Goal: Information Seeking & Learning: Find specific fact

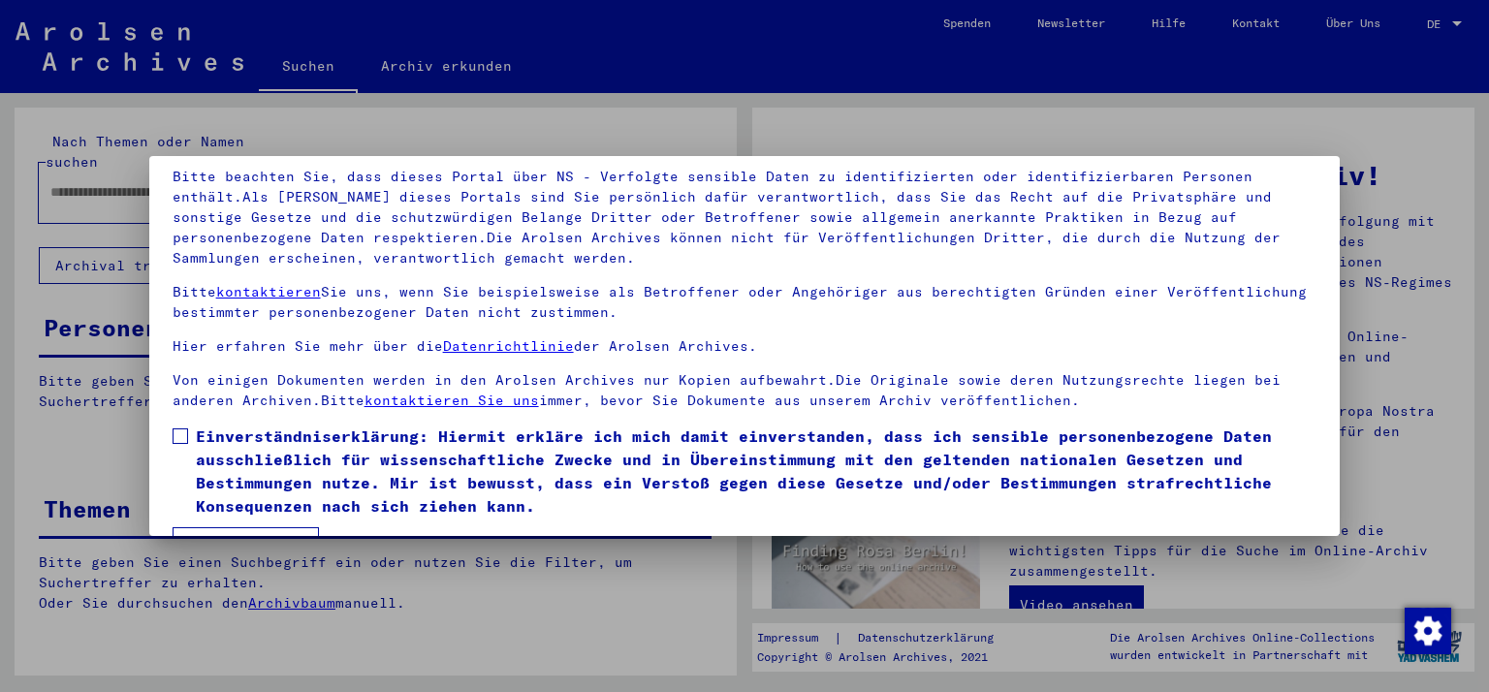
scroll to position [167, 0]
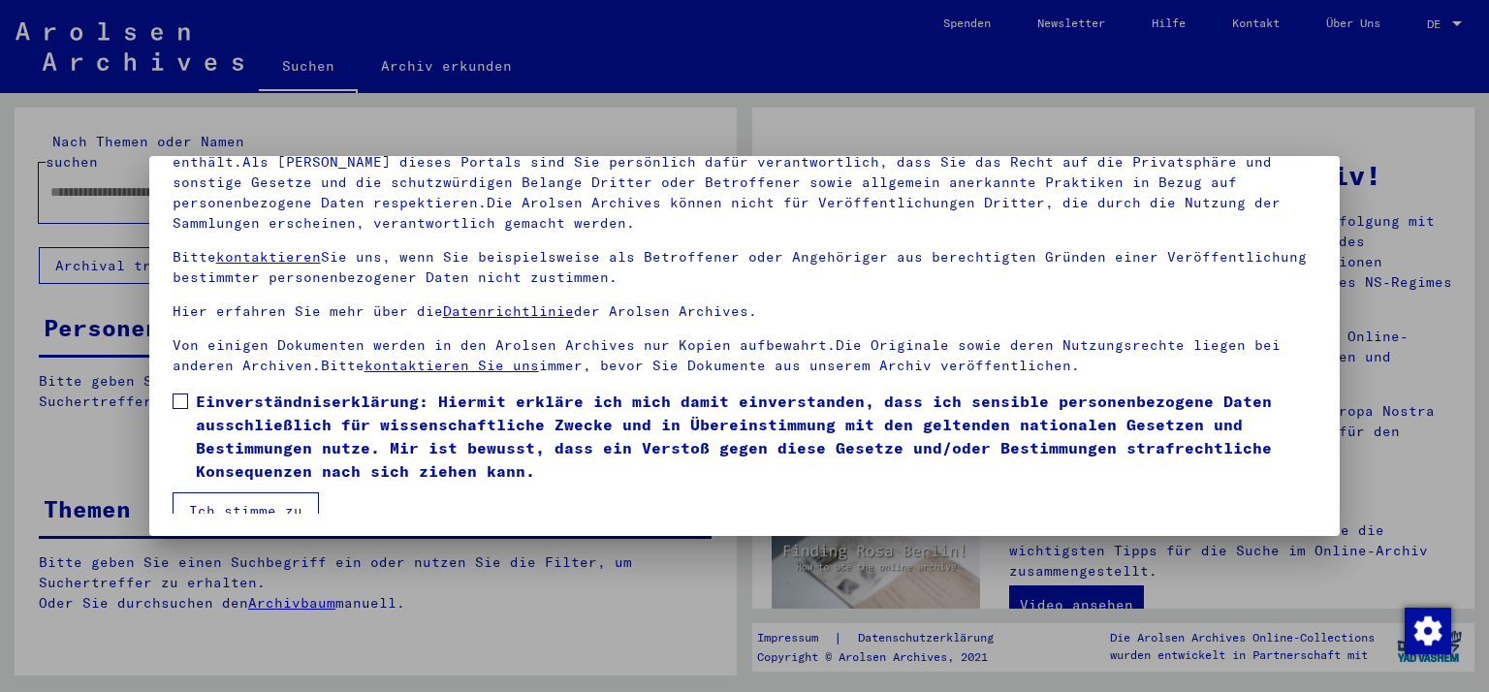
click at [179, 401] on span at bounding box center [181, 402] width 16 height 16
click at [215, 501] on button "Ich stimme zu" at bounding box center [246, 510] width 146 height 37
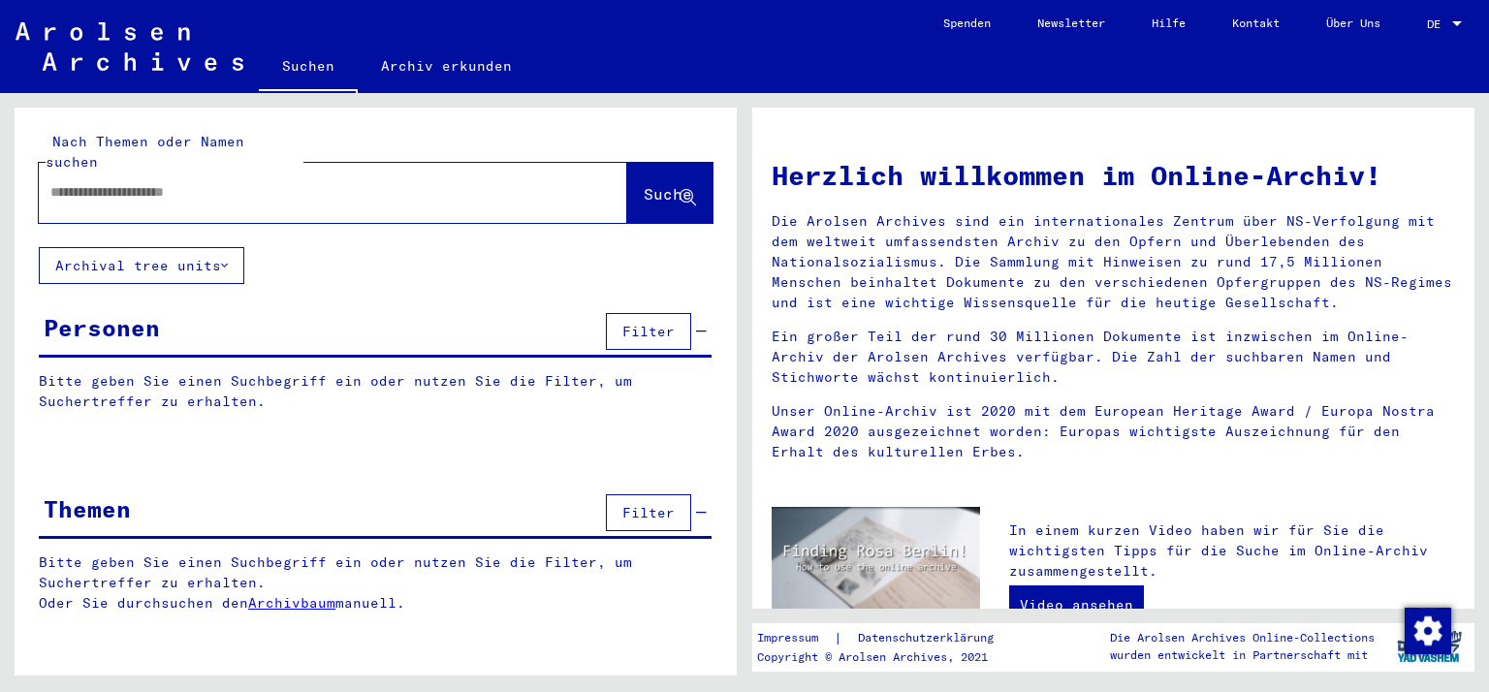
click at [56, 182] on input "text" at bounding box center [309, 192] width 519 height 20
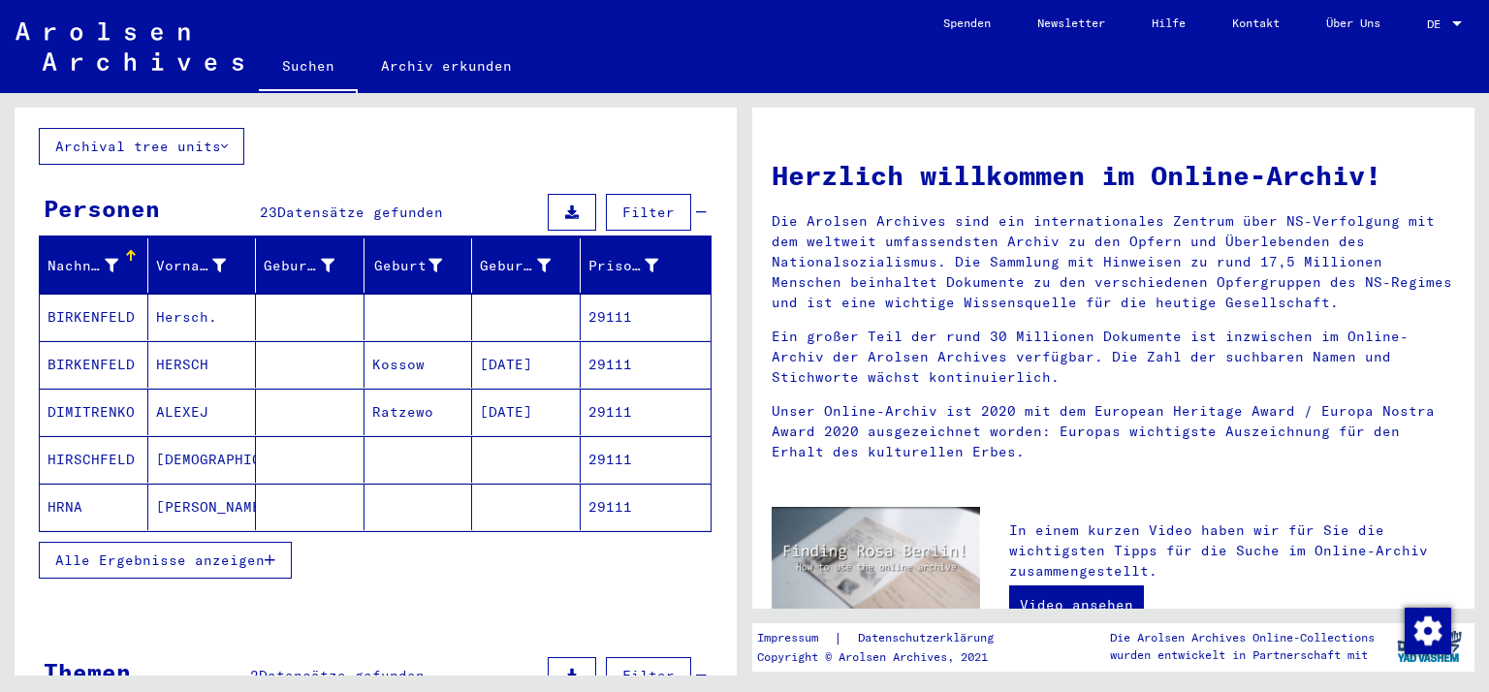
scroll to position [117, 0]
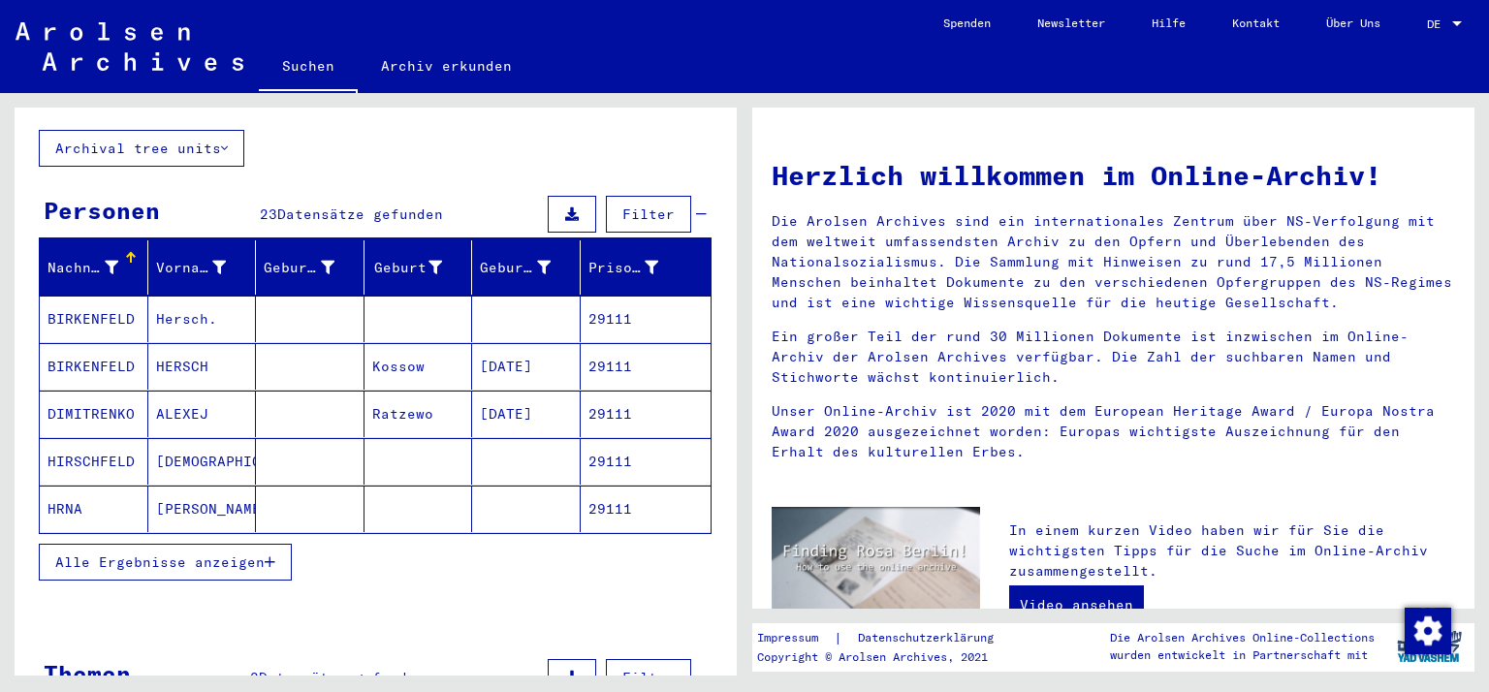
click at [66, 554] on span "Alle Ergebnisse anzeigen" at bounding box center [159, 562] width 209 height 17
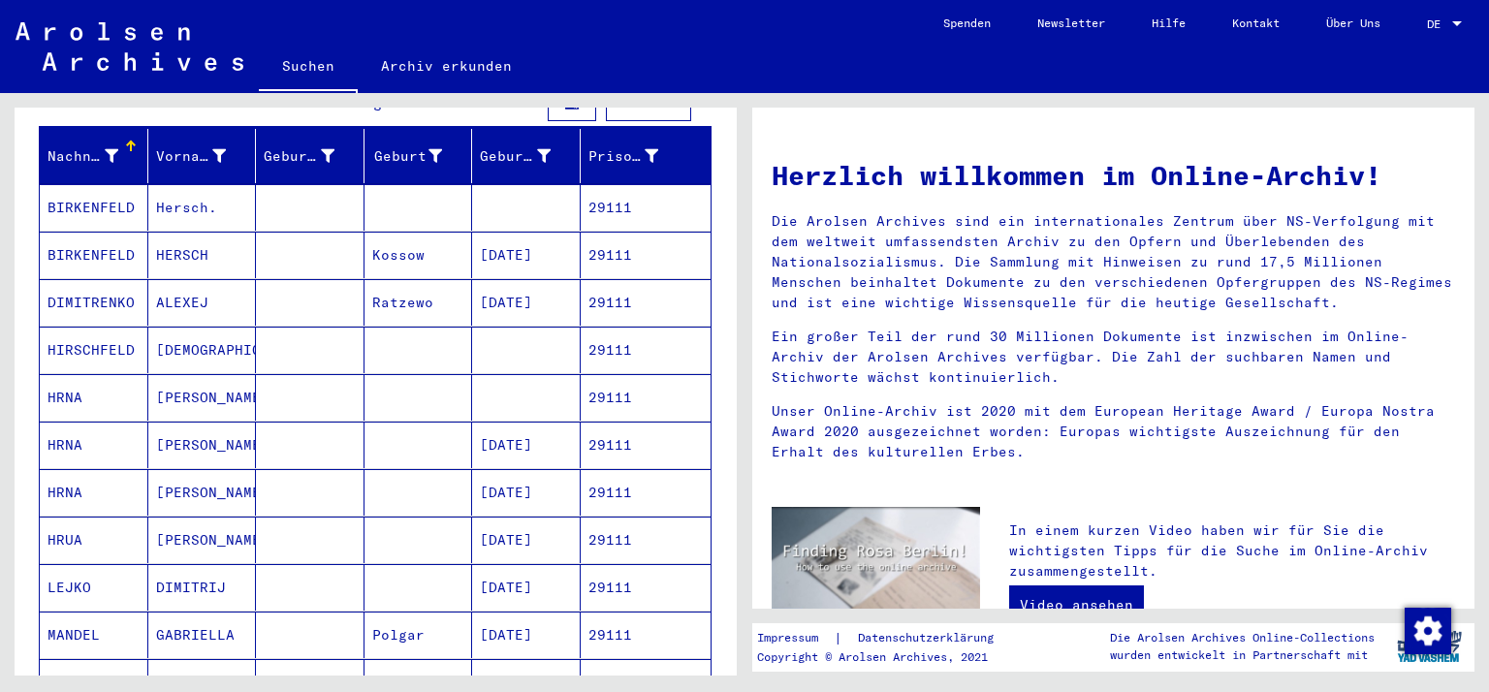
scroll to position [306, 0]
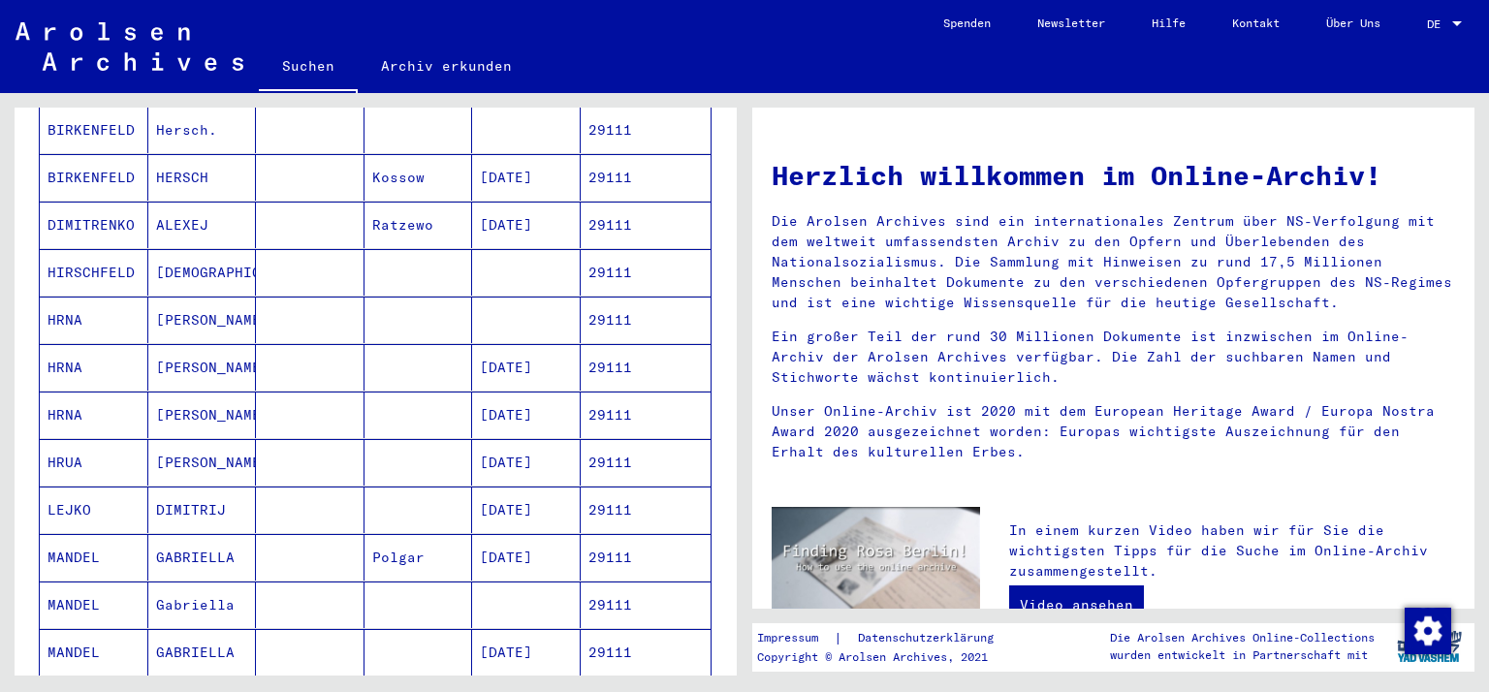
click at [82, 534] on mat-cell "MANDEL" at bounding box center [94, 557] width 109 height 47
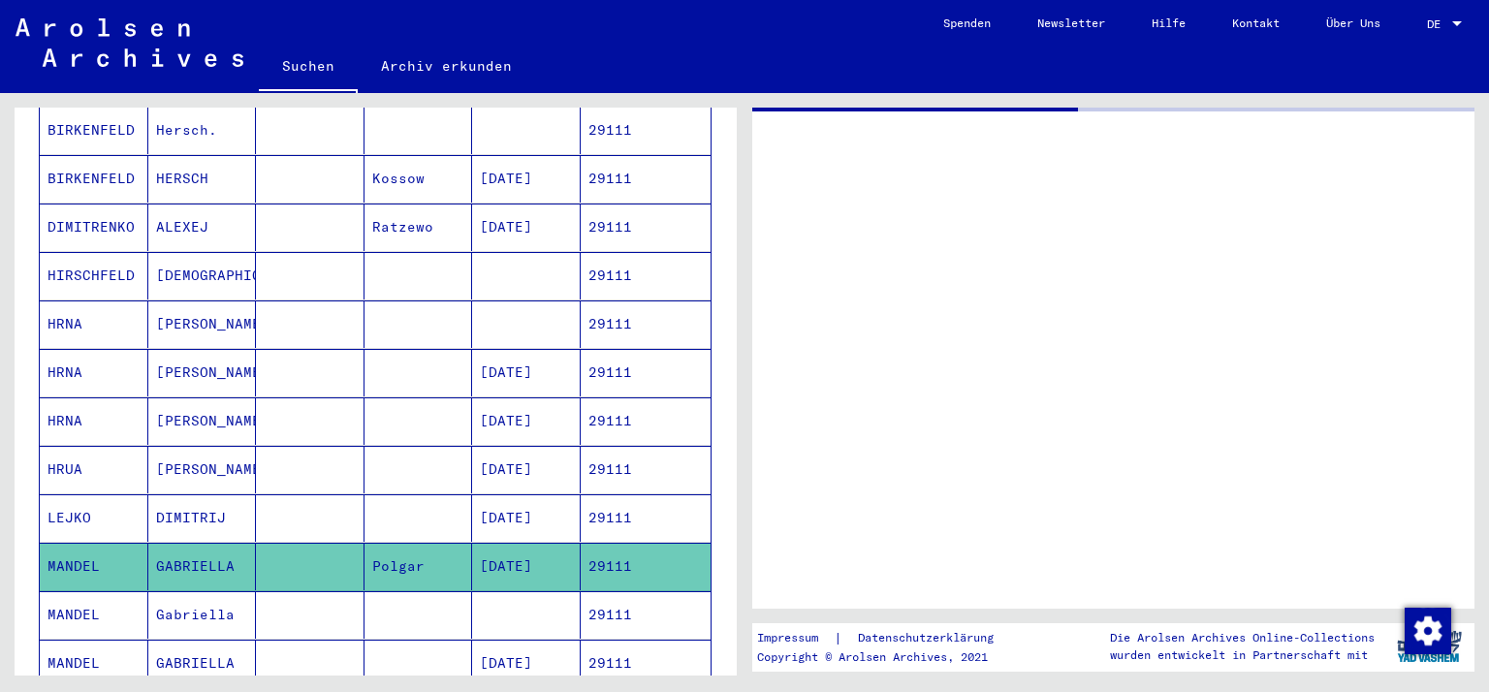
scroll to position [306, 0]
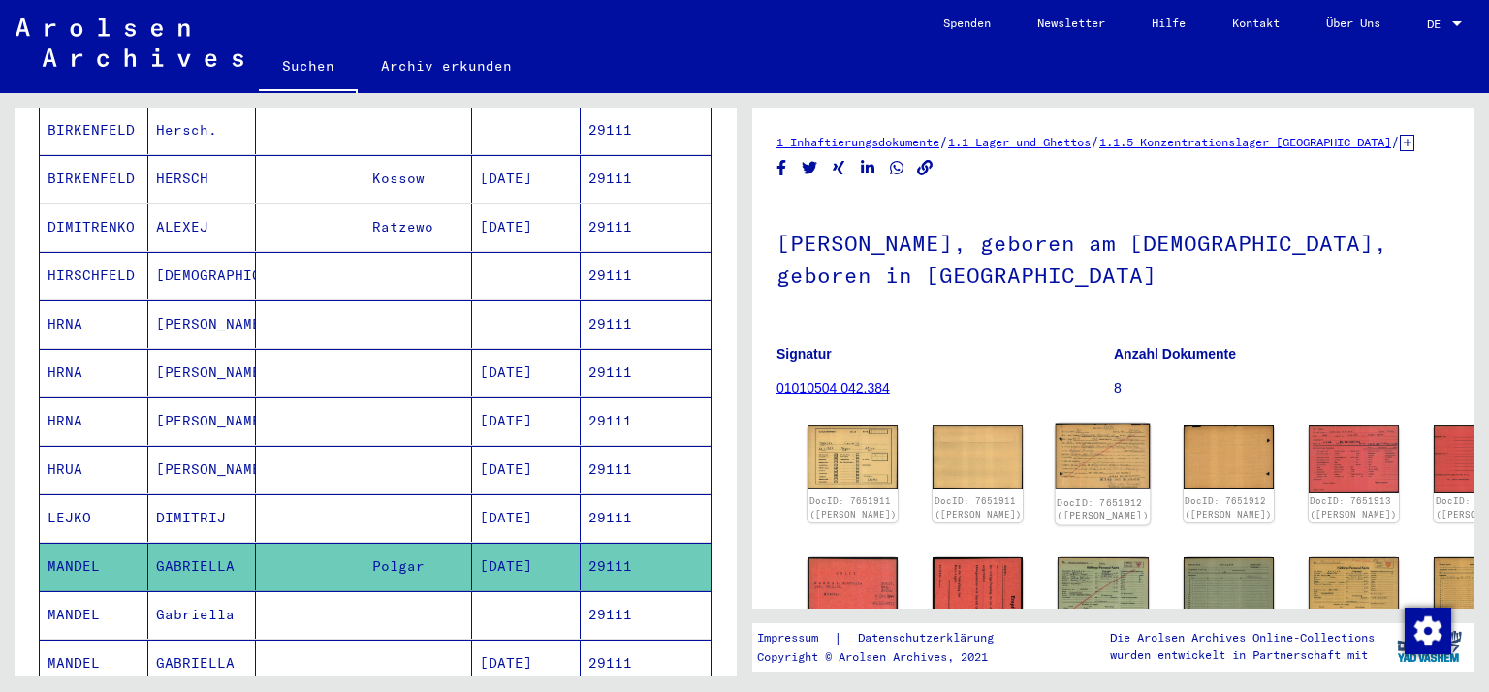
click at [1059, 469] on img at bounding box center [1103, 457] width 95 height 66
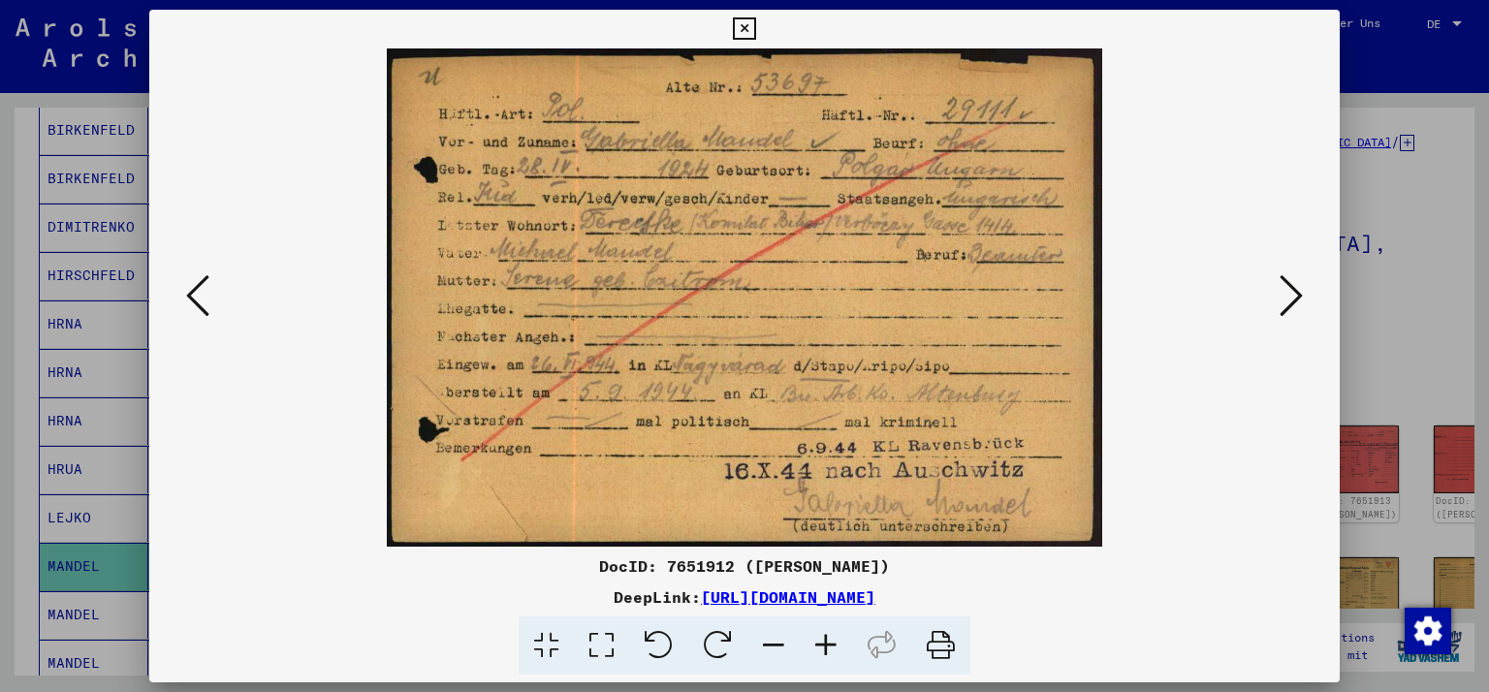
click at [1289, 310] on icon at bounding box center [1291, 295] width 23 height 47
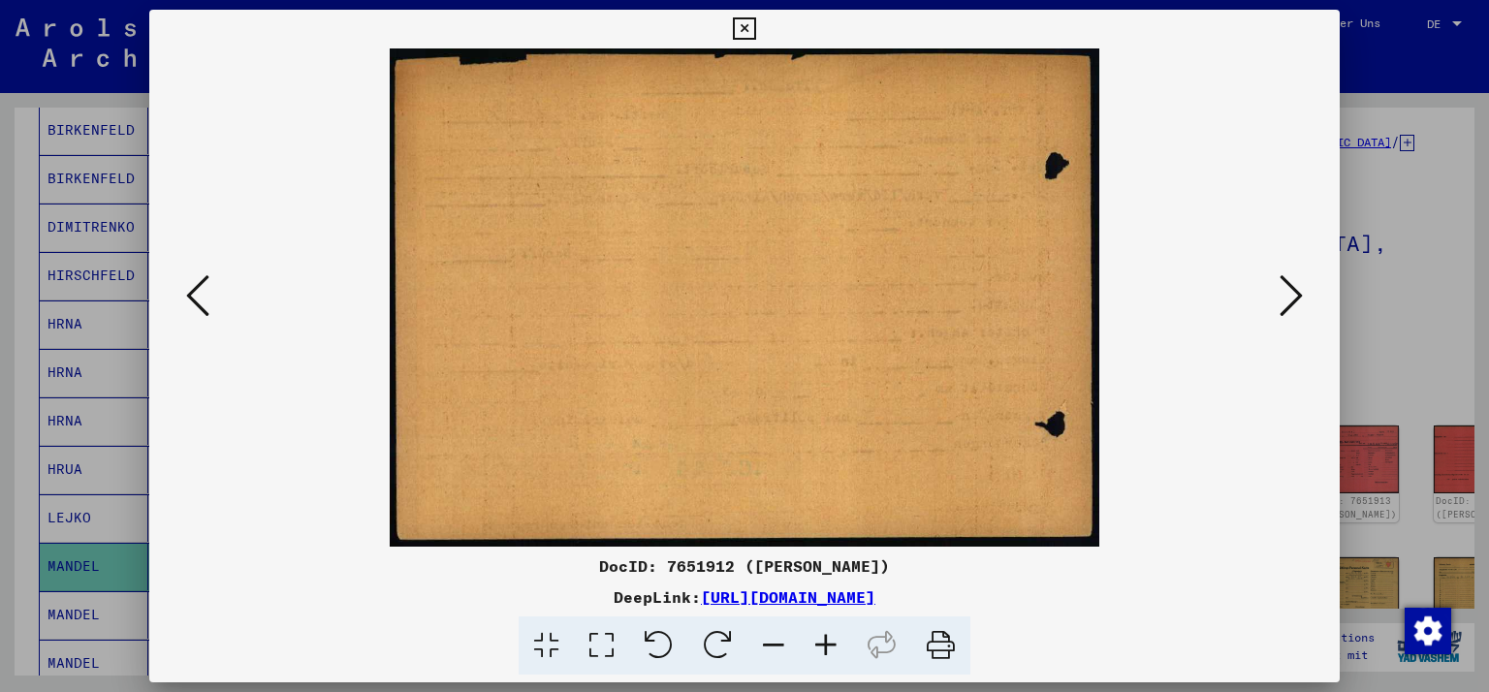
click at [1289, 310] on icon at bounding box center [1291, 295] width 23 height 47
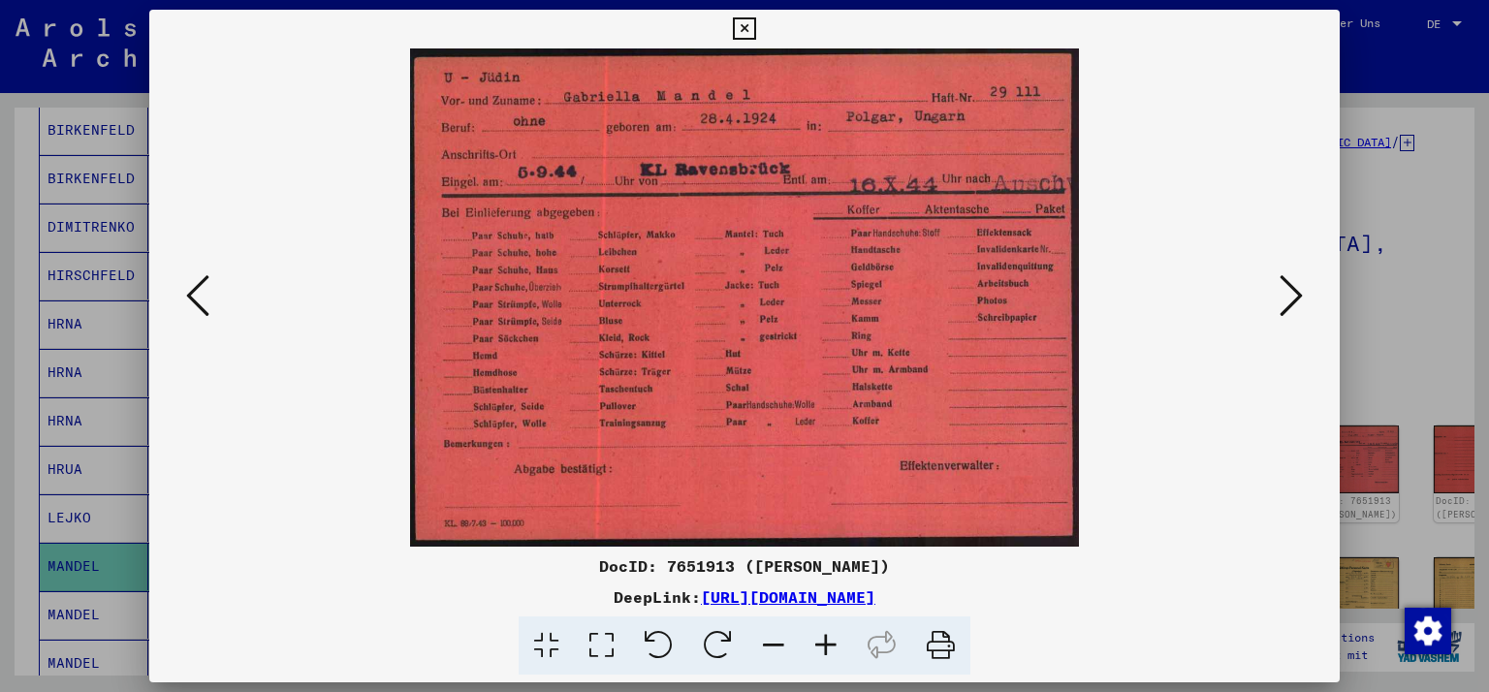
click at [1289, 310] on icon at bounding box center [1291, 295] width 23 height 47
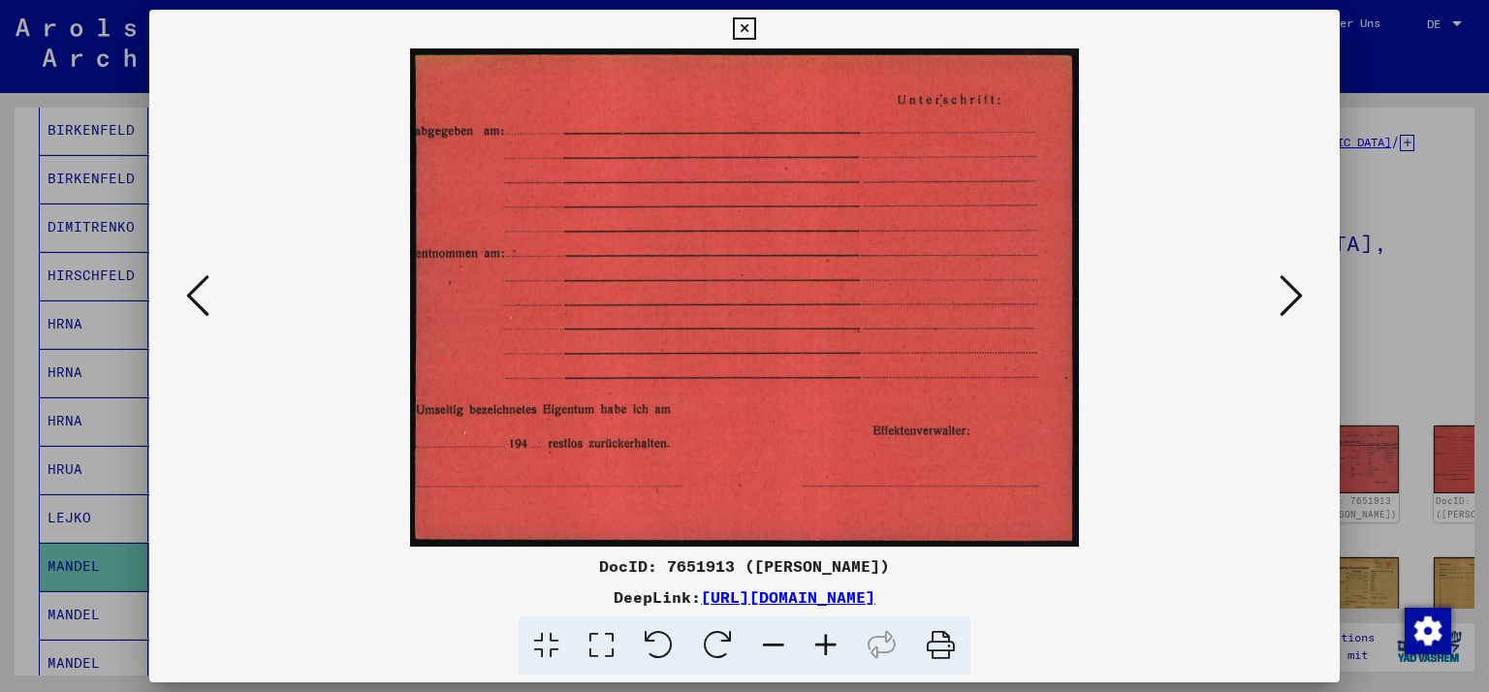
click at [1289, 310] on icon at bounding box center [1291, 295] width 23 height 47
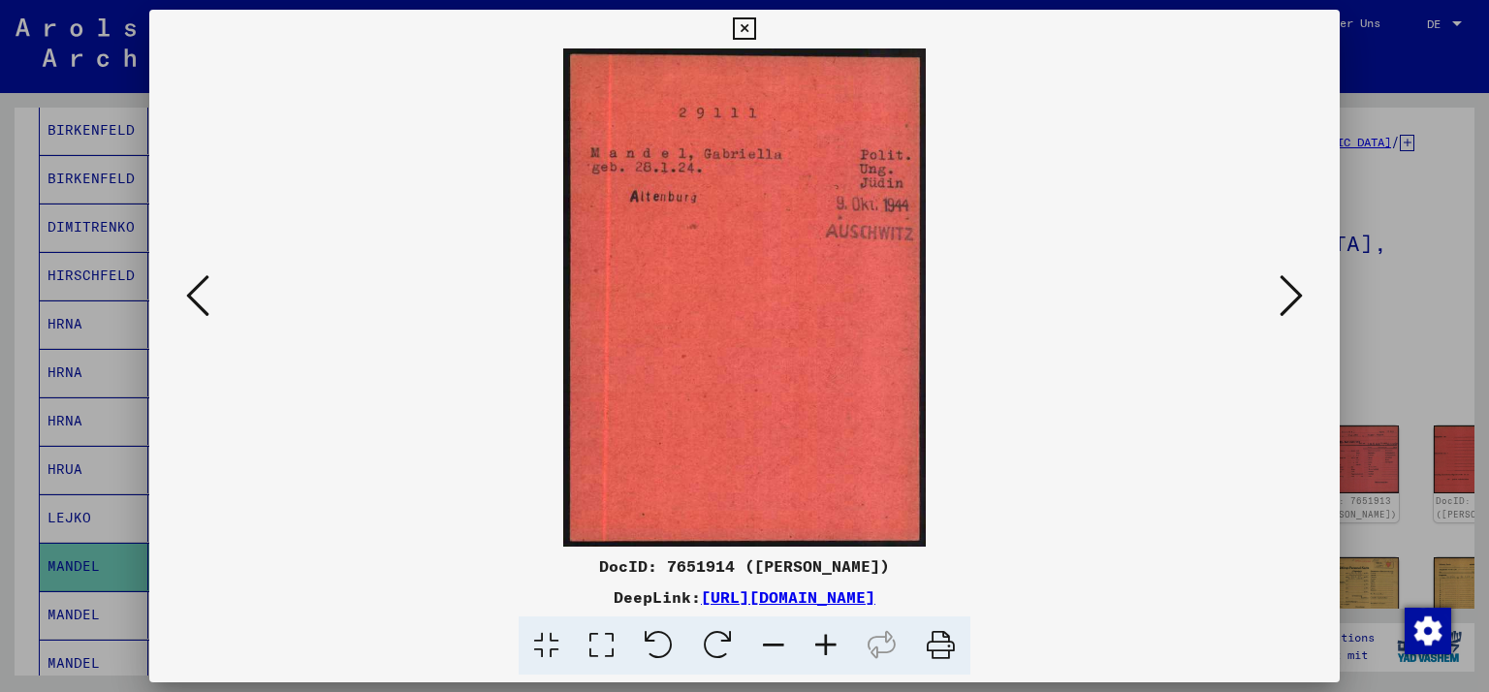
click at [1289, 310] on icon at bounding box center [1291, 295] width 23 height 47
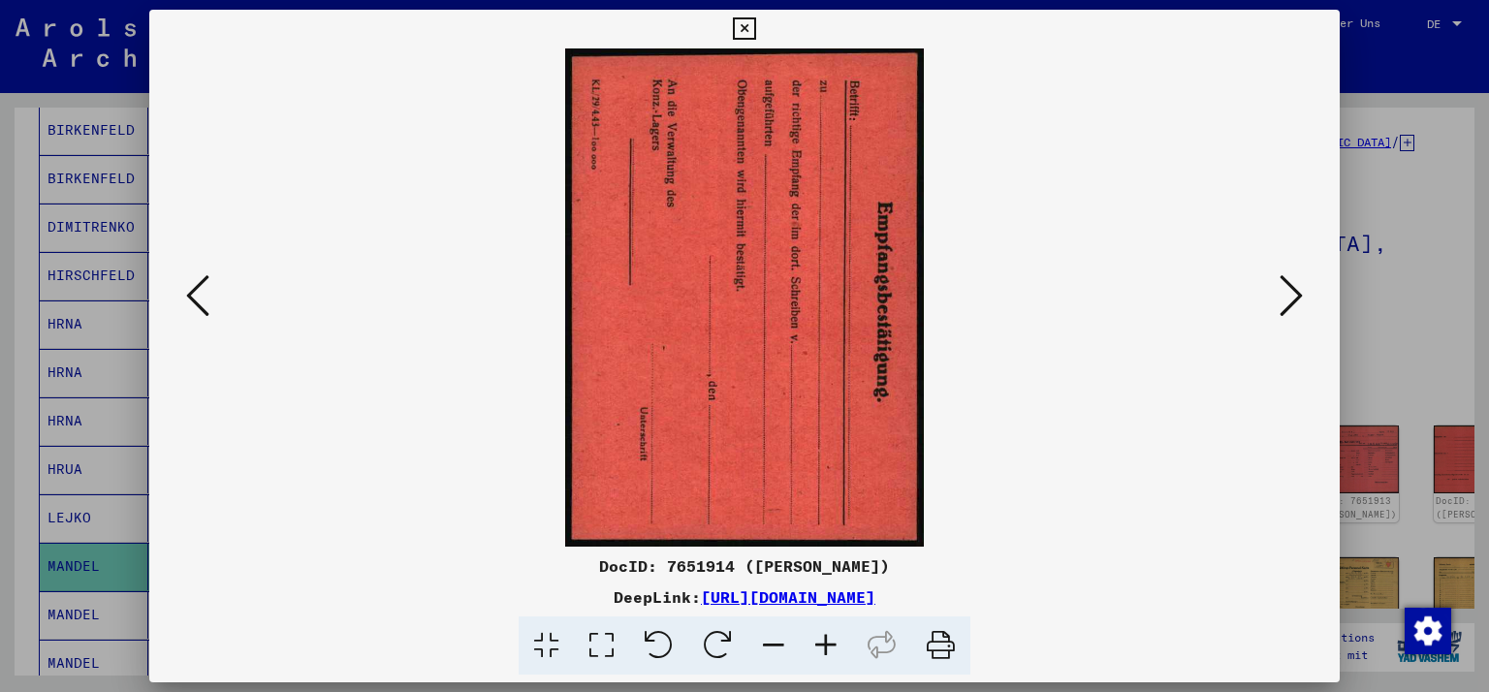
click at [1289, 310] on icon at bounding box center [1291, 295] width 23 height 47
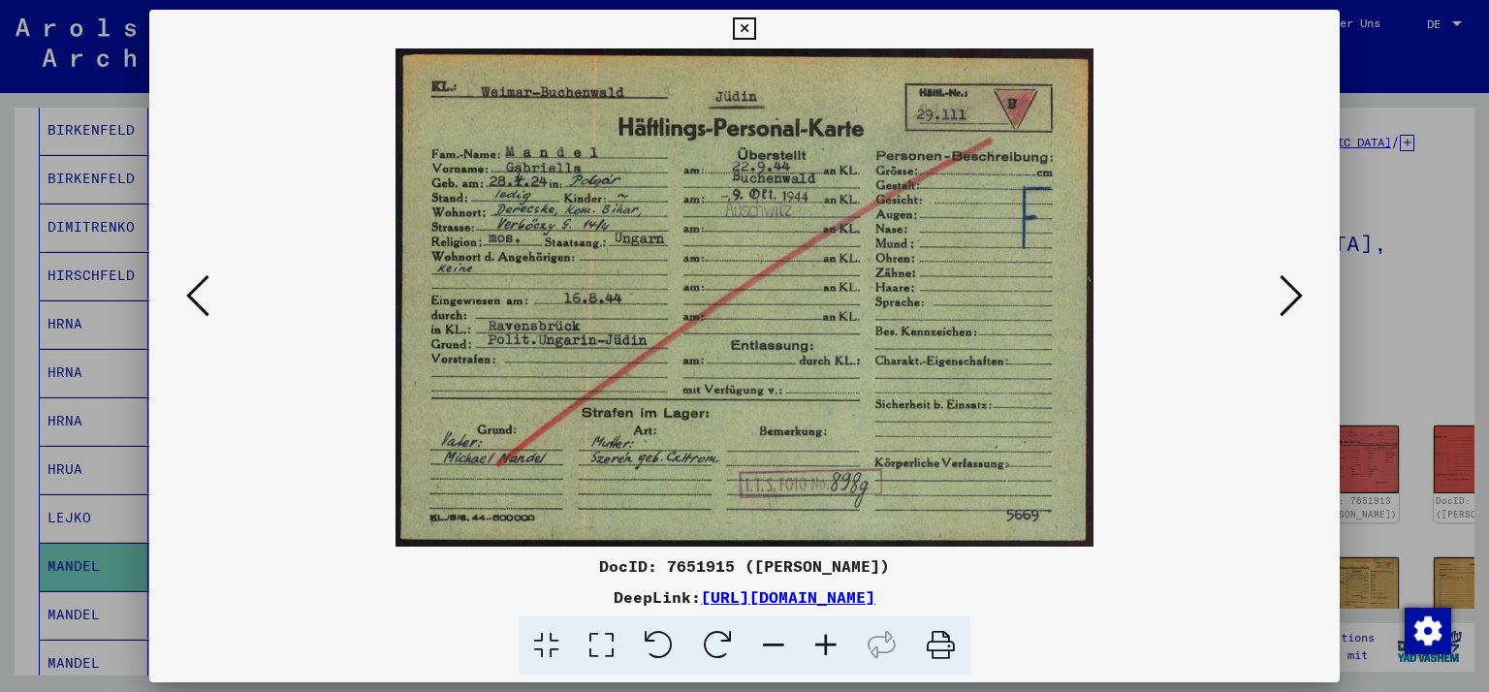
click at [342, 273] on img at bounding box center [745, 297] width 1060 height 498
click at [201, 290] on icon at bounding box center [197, 295] width 23 height 47
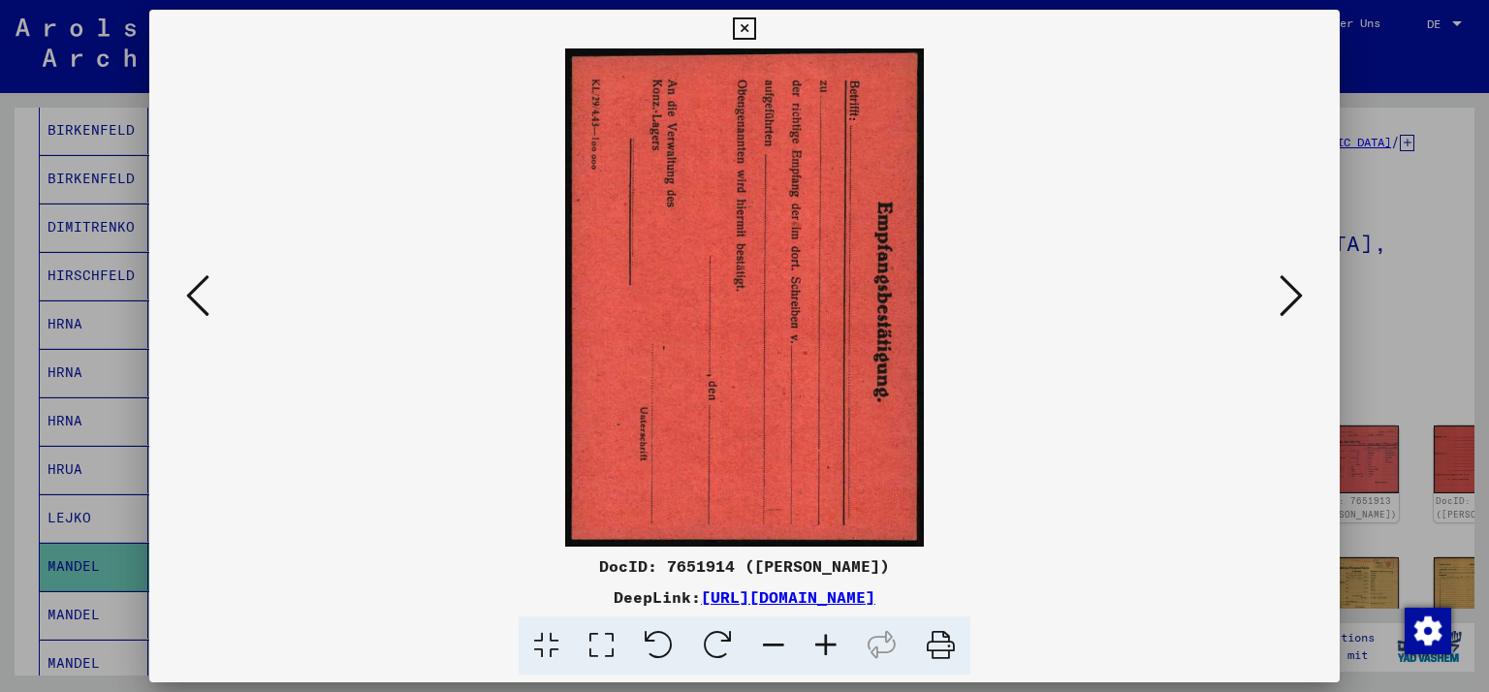
click at [201, 290] on icon at bounding box center [197, 295] width 23 height 47
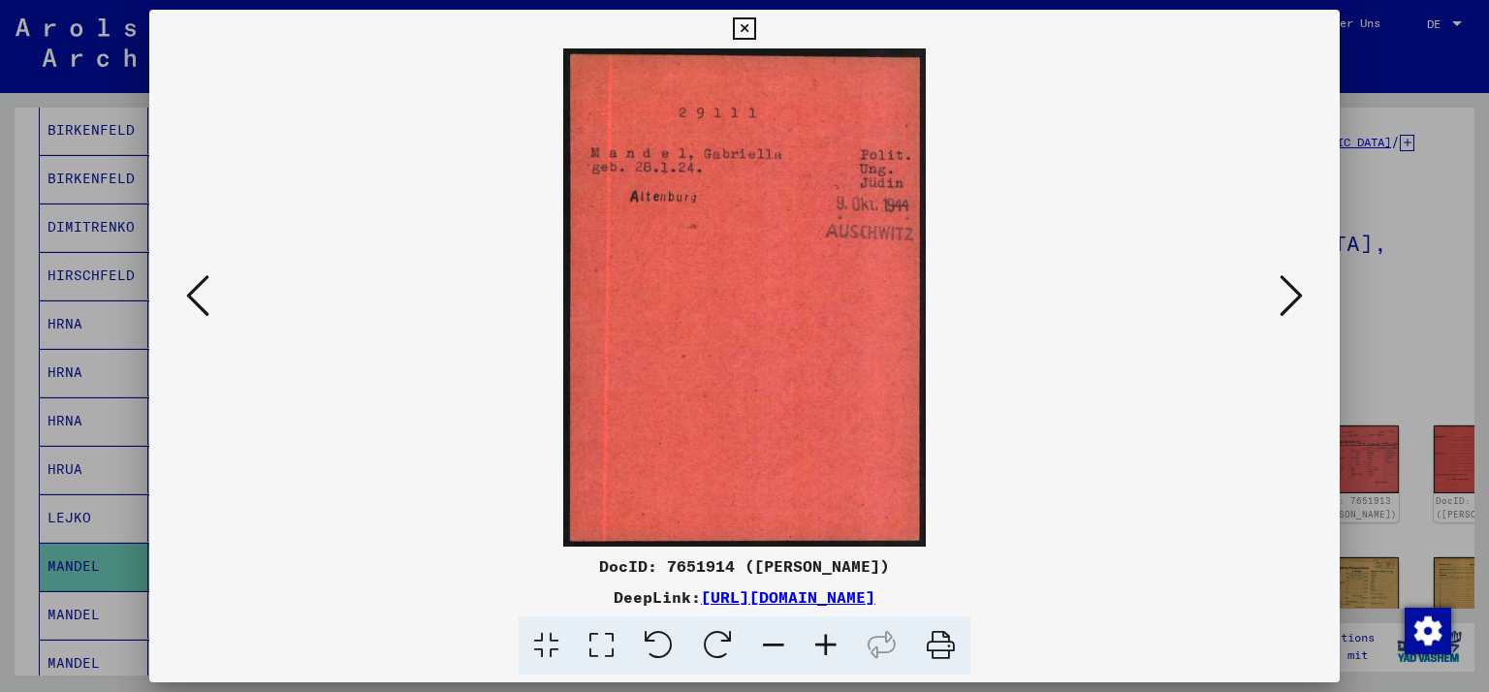
click at [201, 290] on icon at bounding box center [197, 295] width 23 height 47
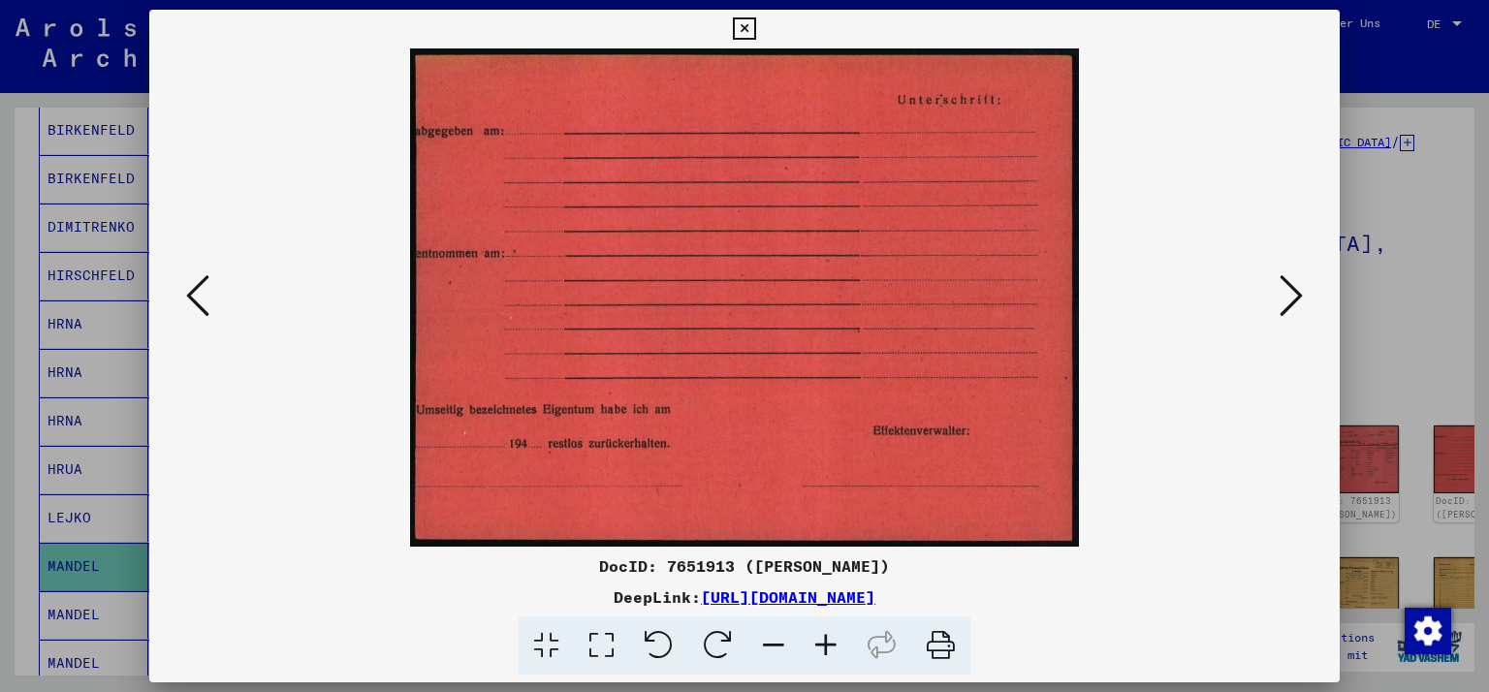
click at [201, 290] on icon at bounding box center [197, 295] width 23 height 47
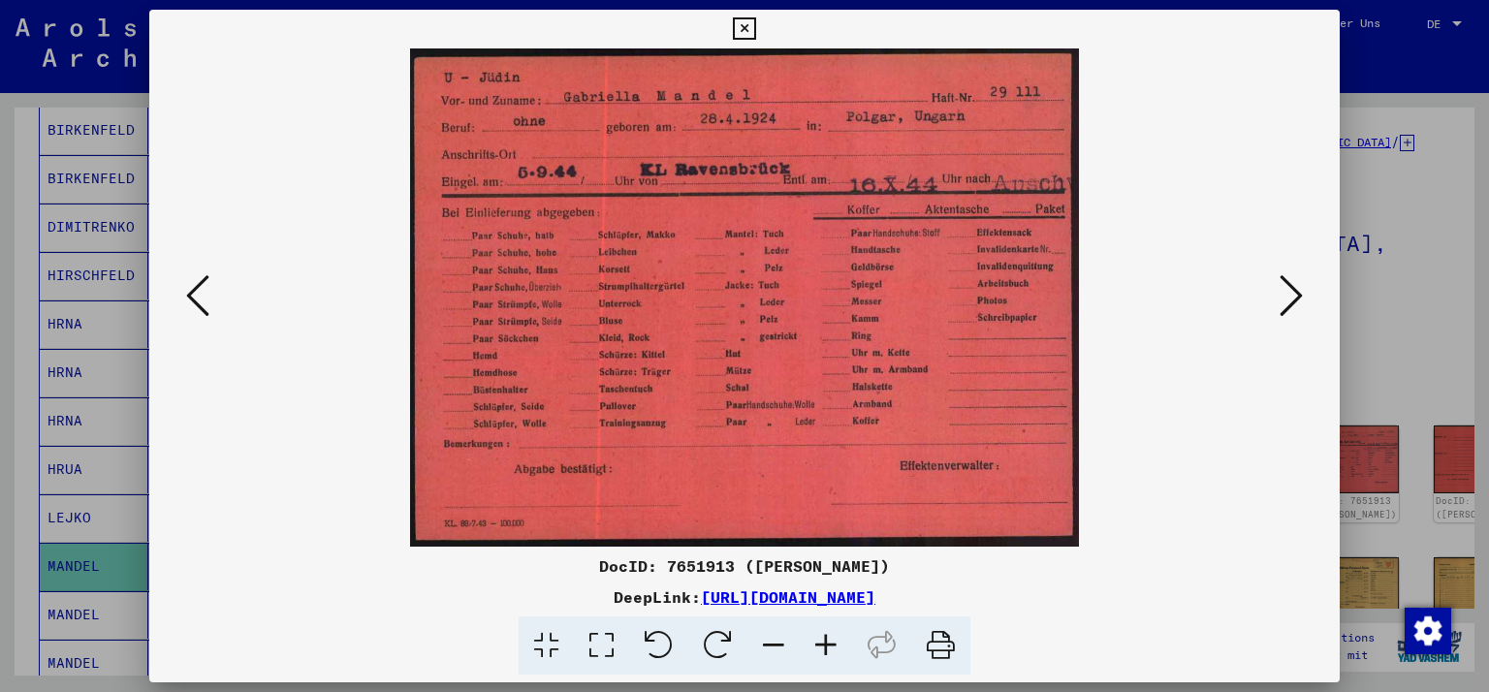
click at [201, 290] on icon at bounding box center [197, 295] width 23 height 47
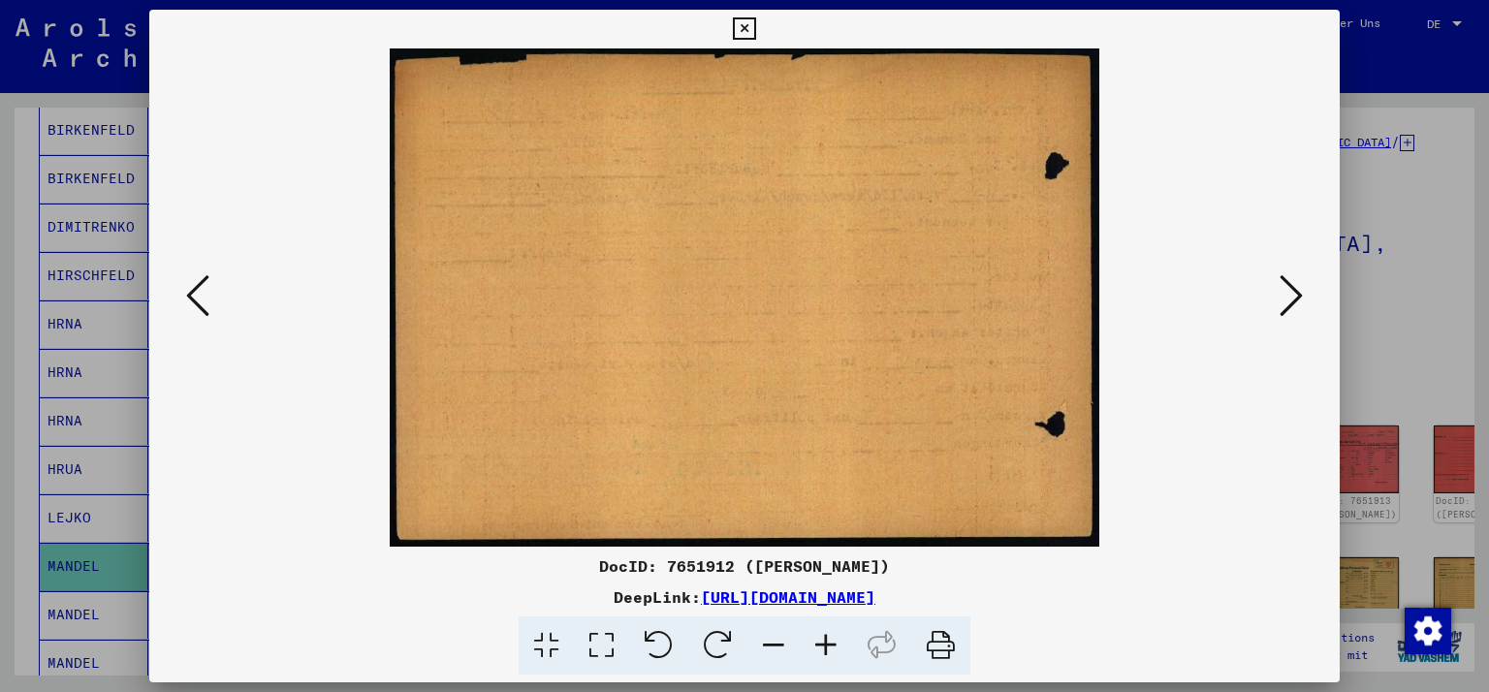
click at [201, 290] on icon at bounding box center [197, 295] width 23 height 47
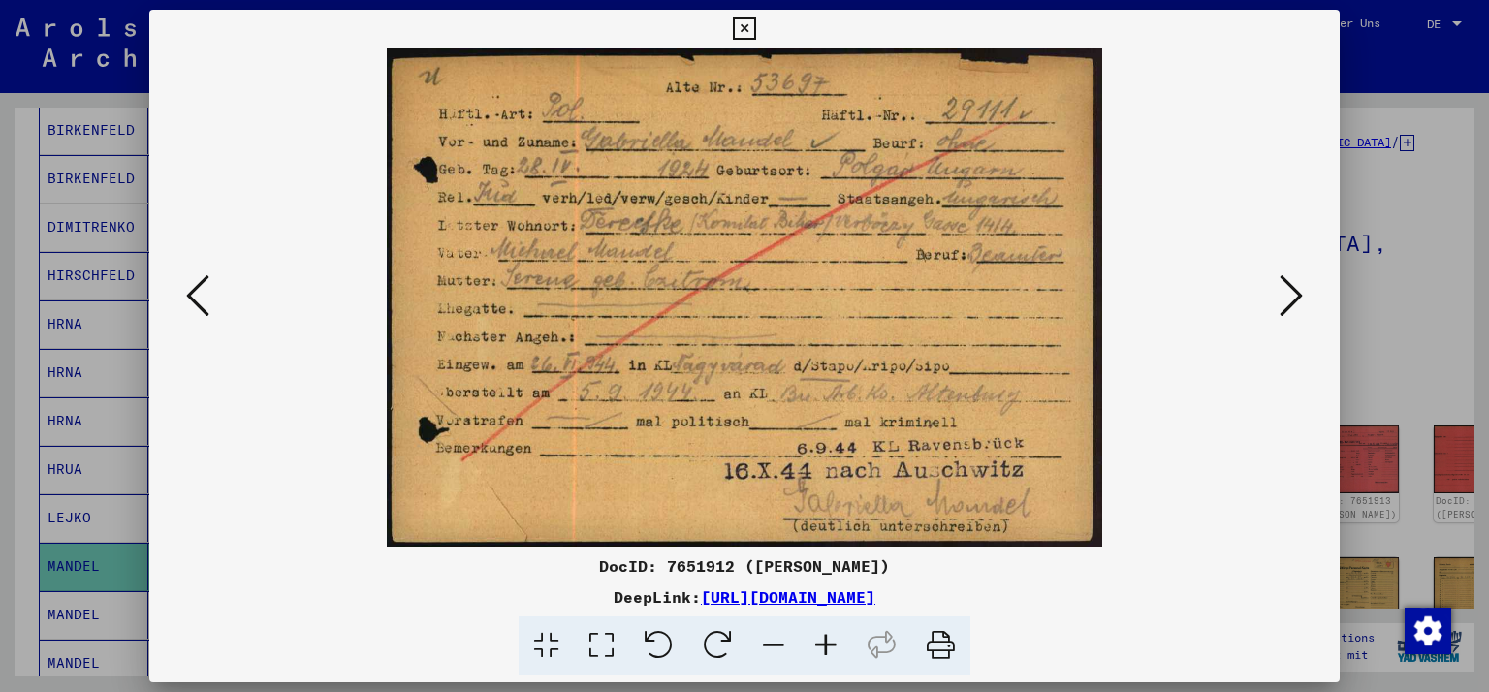
click at [755, 33] on icon at bounding box center [744, 28] width 22 height 23
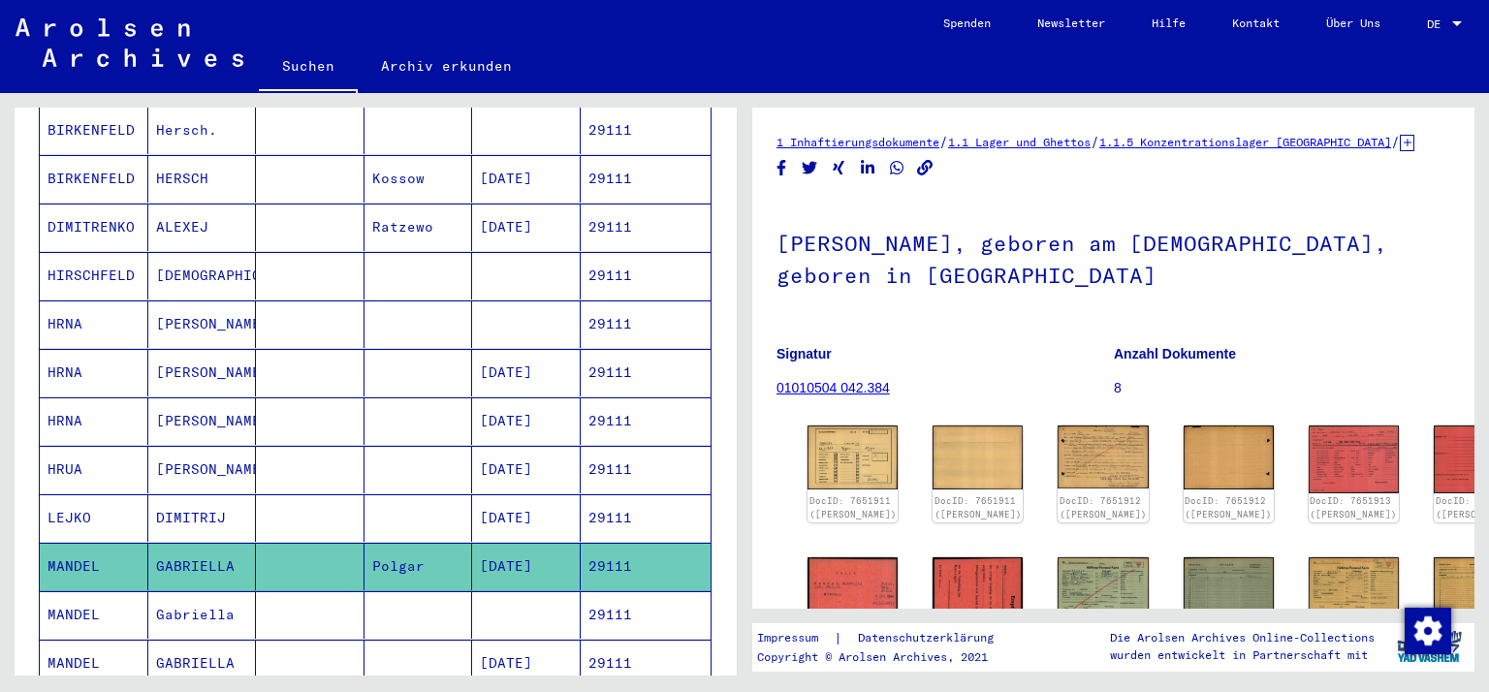
click at [83, 590] on icon at bounding box center [80, 615] width 48 height 78
click at [74, 588] on icon at bounding box center [80, 615] width 48 height 78
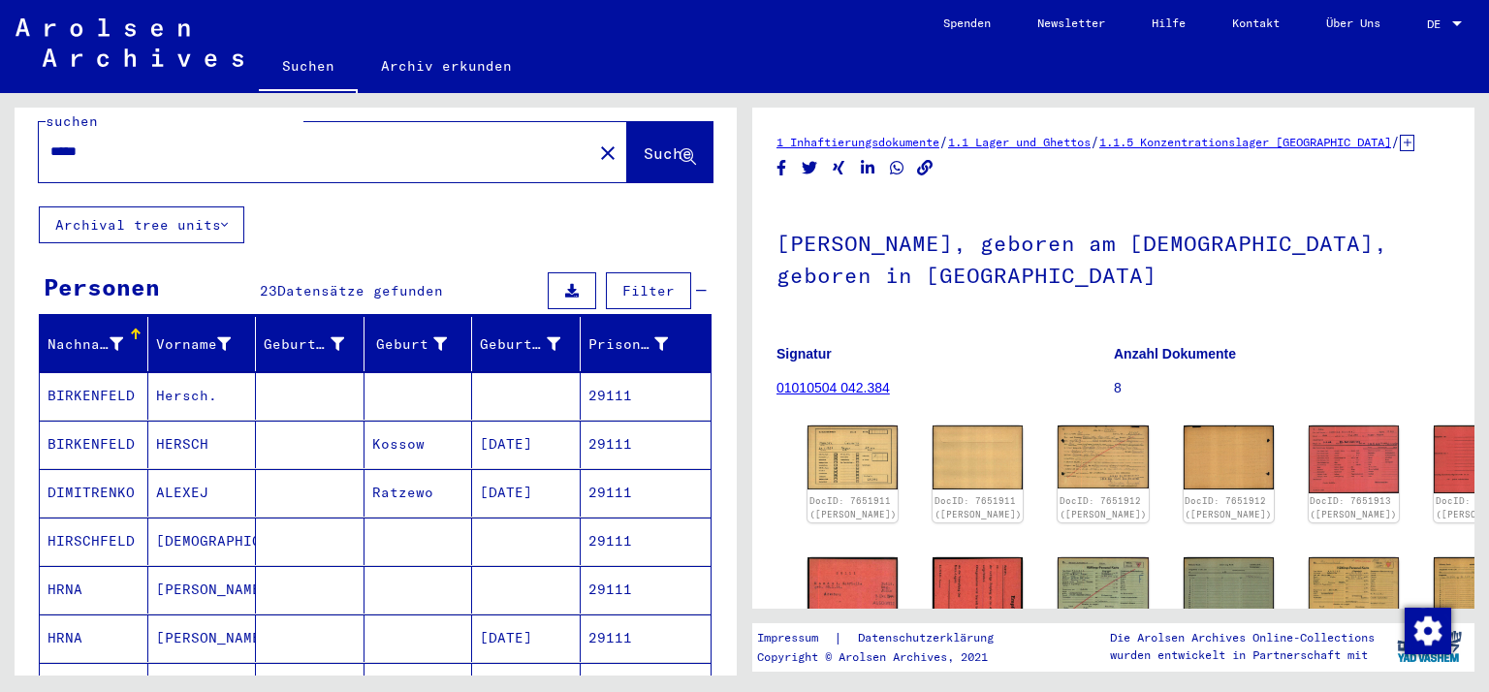
scroll to position [0, 0]
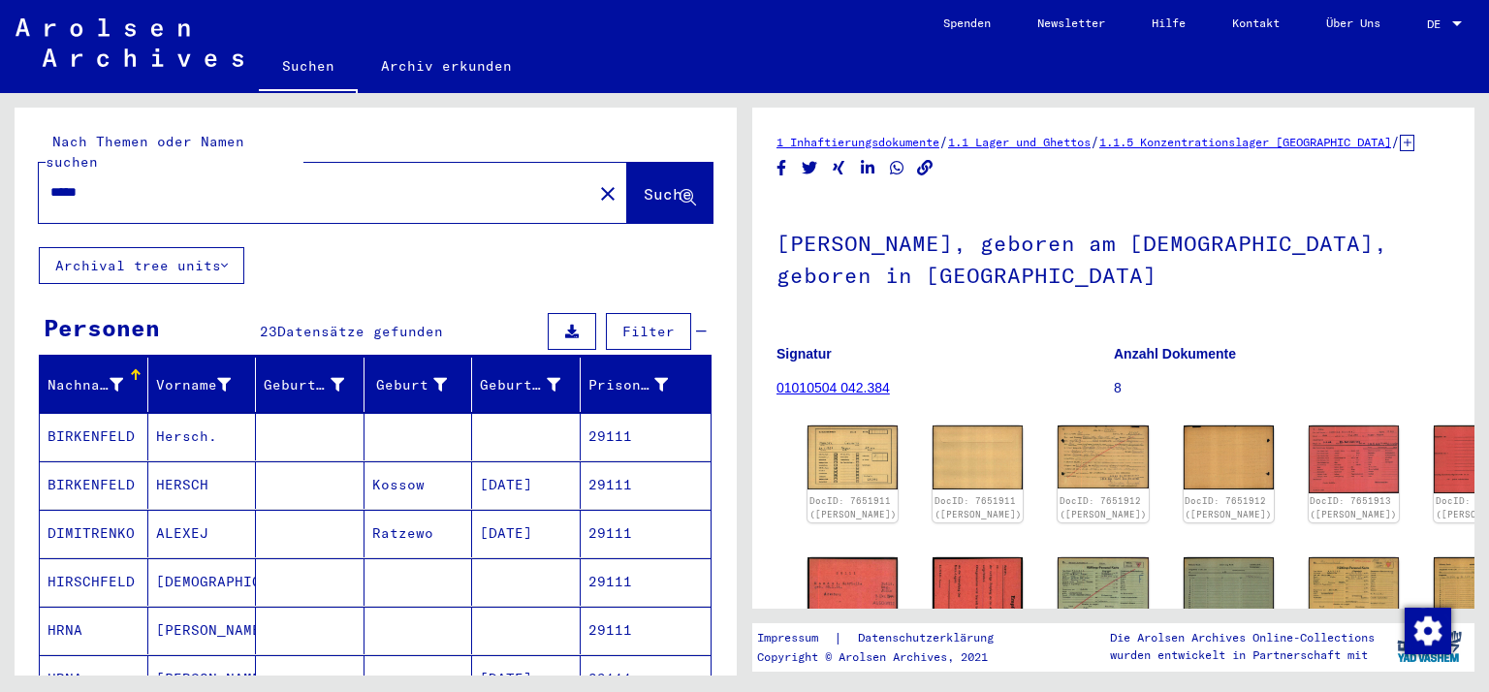
click at [160, 182] on input "*****" at bounding box center [315, 192] width 530 height 20
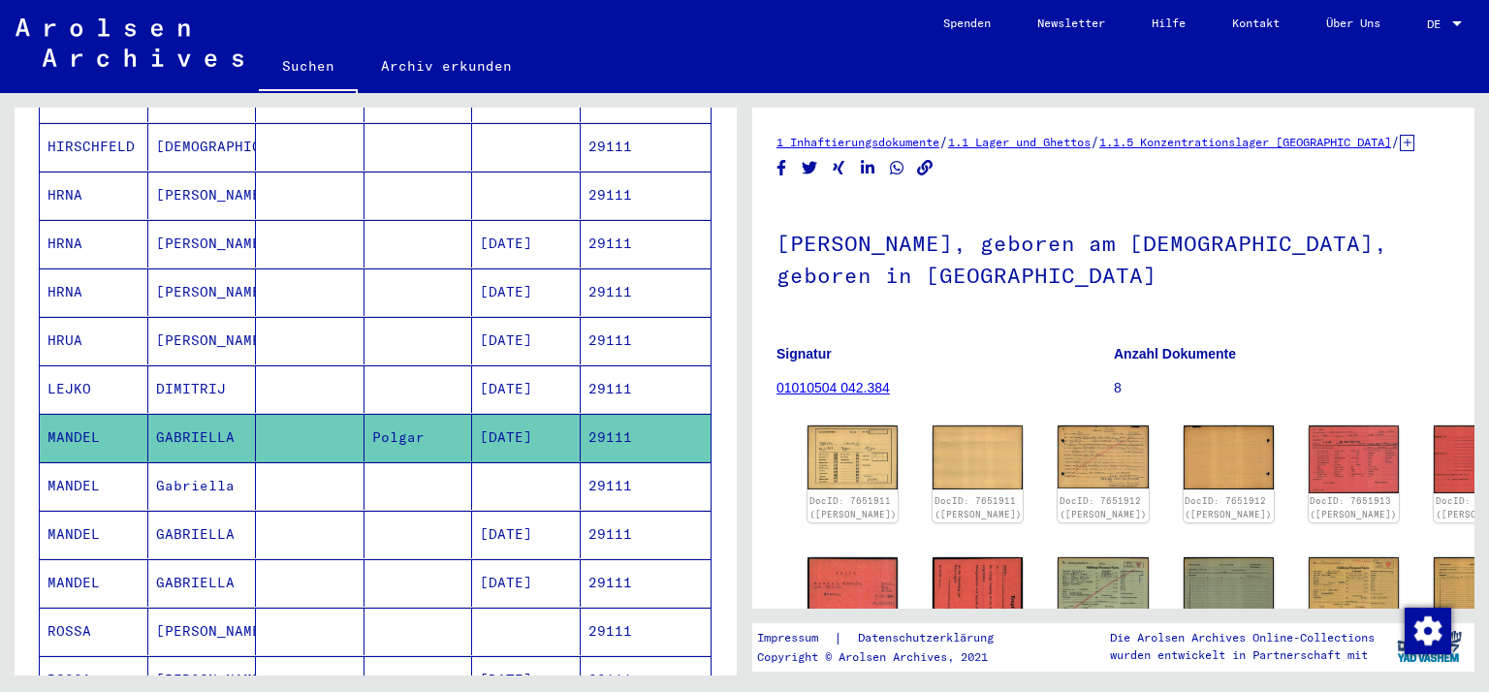
scroll to position [443, 0]
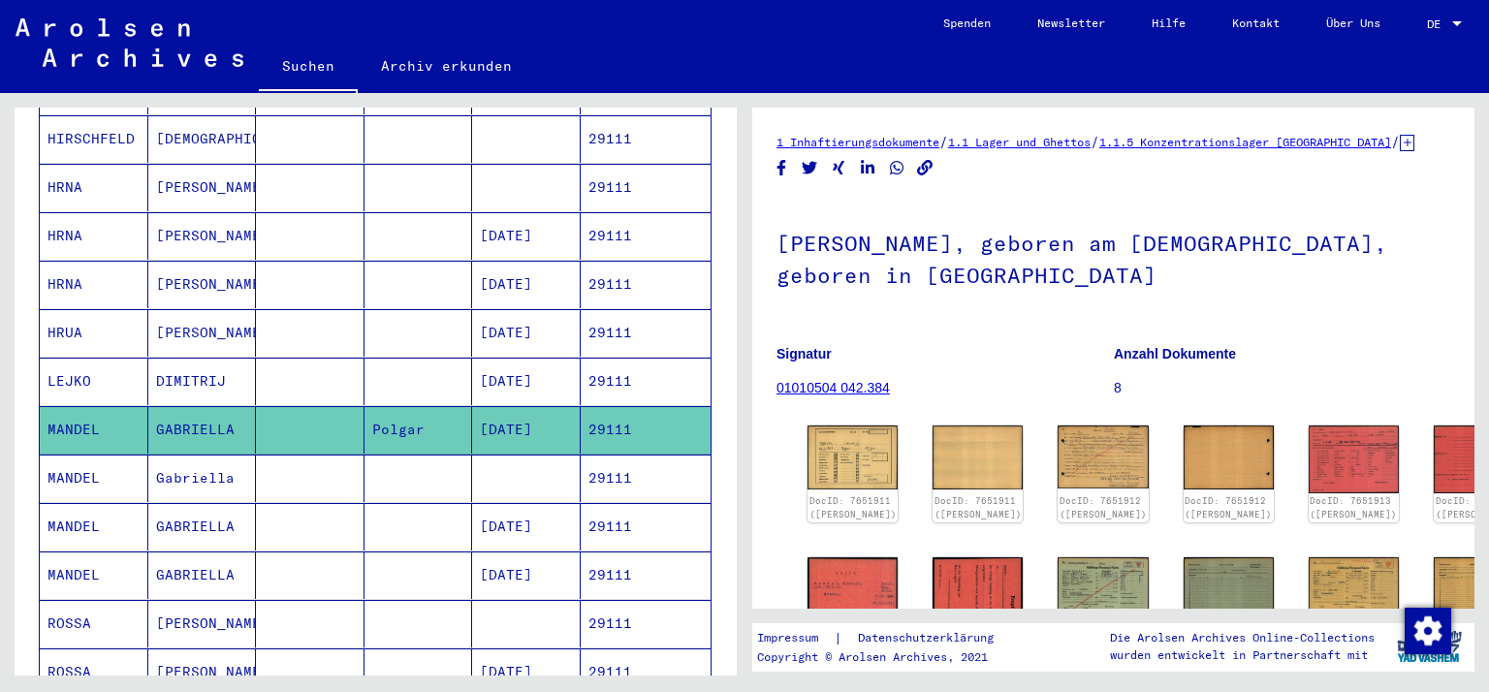
click at [67, 455] on mat-cell "MANDEL" at bounding box center [94, 479] width 109 height 48
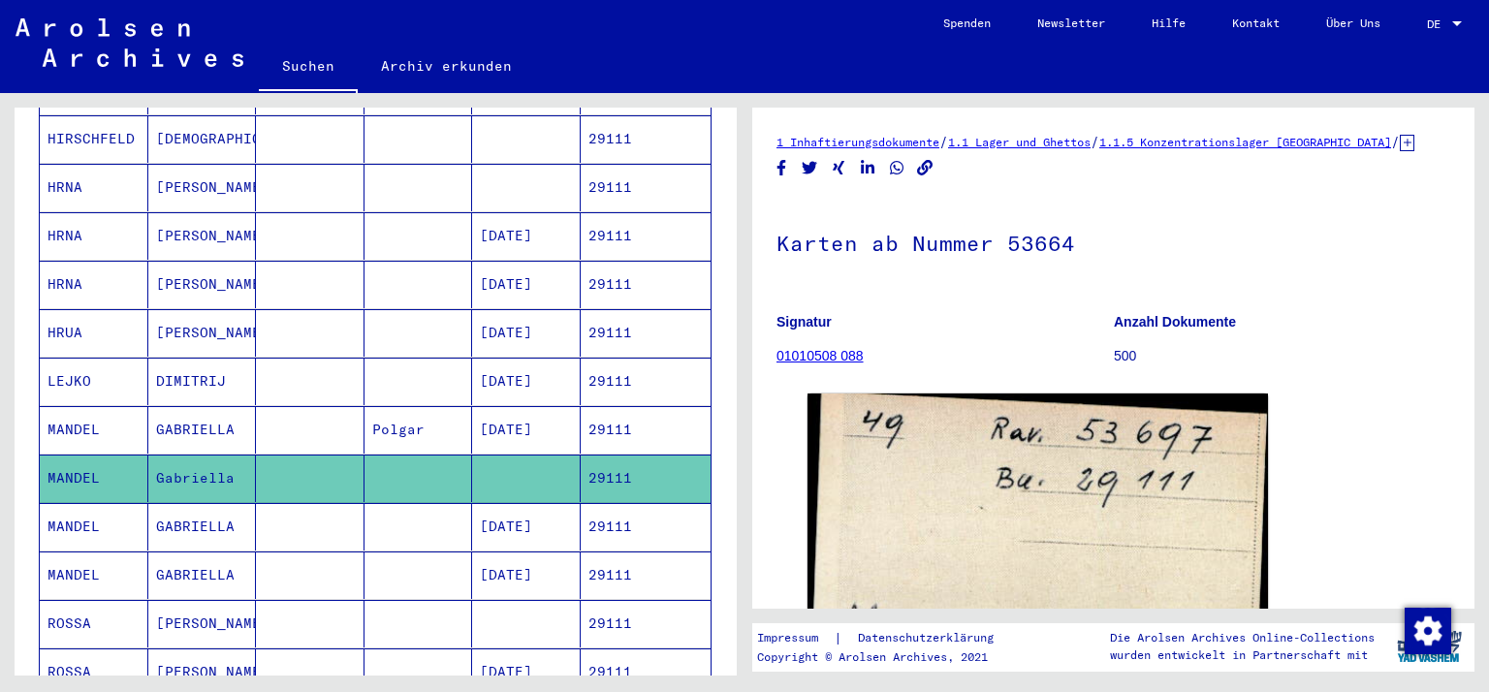
click at [59, 503] on mat-cell "MANDEL" at bounding box center [94, 527] width 109 height 48
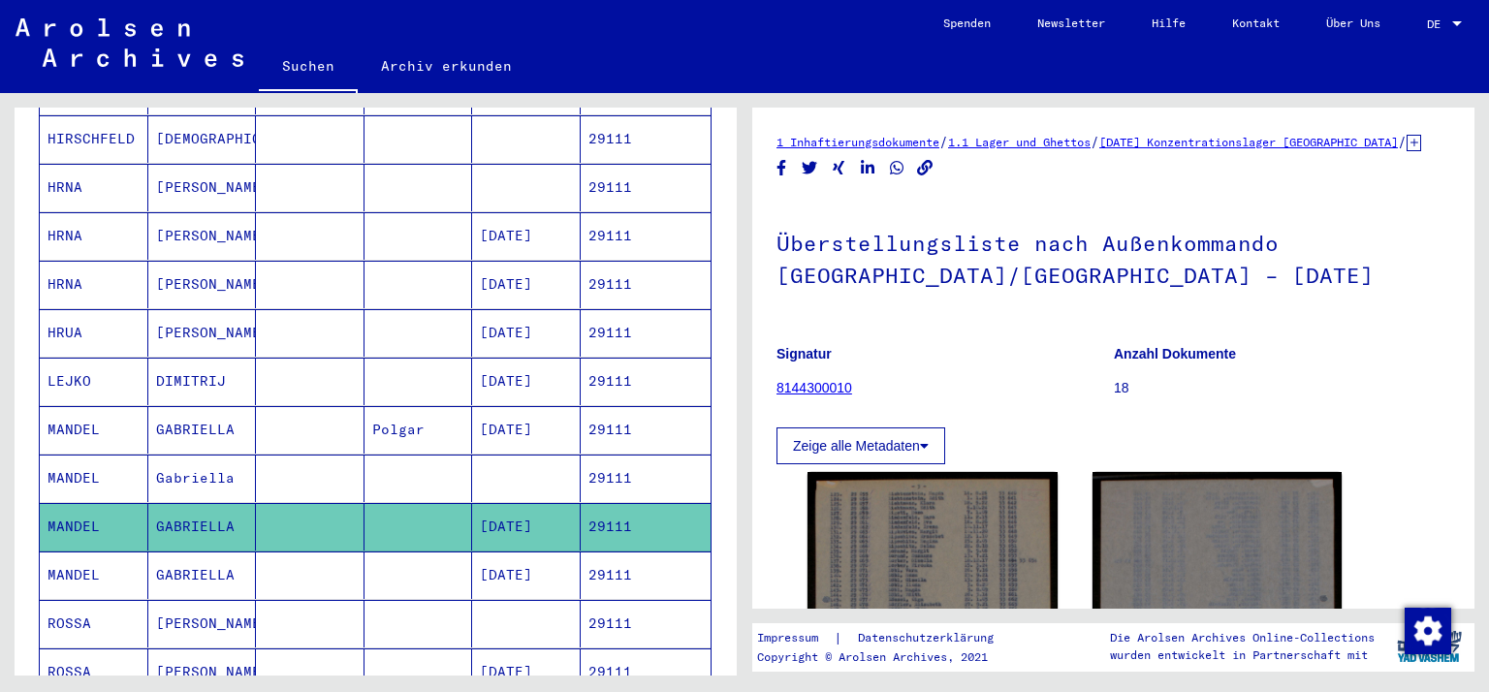
click at [63, 552] on mat-cell "MANDEL" at bounding box center [94, 576] width 109 height 48
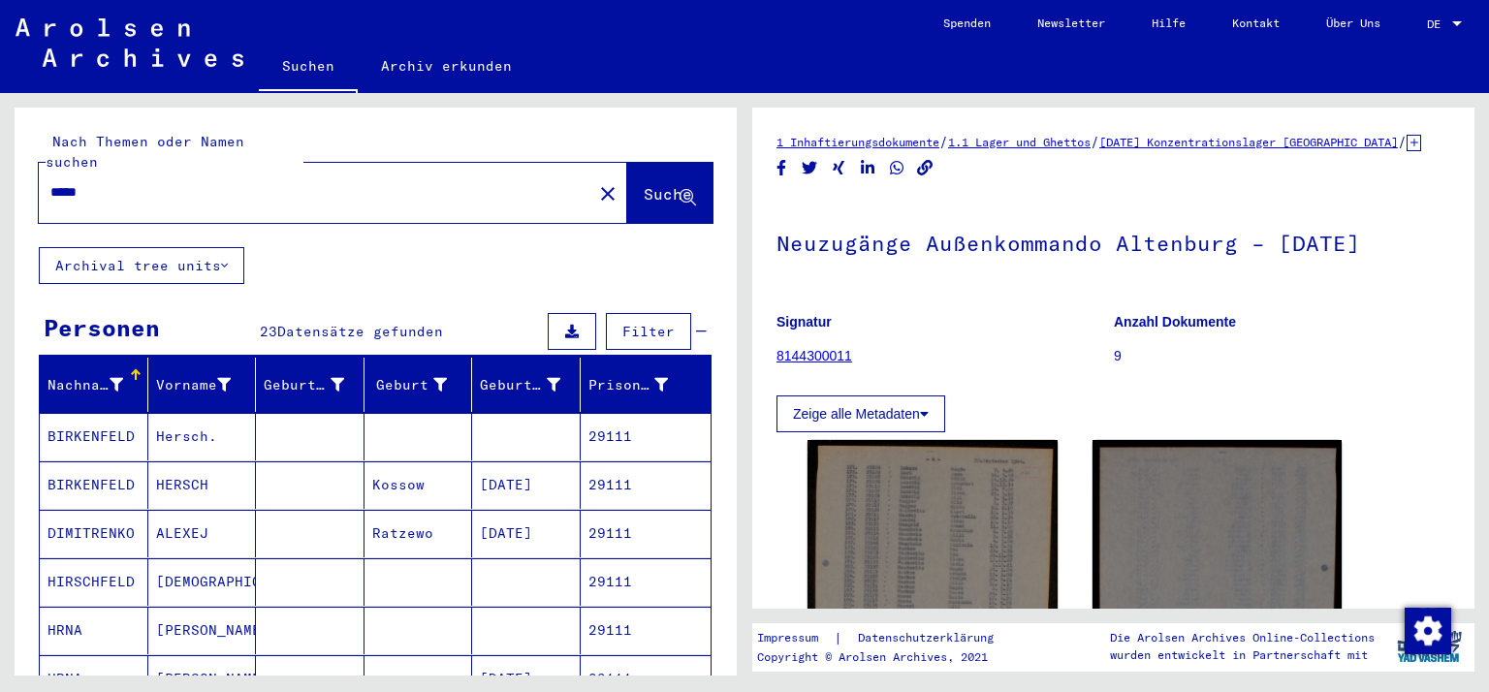
click at [120, 182] on input "*****" at bounding box center [315, 192] width 530 height 20
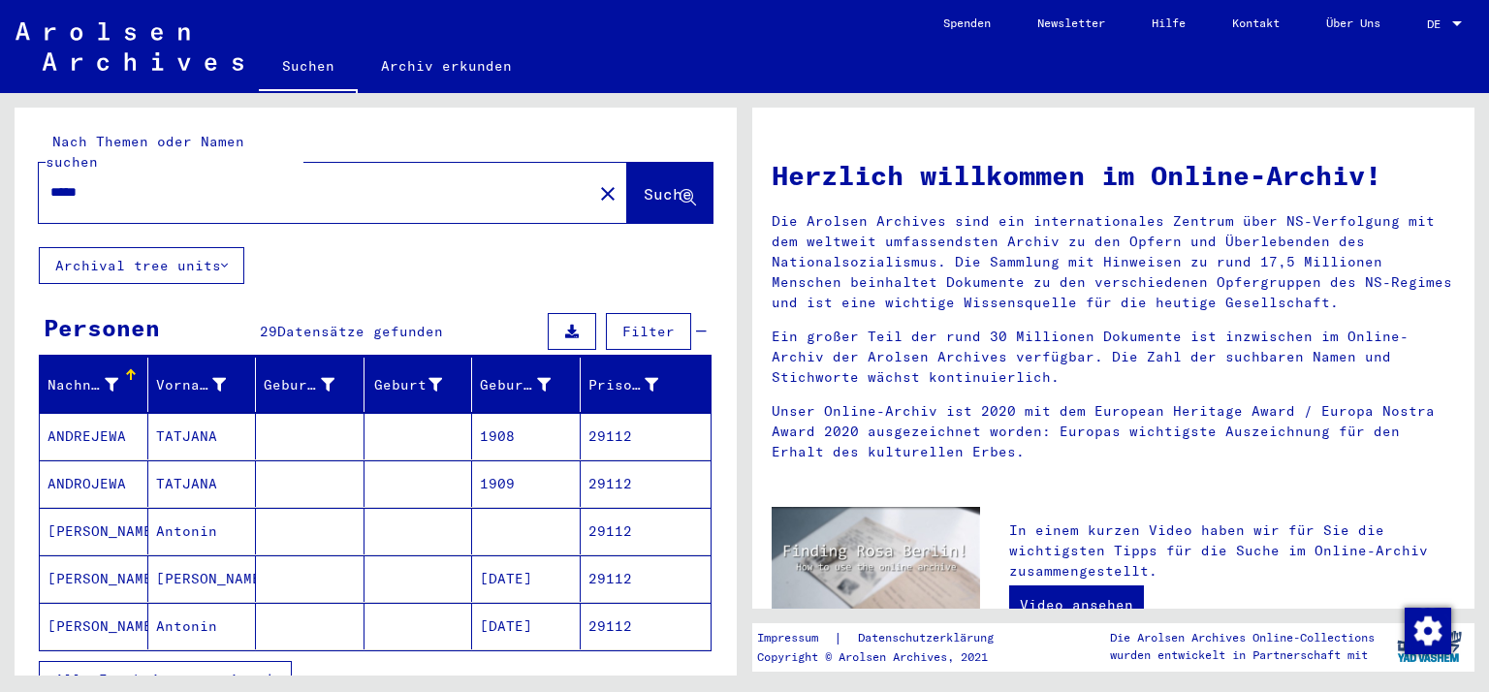
click at [89, 671] on span "Alle Ergebnisse anzeigen" at bounding box center [159, 679] width 209 height 17
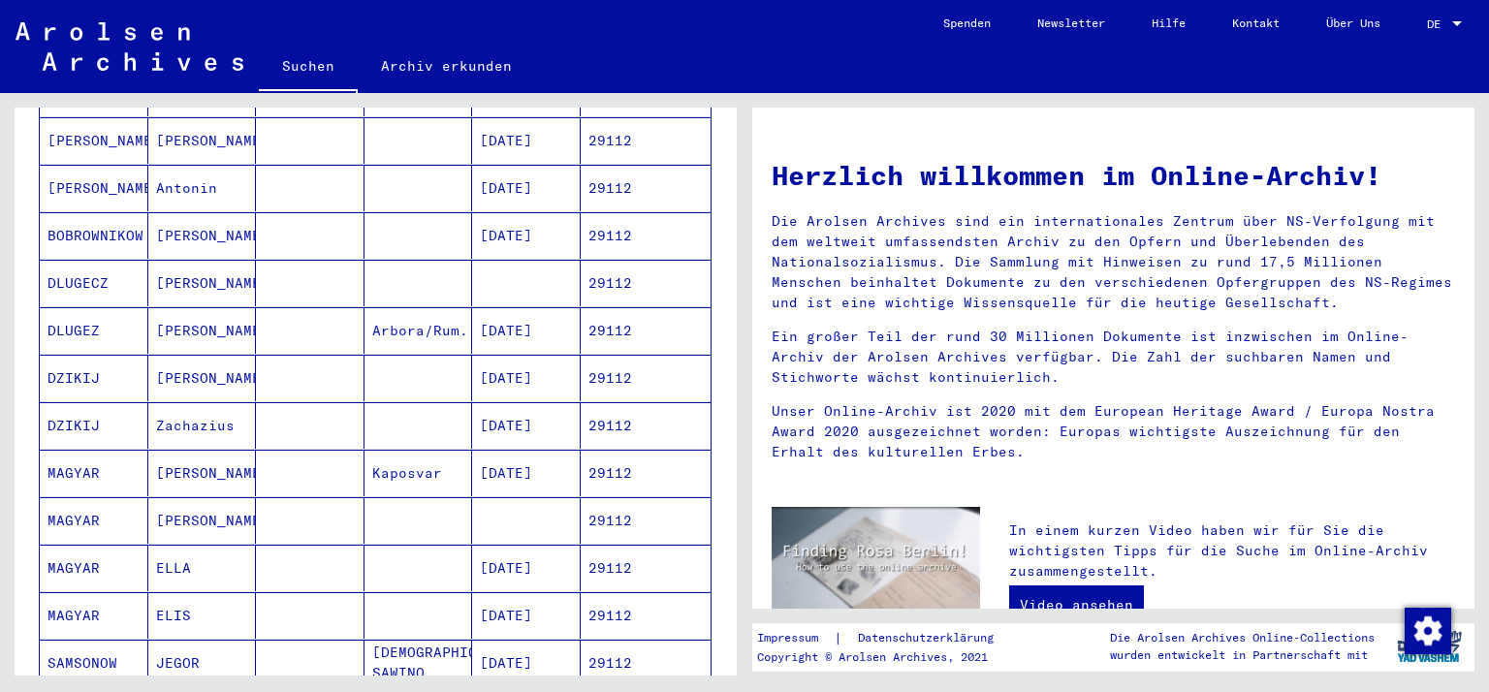
scroll to position [435, 0]
click at [83, 453] on mat-cell "MAGYAR" at bounding box center [94, 476] width 109 height 47
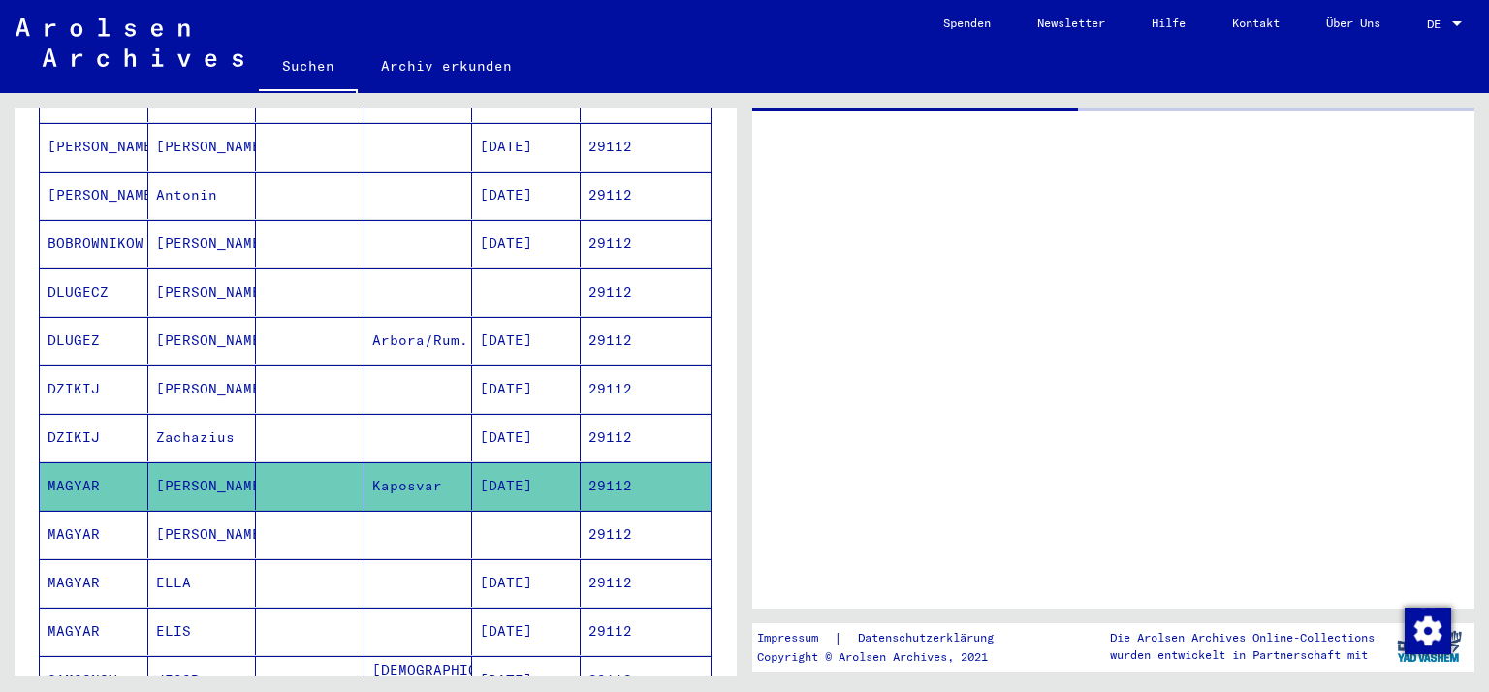
scroll to position [438, 0]
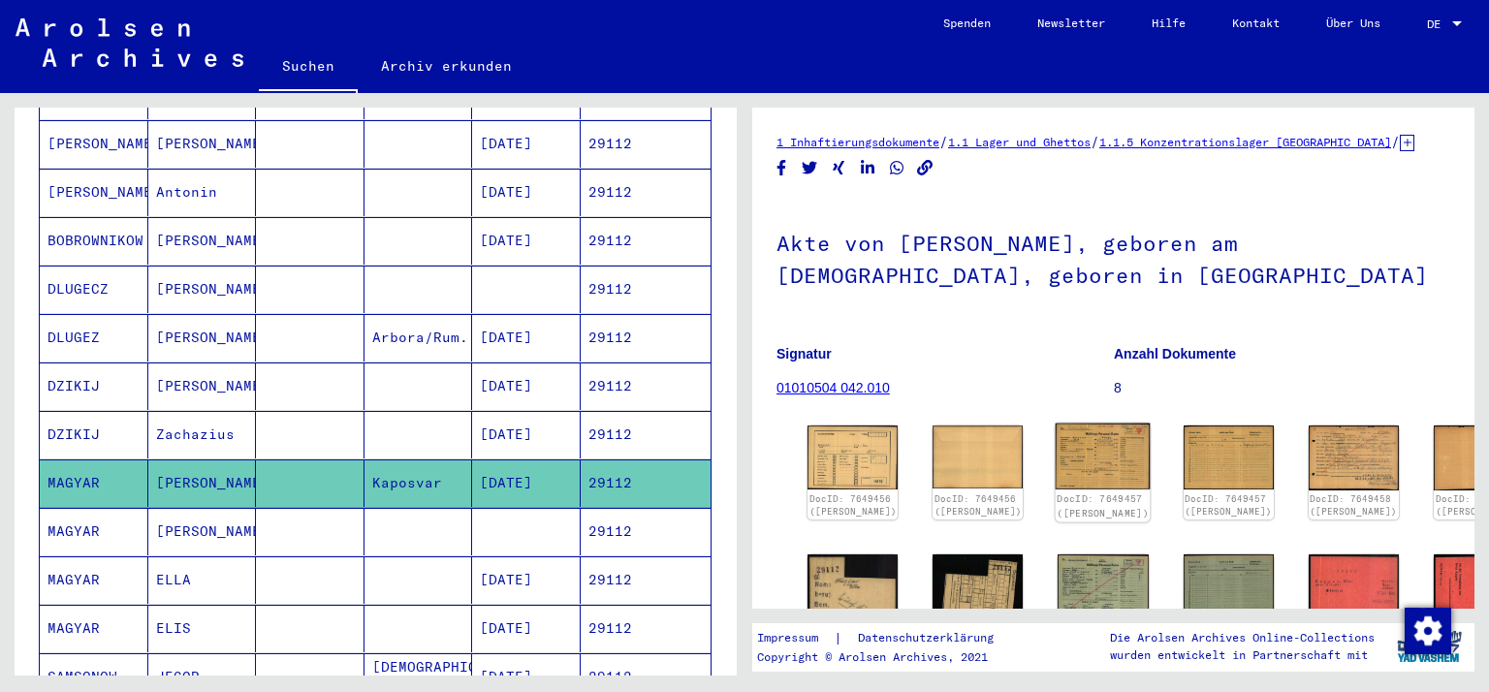
click at [1056, 468] on img at bounding box center [1103, 457] width 95 height 67
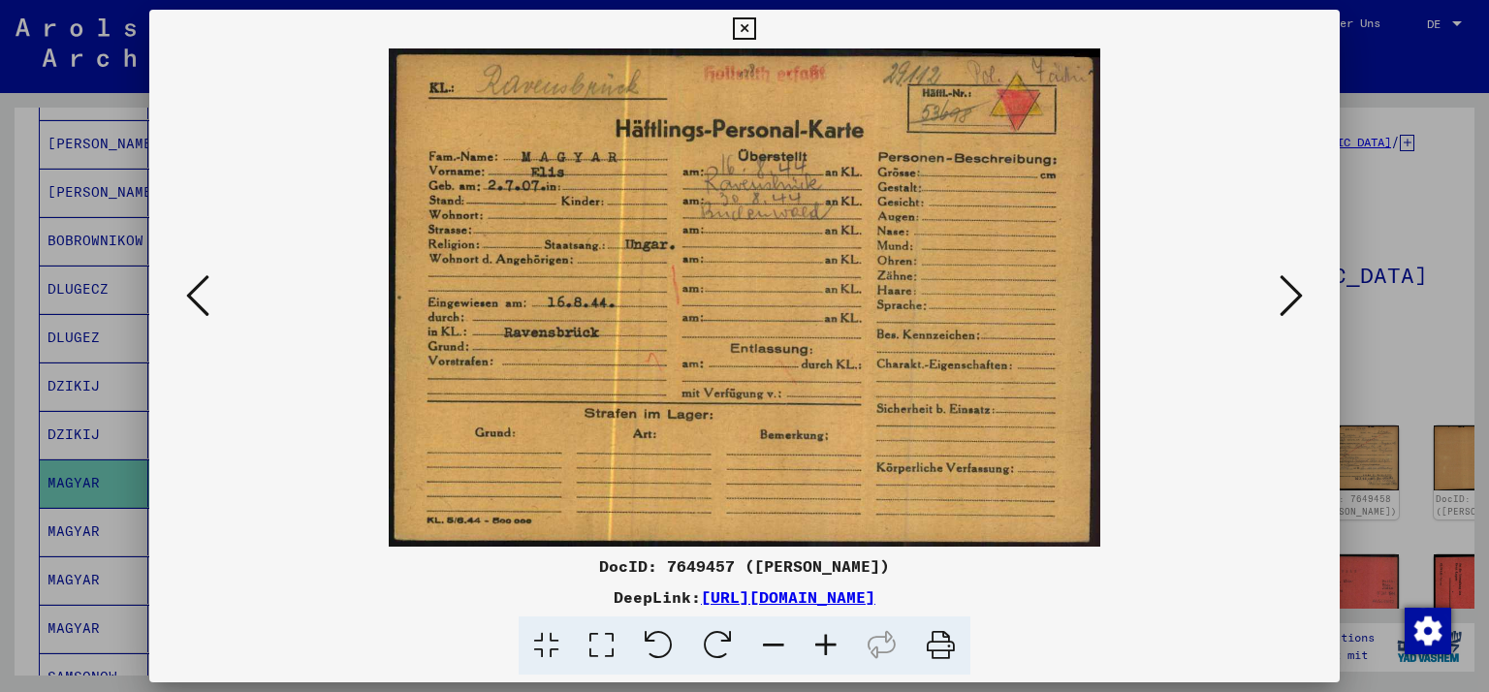
click at [1293, 304] on icon at bounding box center [1291, 295] width 23 height 47
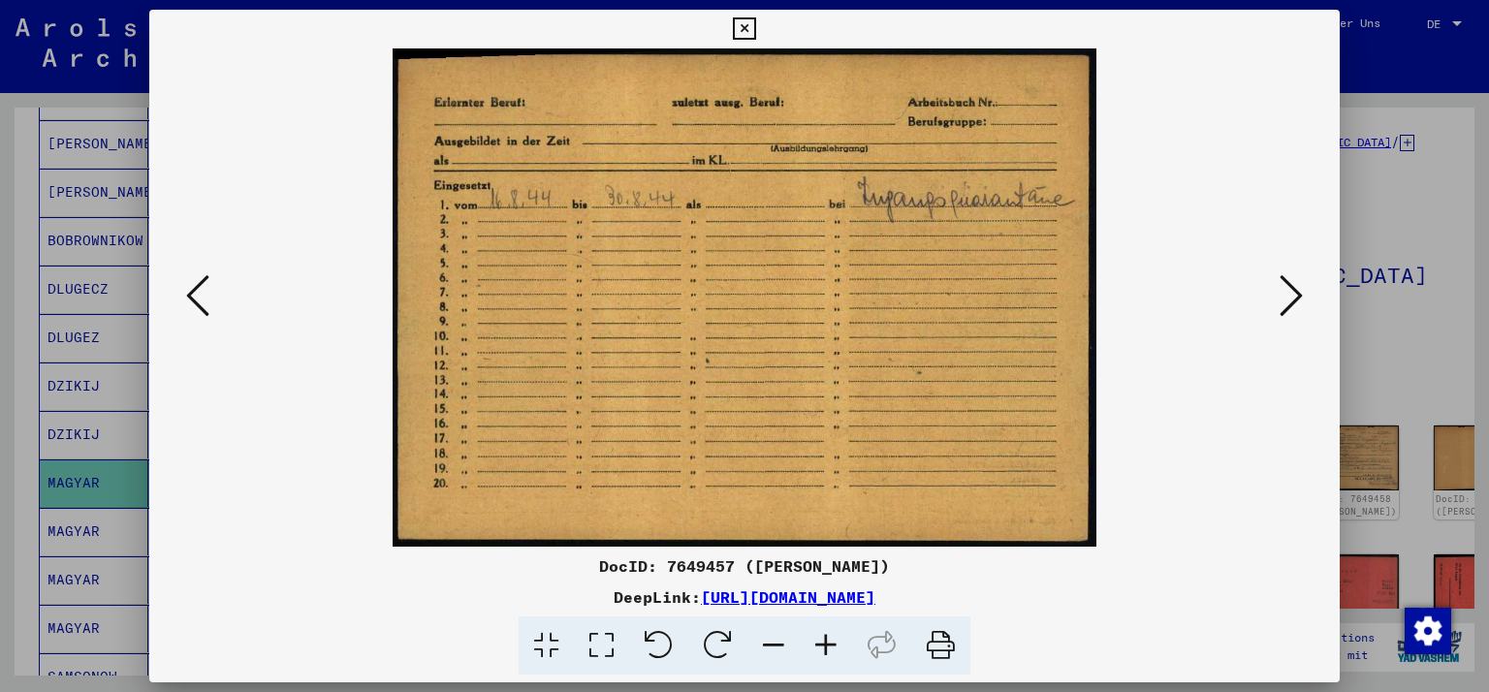
click at [1293, 304] on icon at bounding box center [1291, 295] width 23 height 47
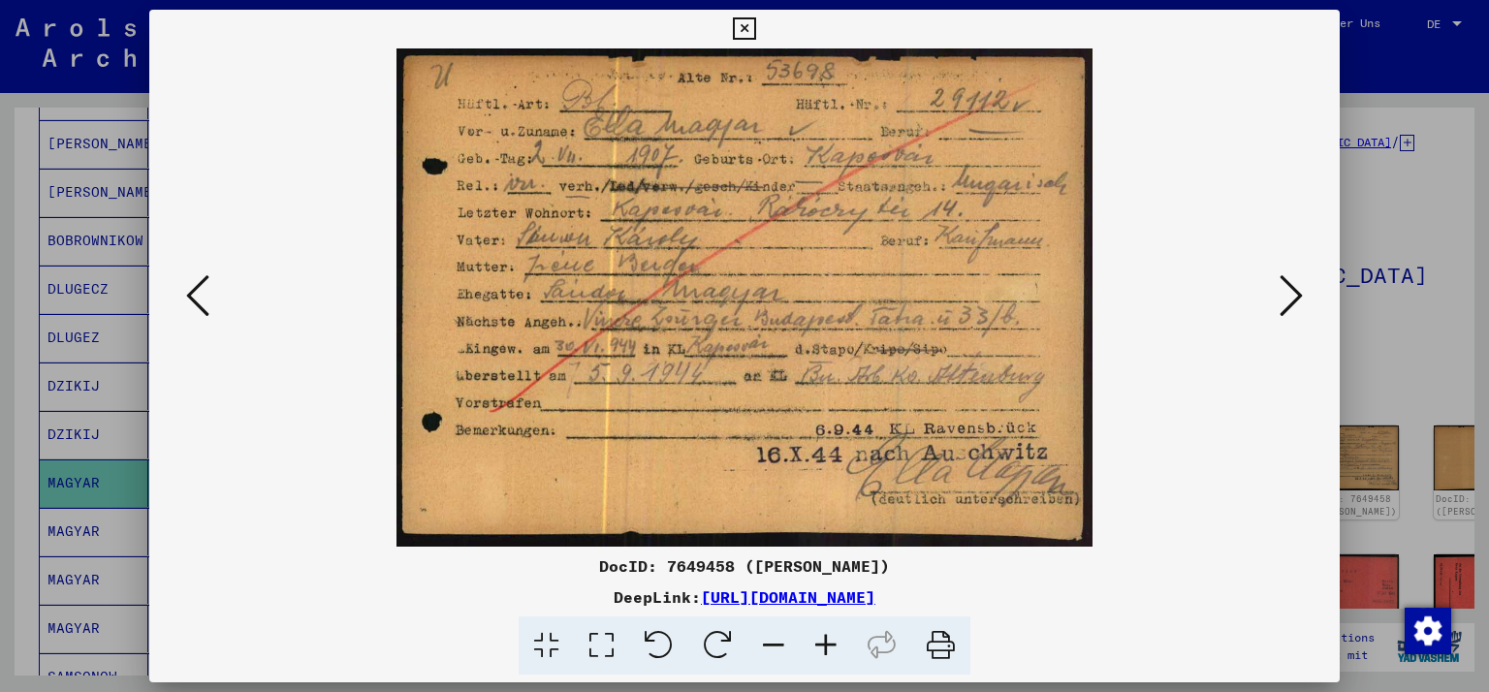
click at [1298, 351] on div at bounding box center [744, 297] width 1191 height 498
click at [1298, 297] on icon at bounding box center [1291, 295] width 23 height 47
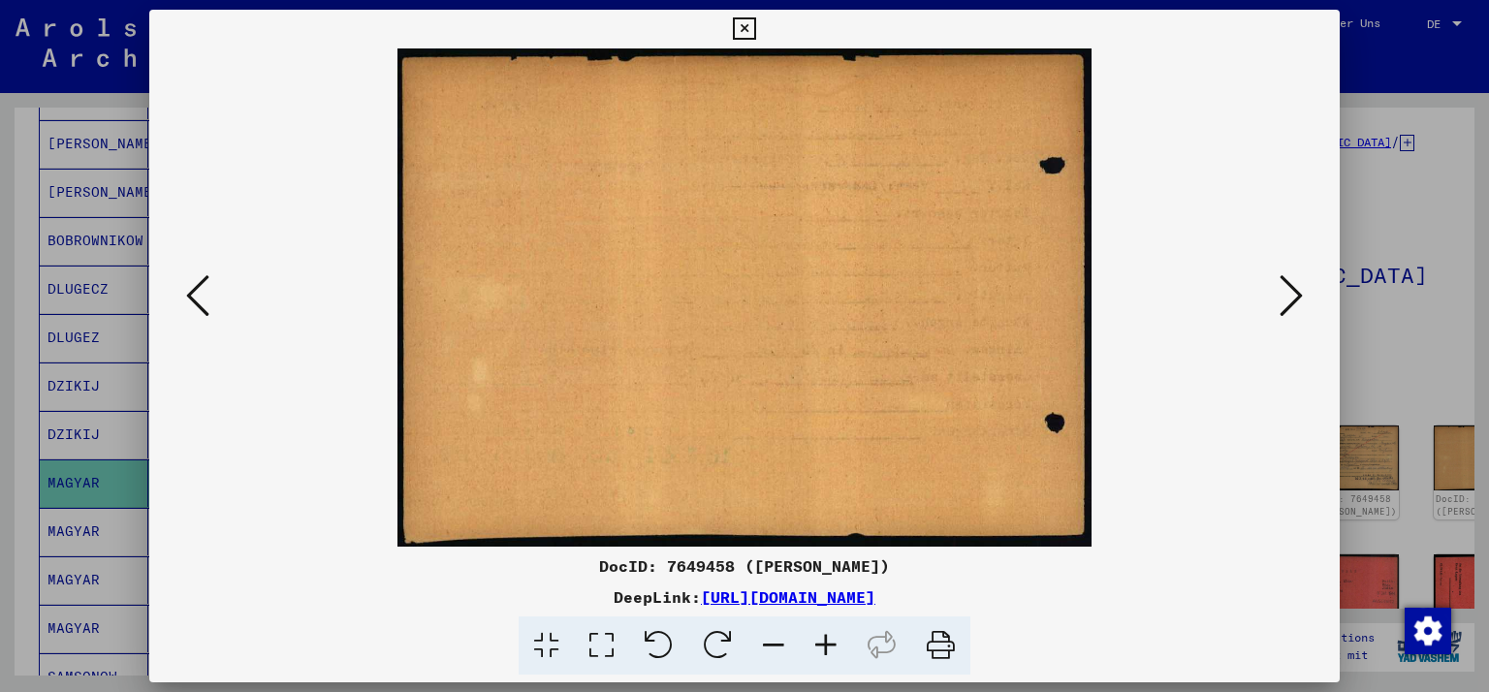
click at [1298, 297] on icon at bounding box center [1291, 295] width 23 height 47
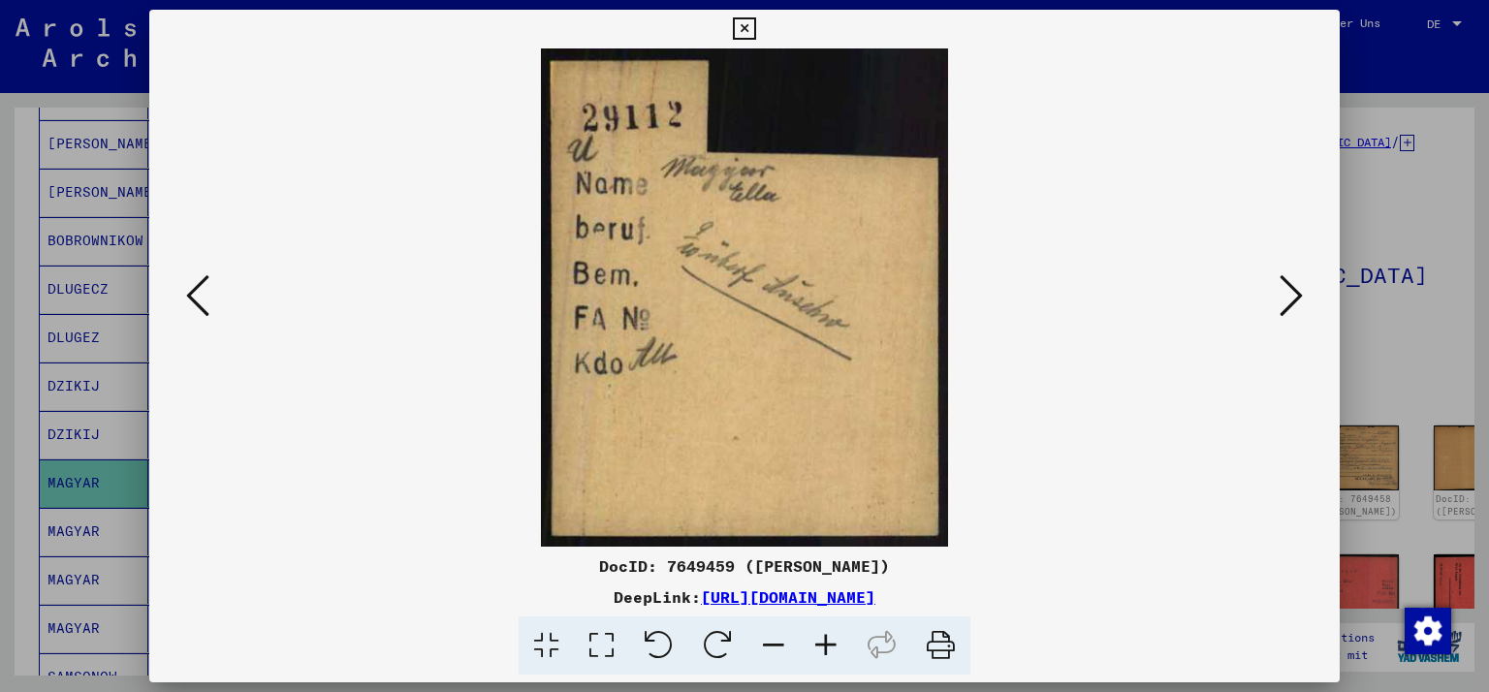
click at [1298, 297] on icon at bounding box center [1291, 295] width 23 height 47
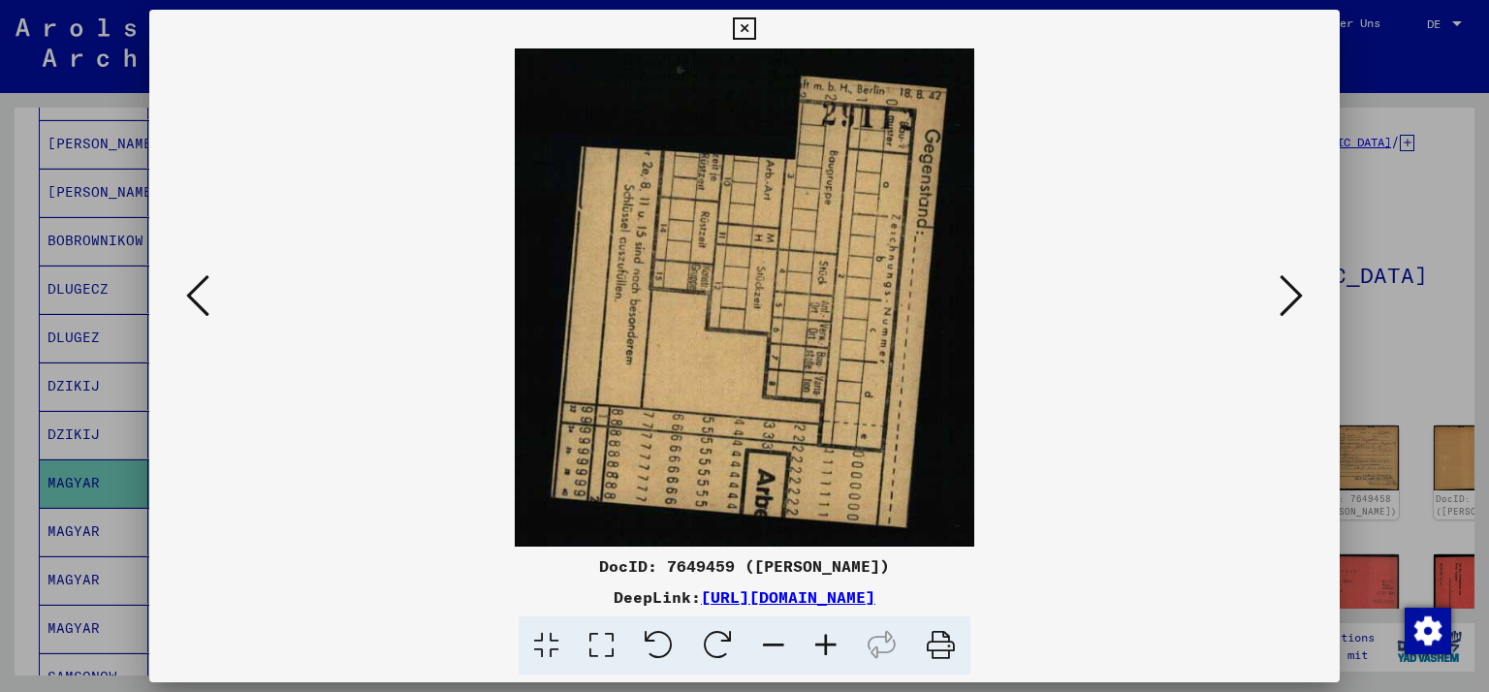
click at [1298, 297] on icon at bounding box center [1291, 295] width 23 height 47
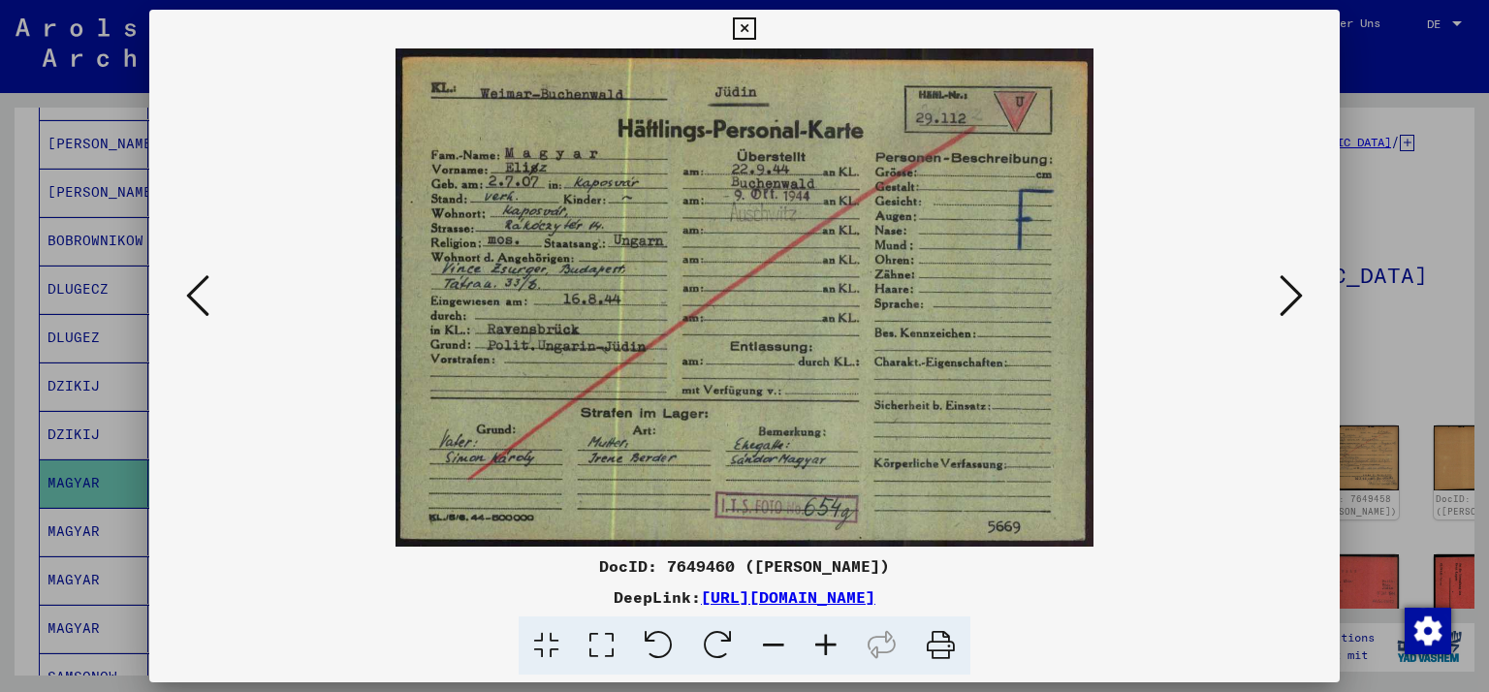
click at [248, 273] on img at bounding box center [745, 297] width 1060 height 498
click at [201, 295] on icon at bounding box center [197, 295] width 23 height 47
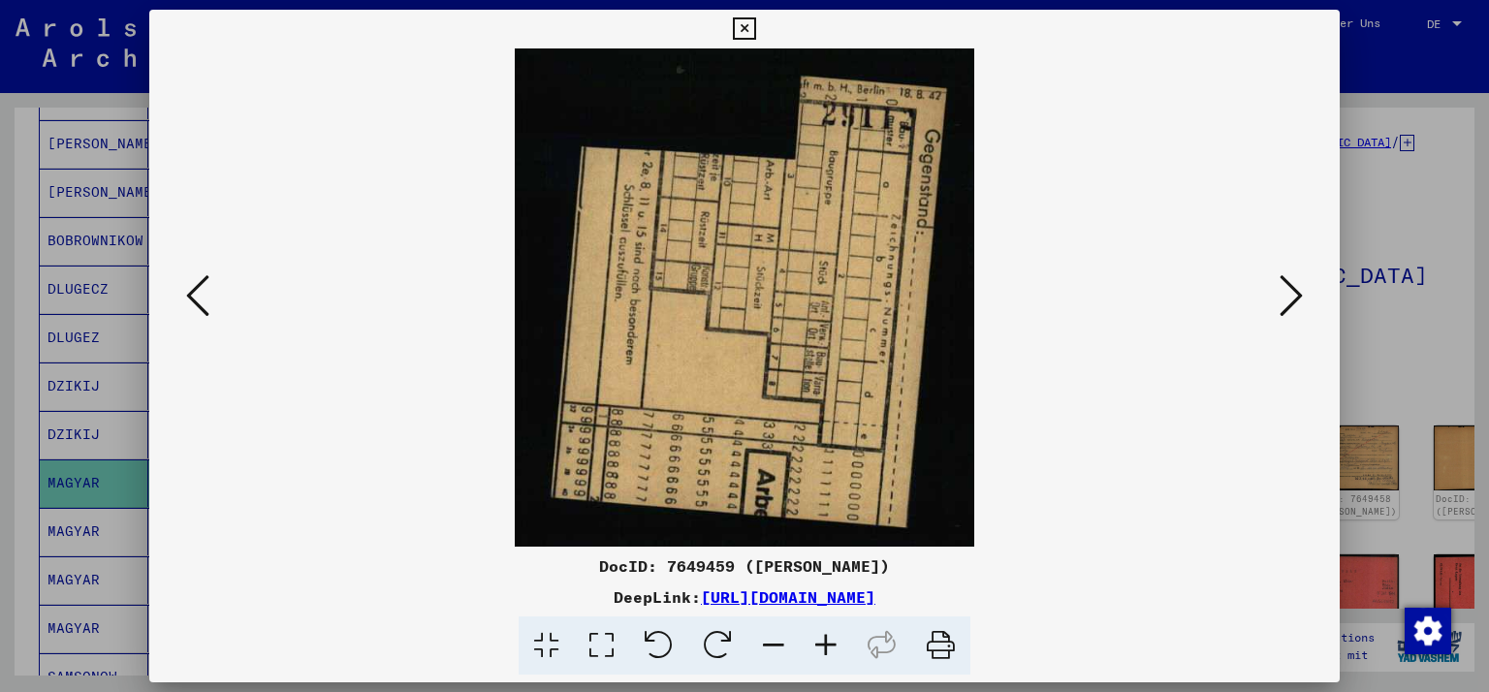
click at [201, 295] on icon at bounding box center [197, 295] width 23 height 47
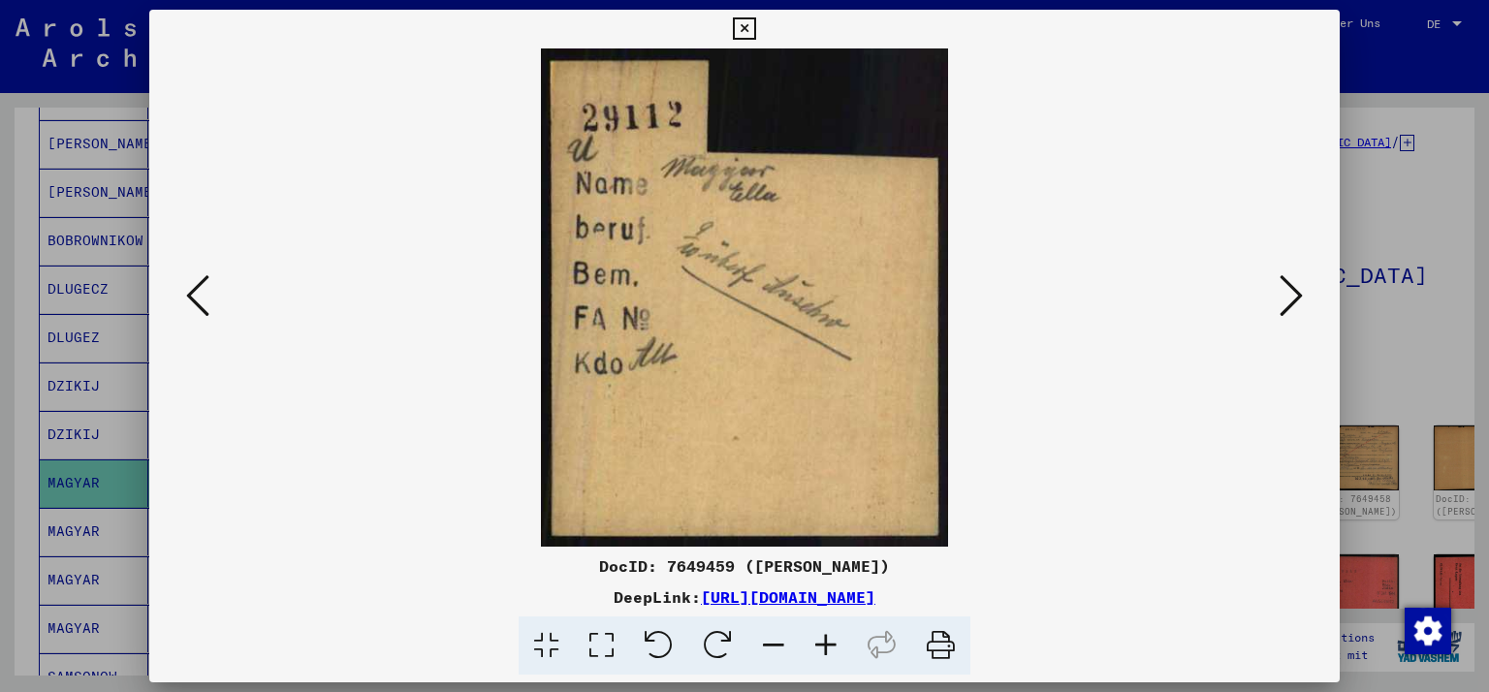
click at [201, 295] on icon at bounding box center [197, 295] width 23 height 47
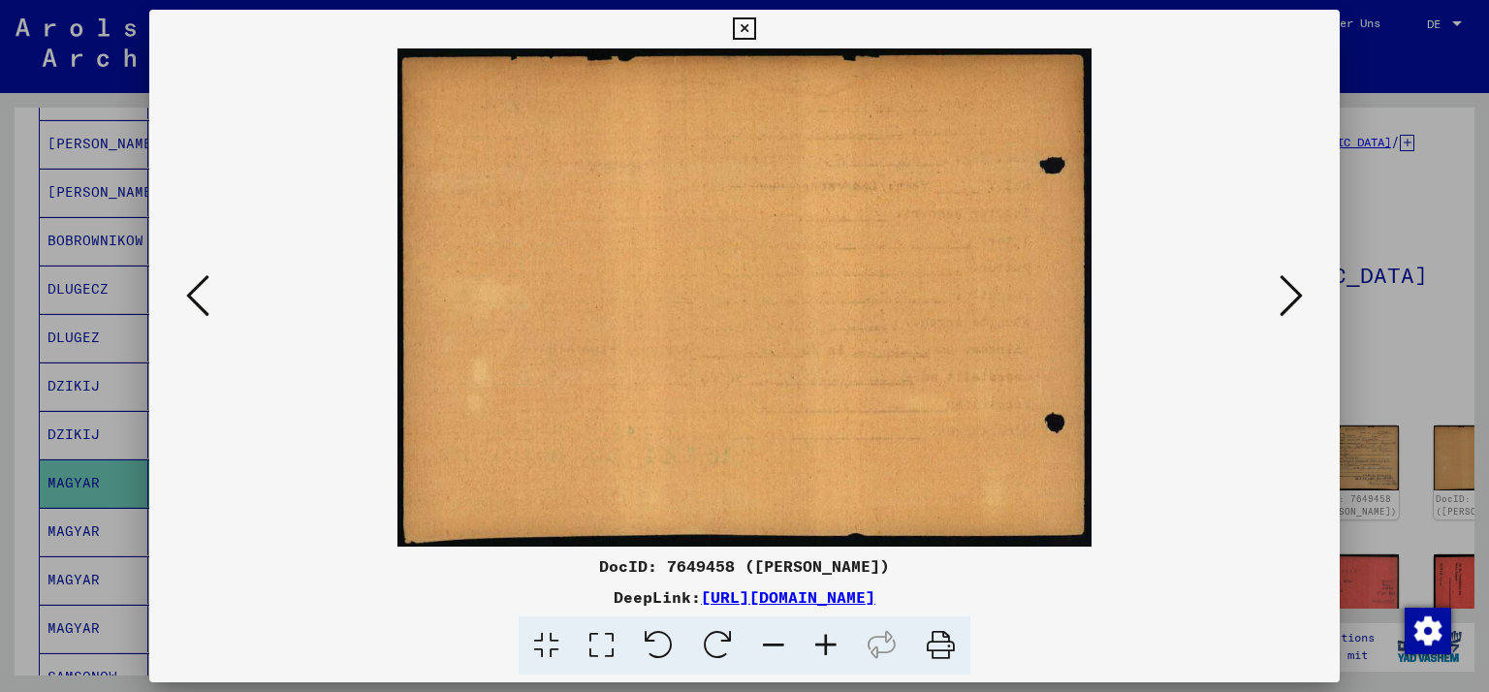
click at [201, 295] on icon at bounding box center [197, 295] width 23 height 47
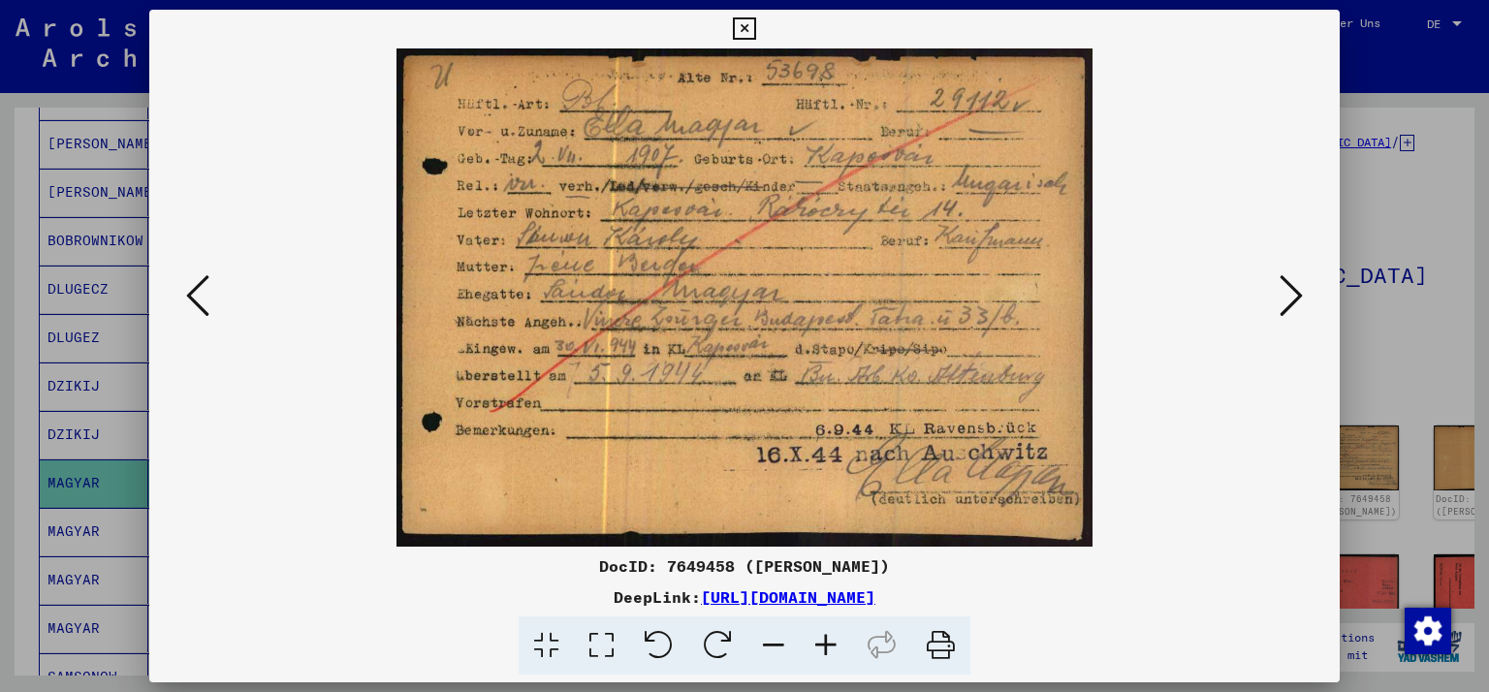
click at [201, 295] on icon at bounding box center [197, 295] width 23 height 47
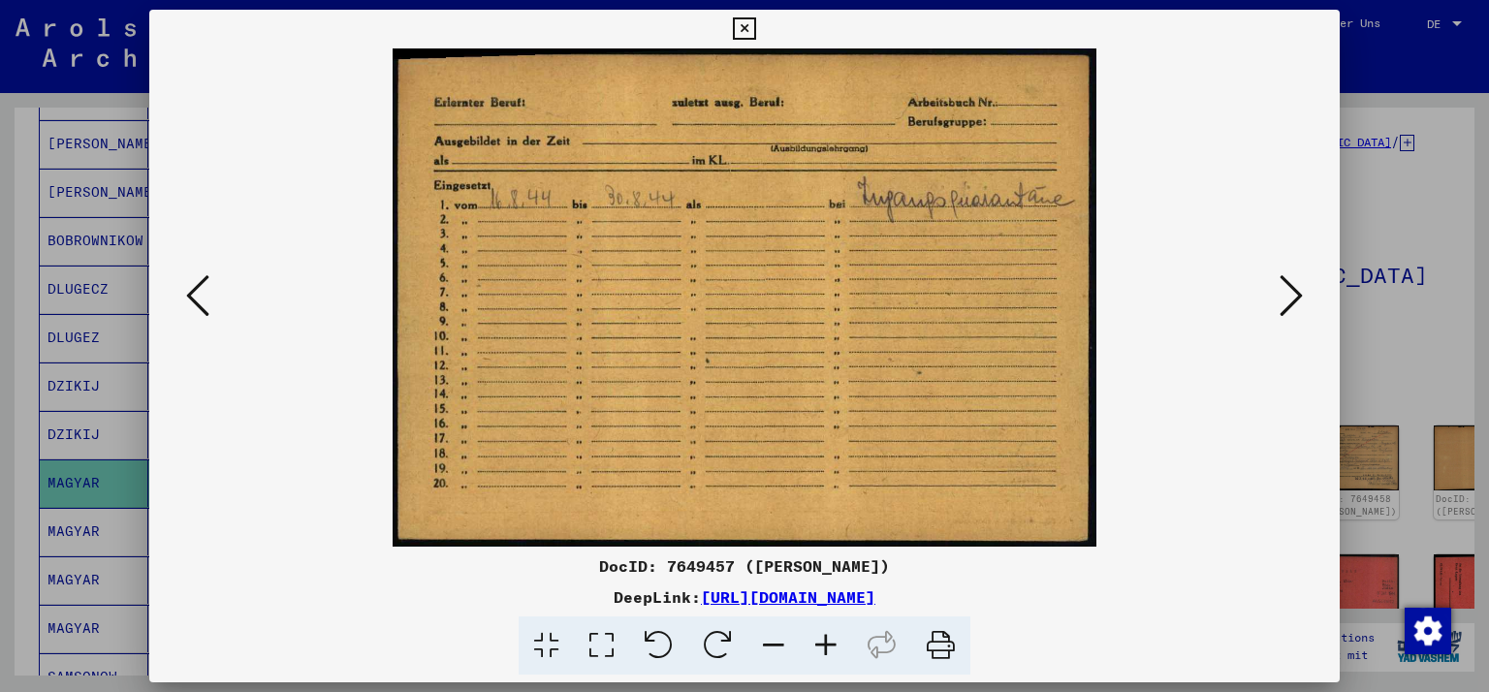
click at [1298, 297] on icon at bounding box center [1291, 295] width 23 height 47
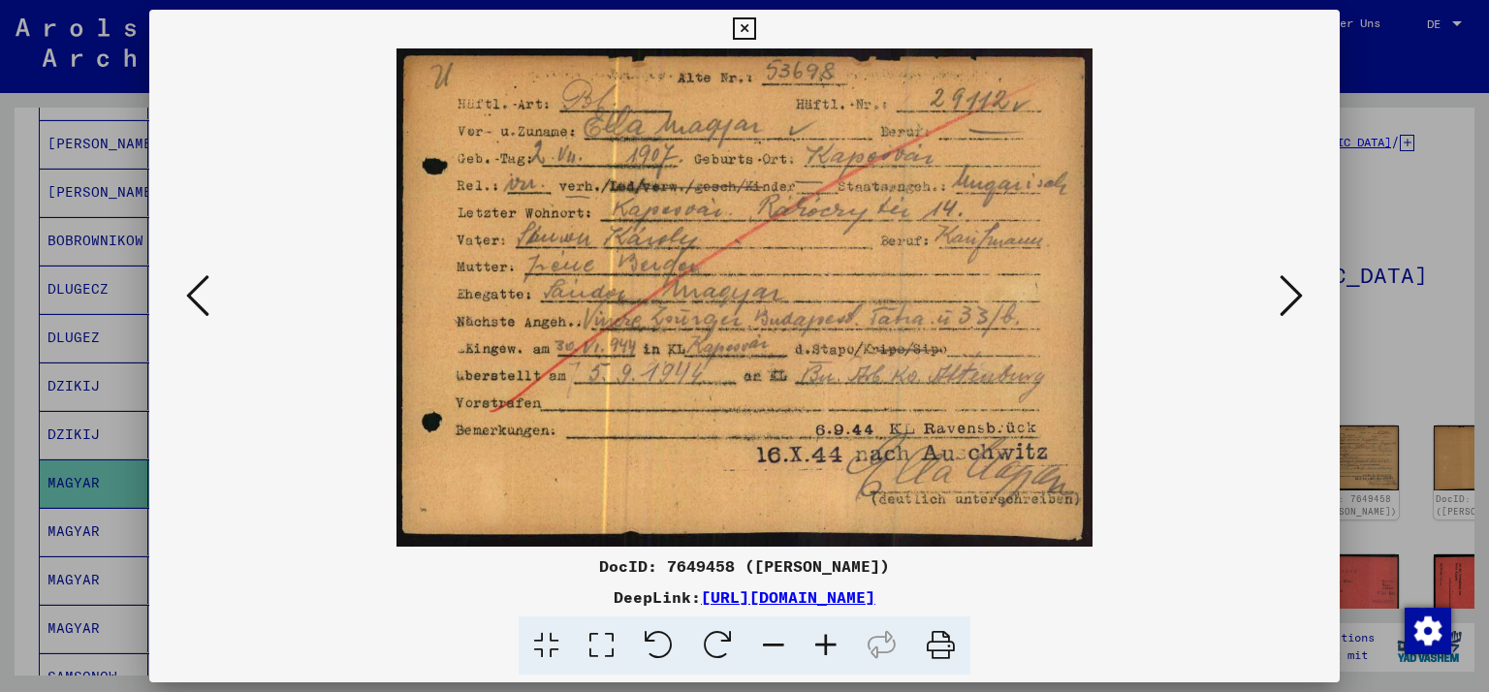
click at [755, 28] on icon at bounding box center [744, 28] width 22 height 23
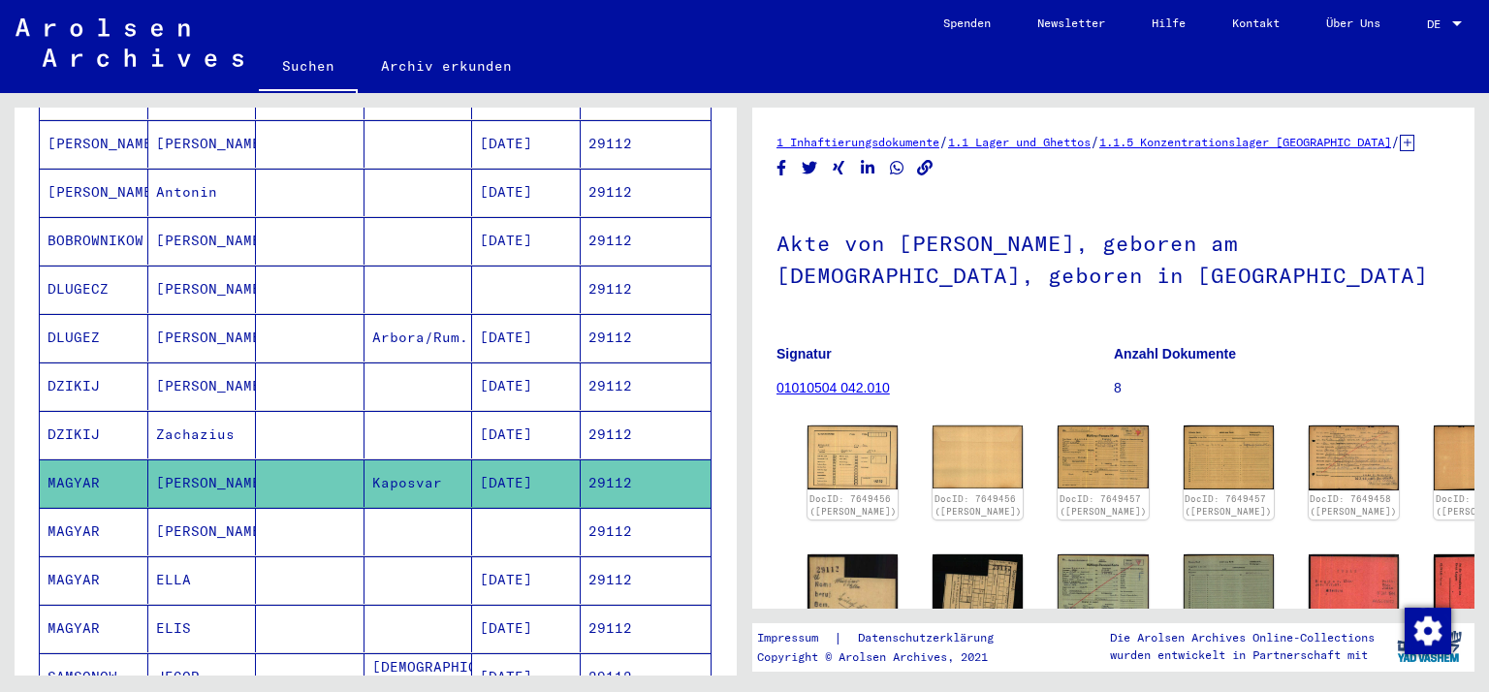
drag, startPoint x: 80, startPoint y: 516, endPoint x: 93, endPoint y: 447, distance: 70.0
click at [93, 508] on mat-cell "MAGYAR" at bounding box center [94, 532] width 109 height 48
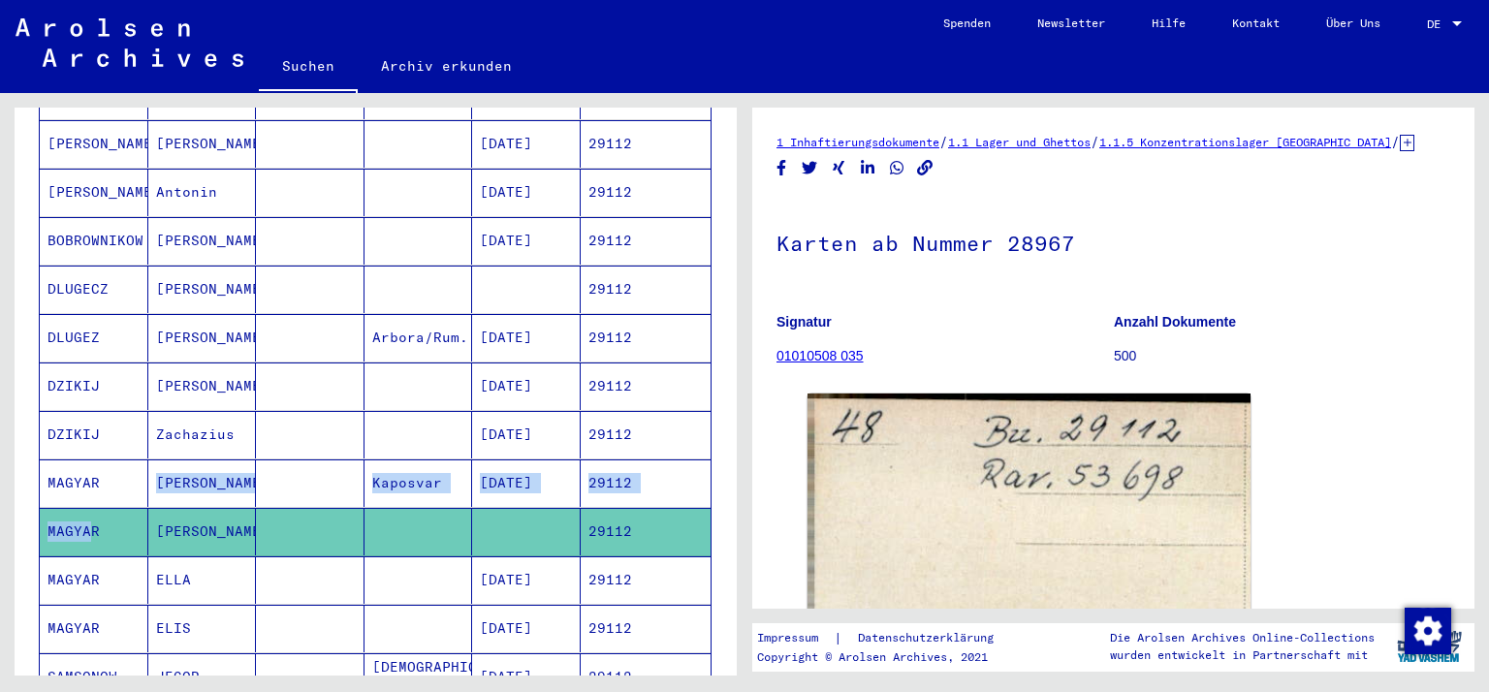
click at [93, 460] on mat-cell "MAGYAR" at bounding box center [94, 484] width 109 height 48
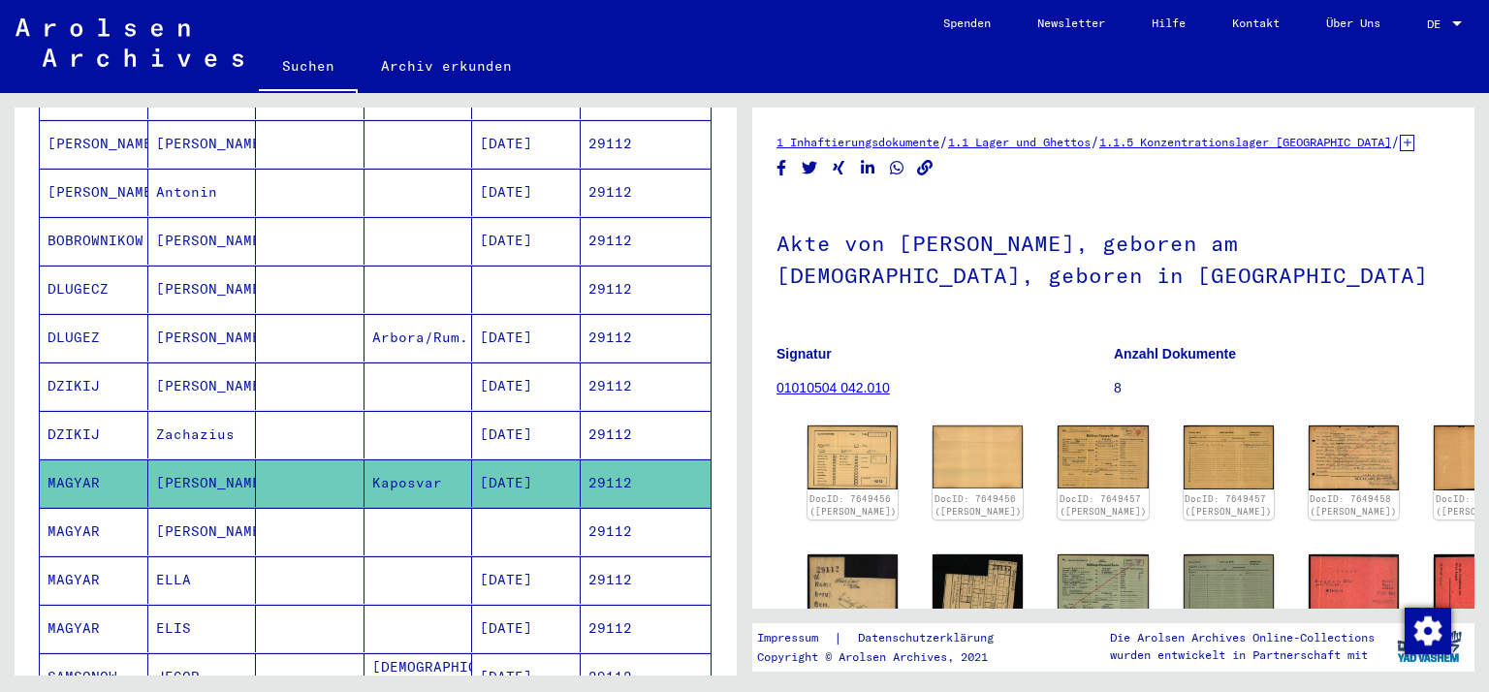
click at [324, 460] on mat-cell at bounding box center [310, 484] width 109 height 48
click at [82, 558] on mat-cell "MAGYAR" at bounding box center [94, 580] width 109 height 48
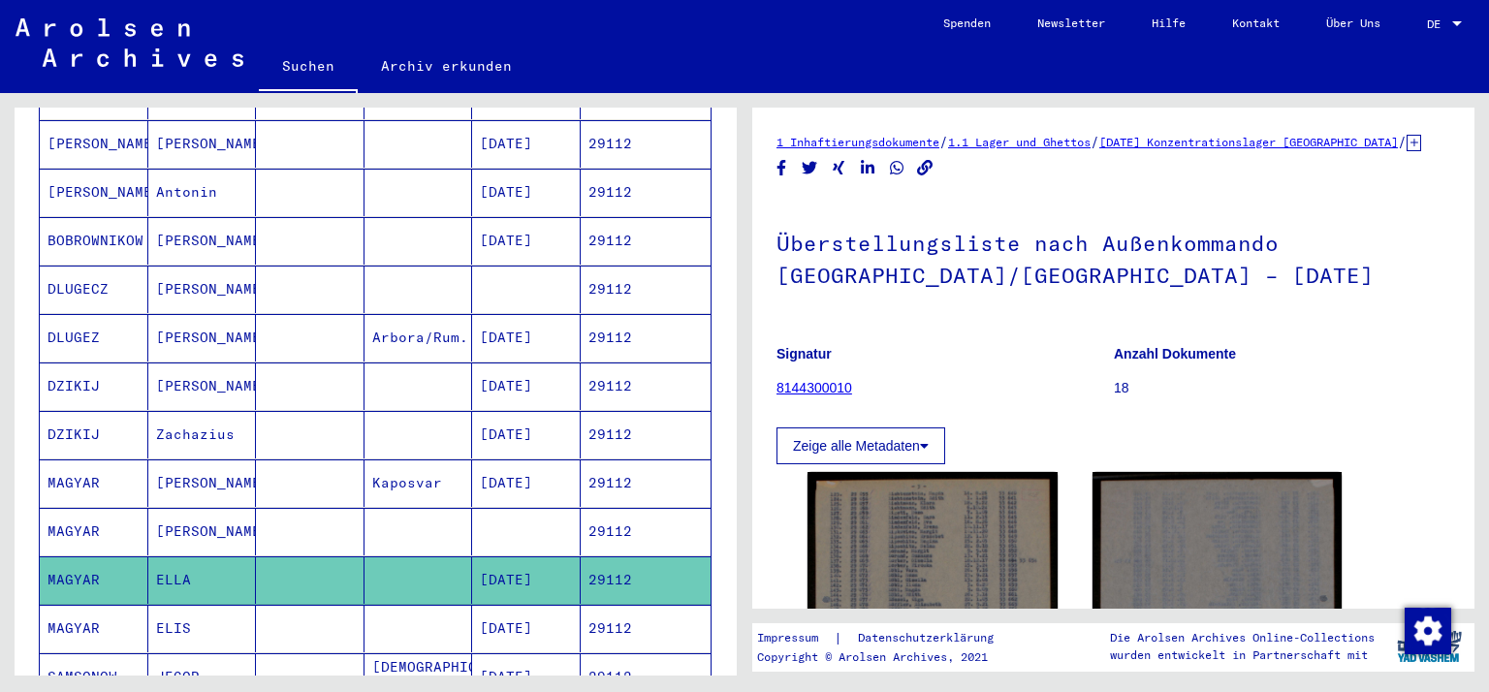
click at [60, 606] on icon at bounding box center [80, 615] width 48 height 78
click at [95, 599] on icon at bounding box center [80, 615] width 48 height 78
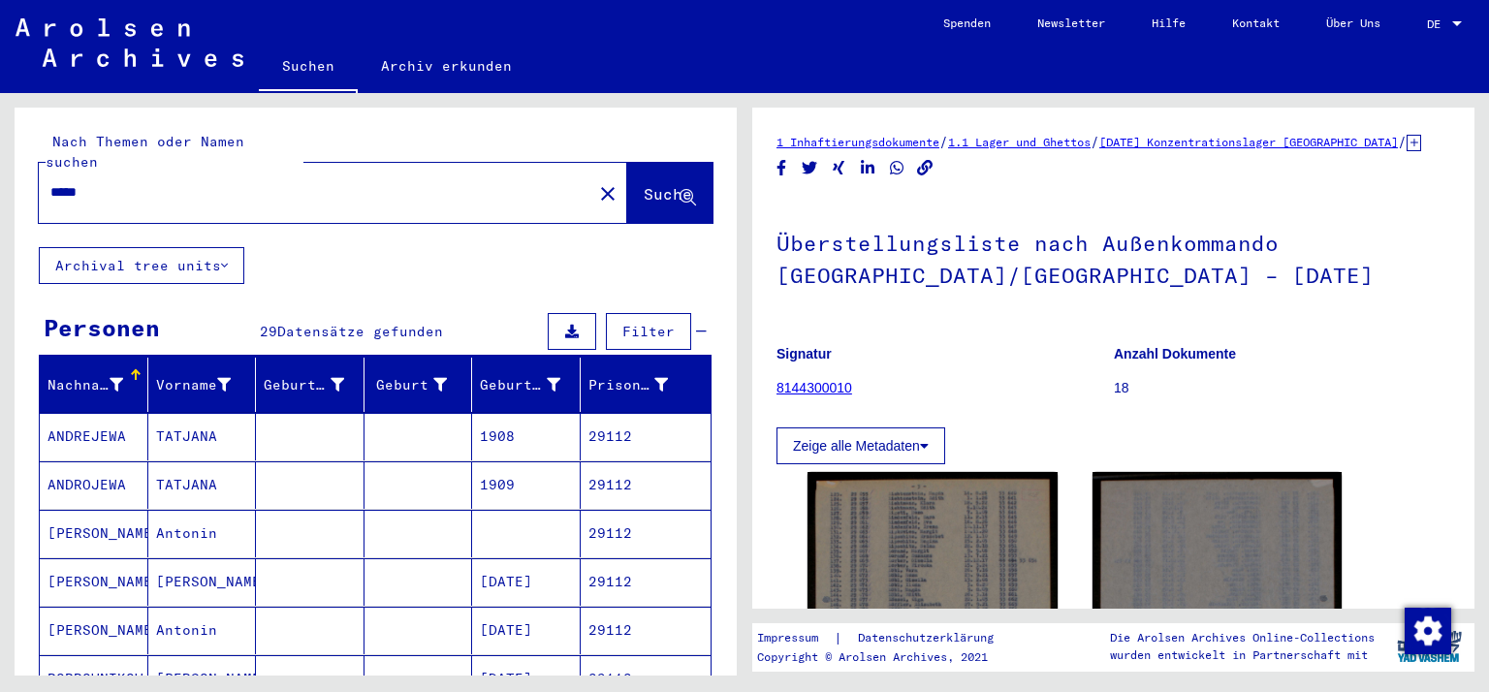
click at [225, 185] on div "*****" at bounding box center [310, 193] width 542 height 44
click at [128, 182] on input "*****" at bounding box center [315, 192] width 530 height 20
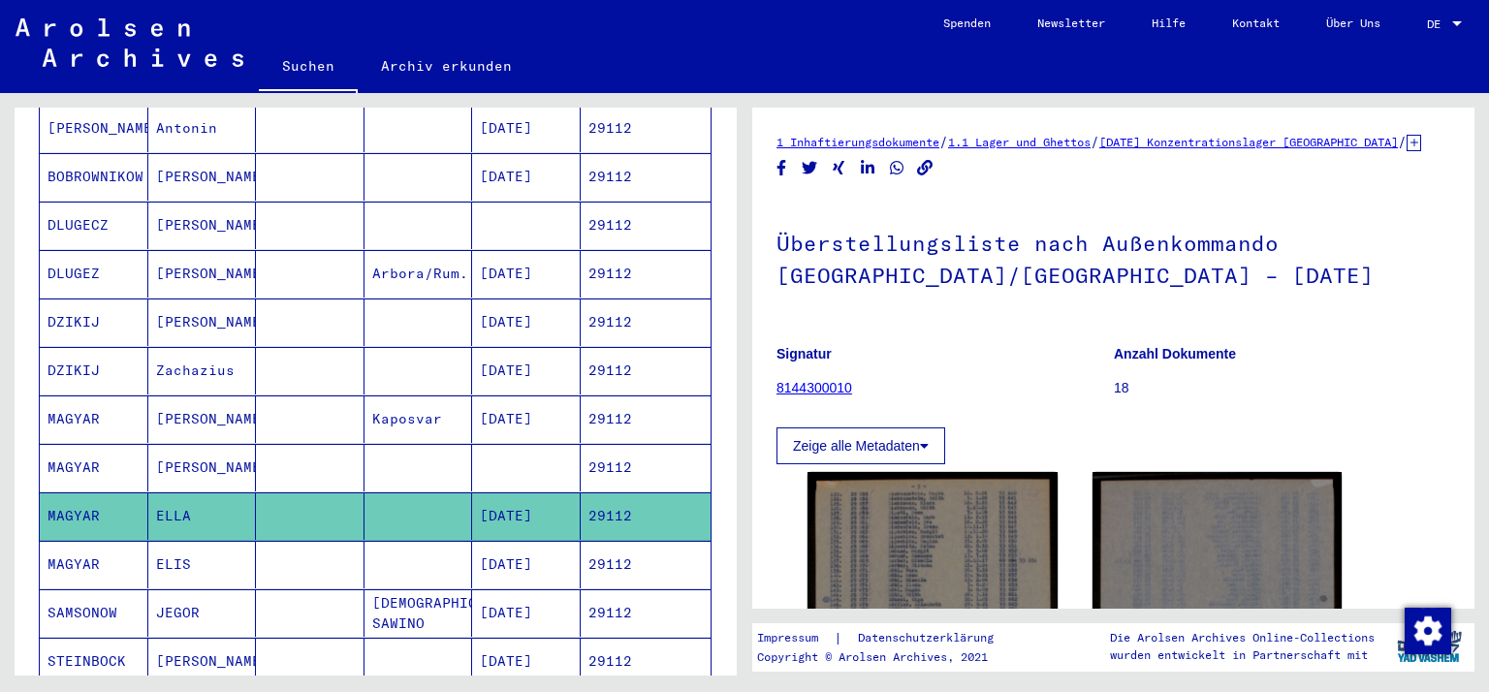
scroll to position [567, 0]
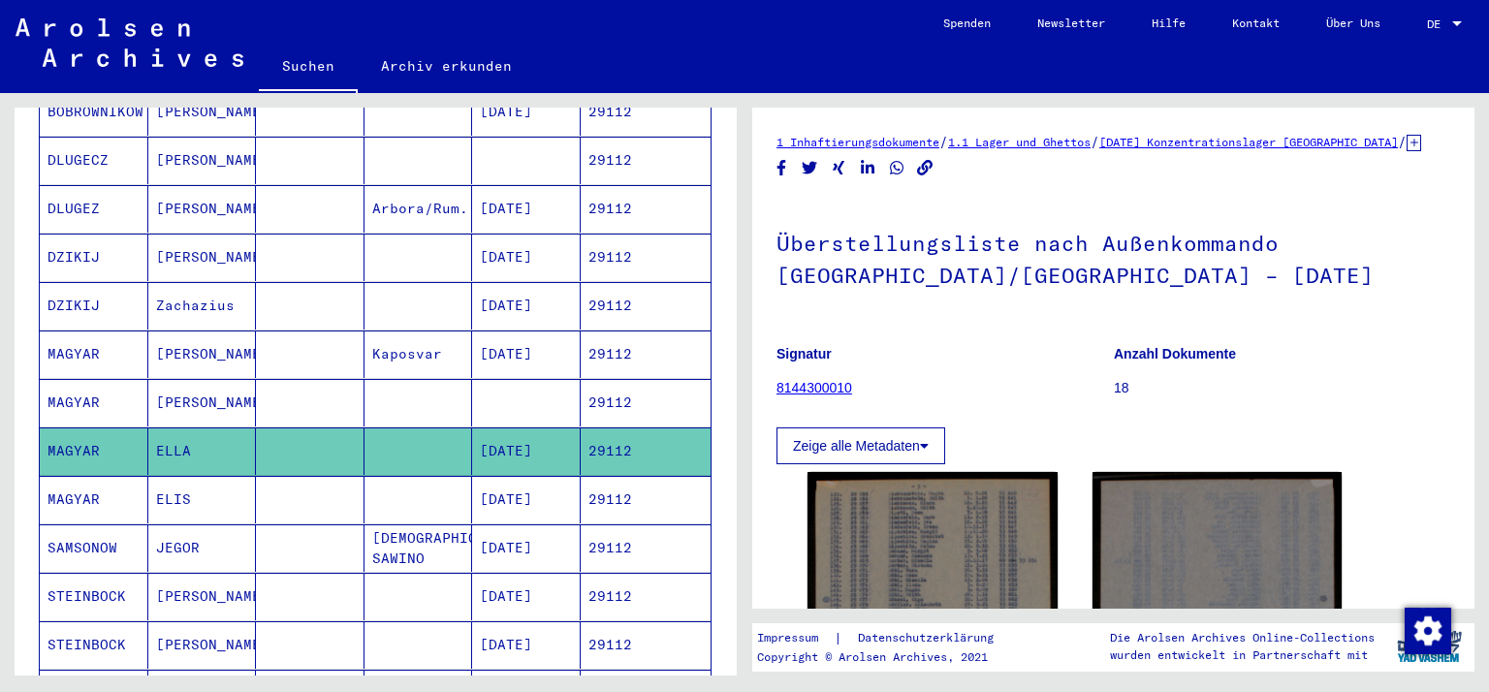
click at [63, 476] on mat-cell "MAGYAR" at bounding box center [94, 500] width 109 height 48
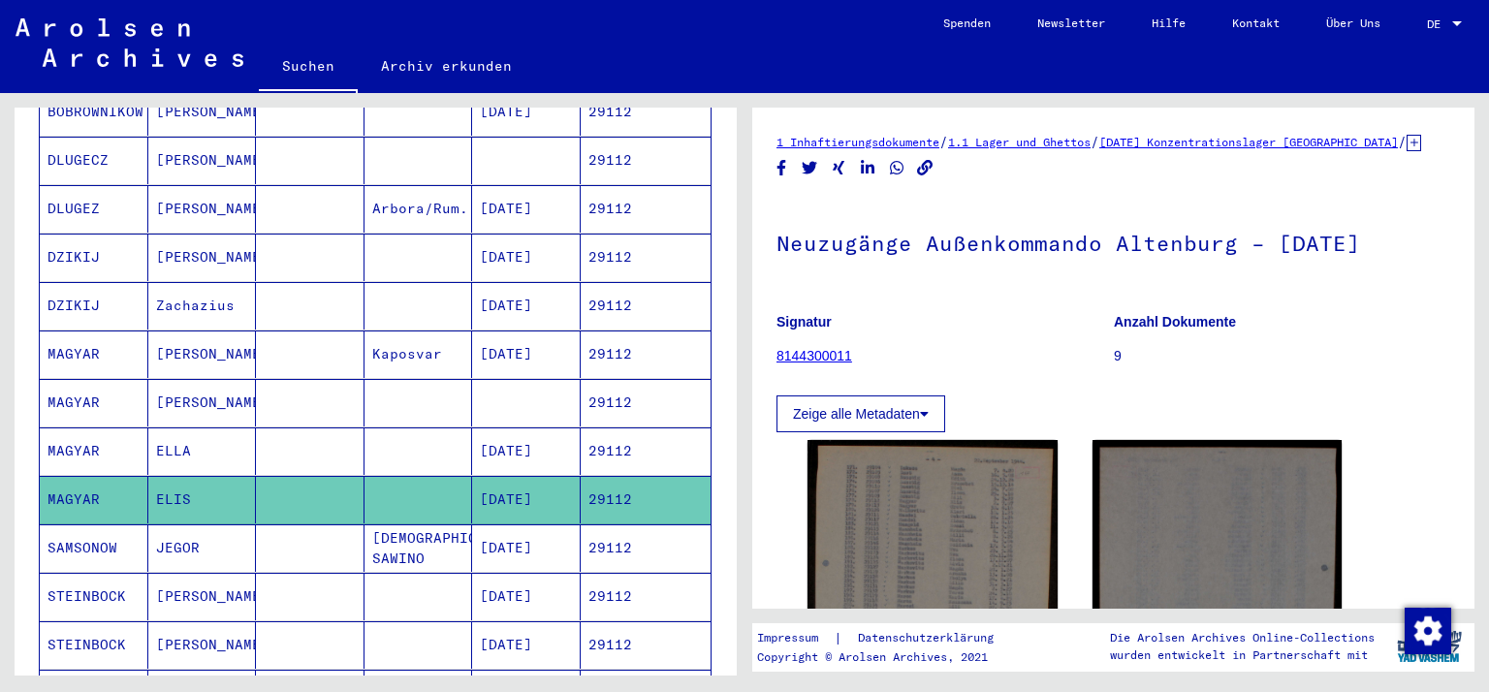
click at [88, 428] on mat-cell "MAGYAR" at bounding box center [94, 452] width 109 height 48
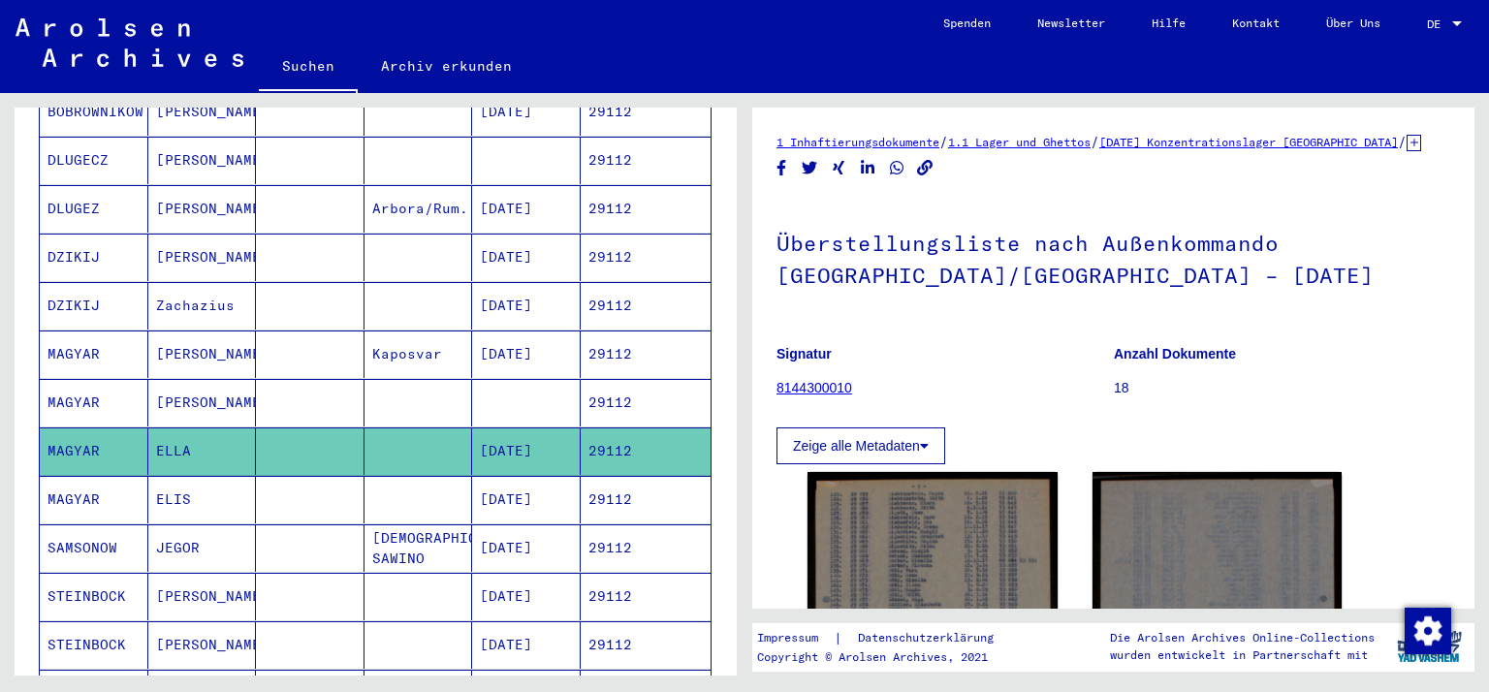
click at [103, 379] on mat-cell "MAGYAR" at bounding box center [94, 403] width 109 height 48
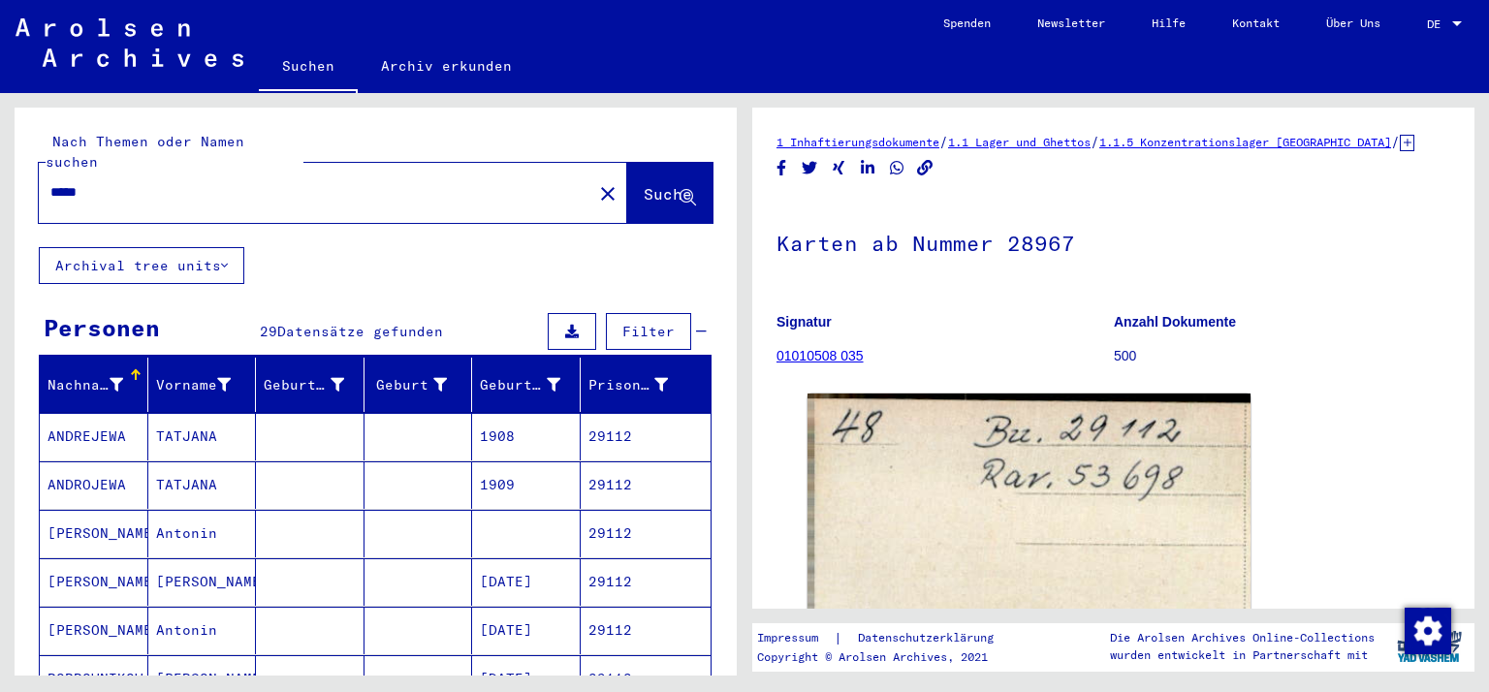
click at [118, 182] on input "*****" at bounding box center [315, 192] width 530 height 20
type input "*****"
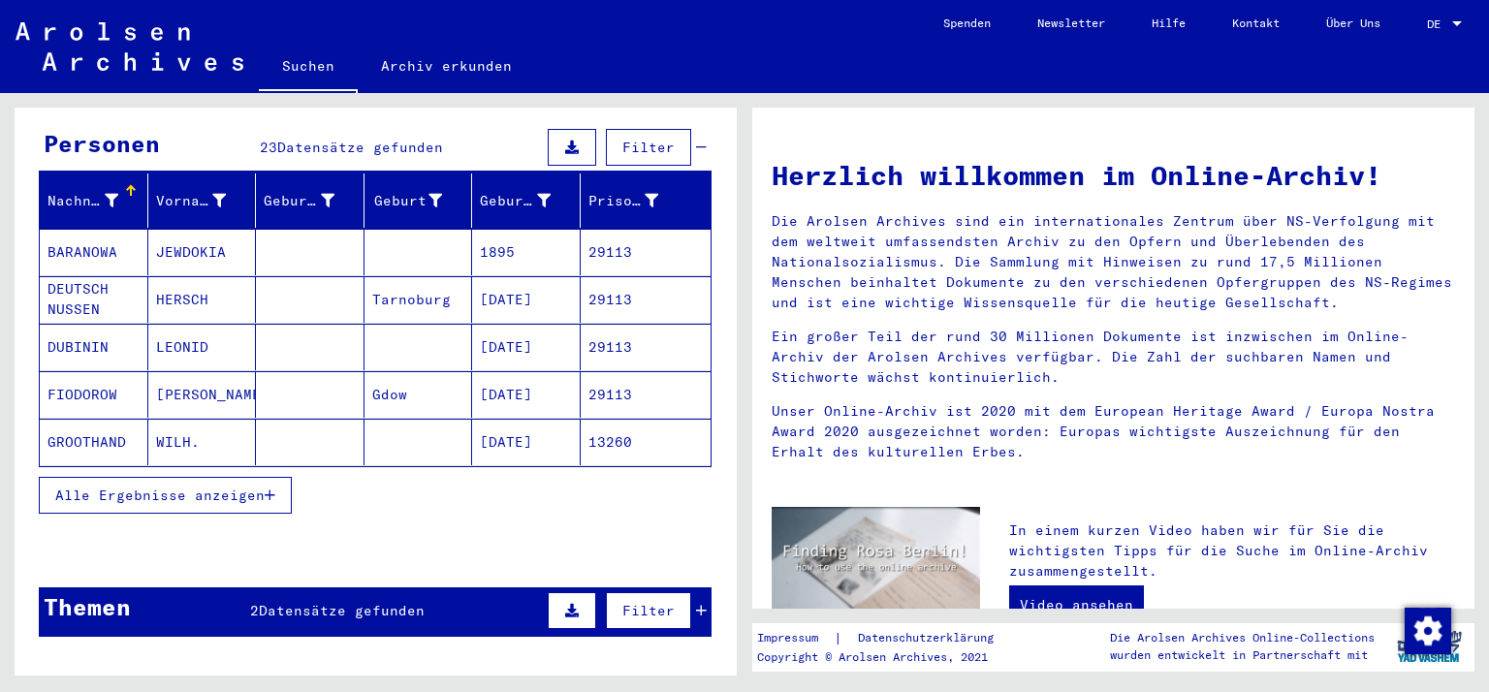
scroll to position [207, 0]
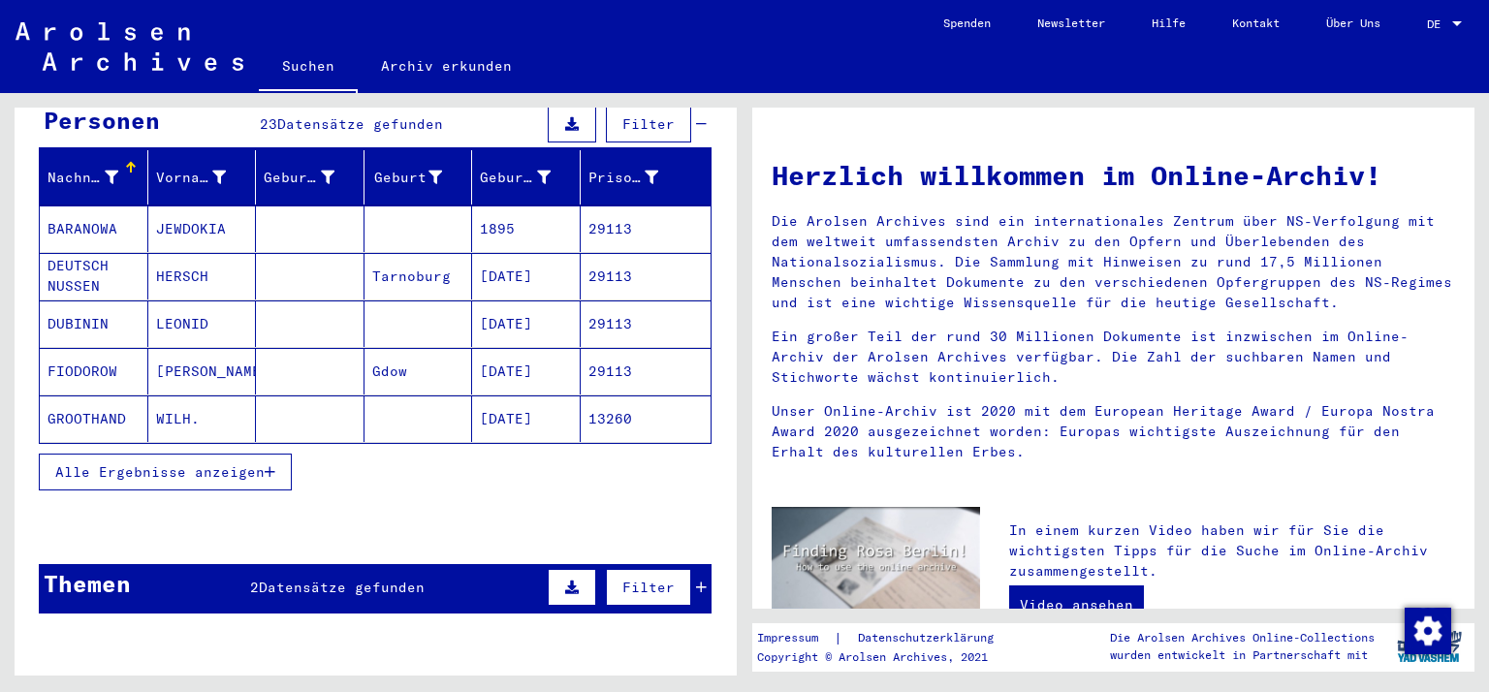
click at [112, 463] on span "Alle Ergebnisse anzeigen" at bounding box center [159, 471] width 209 height 17
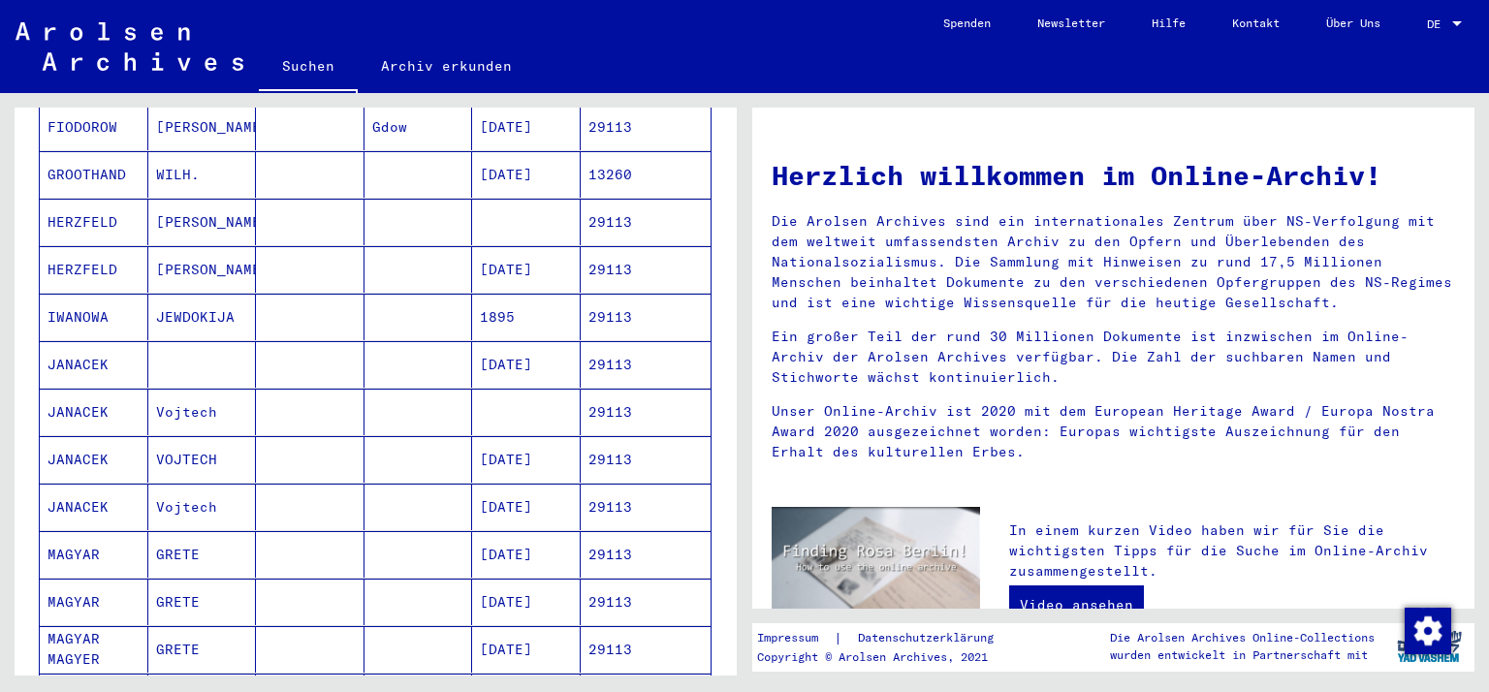
scroll to position [472, 0]
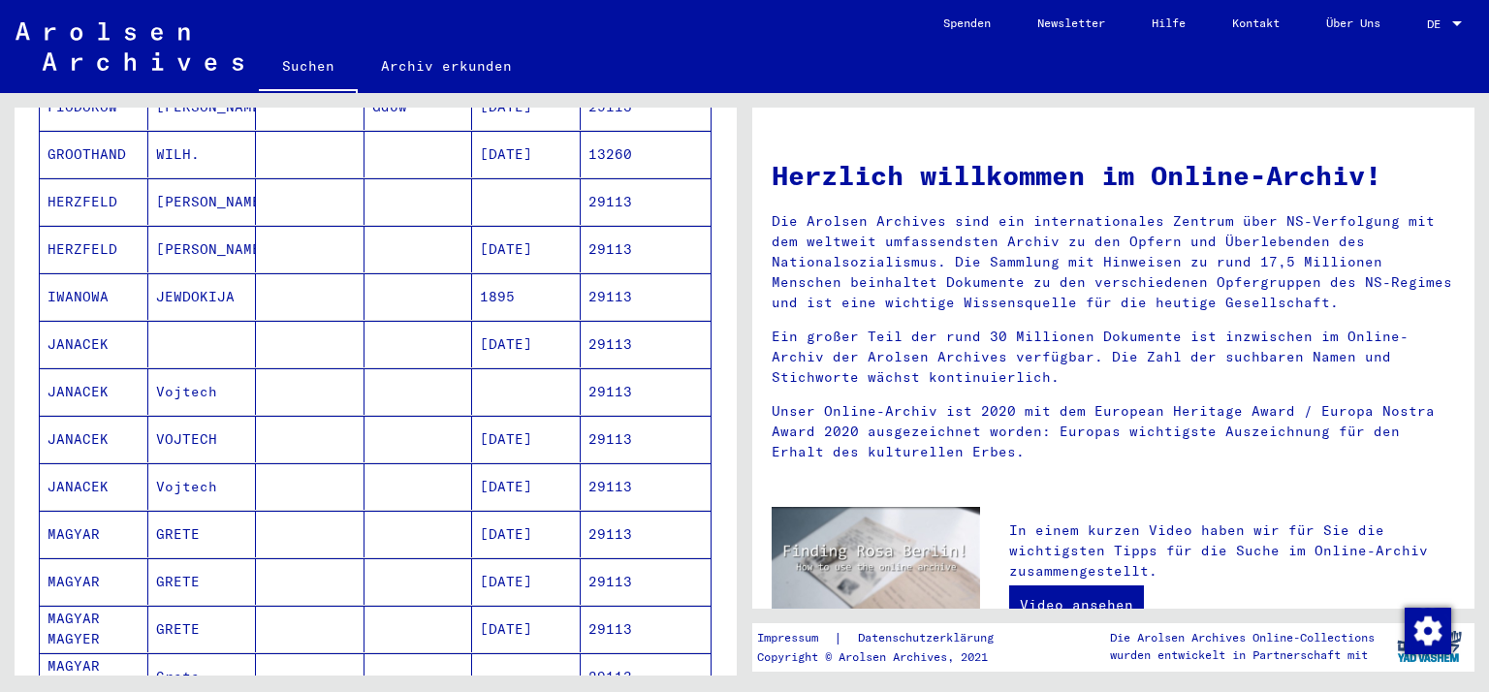
click at [76, 512] on mat-cell "MAGYAR" at bounding box center [94, 534] width 109 height 47
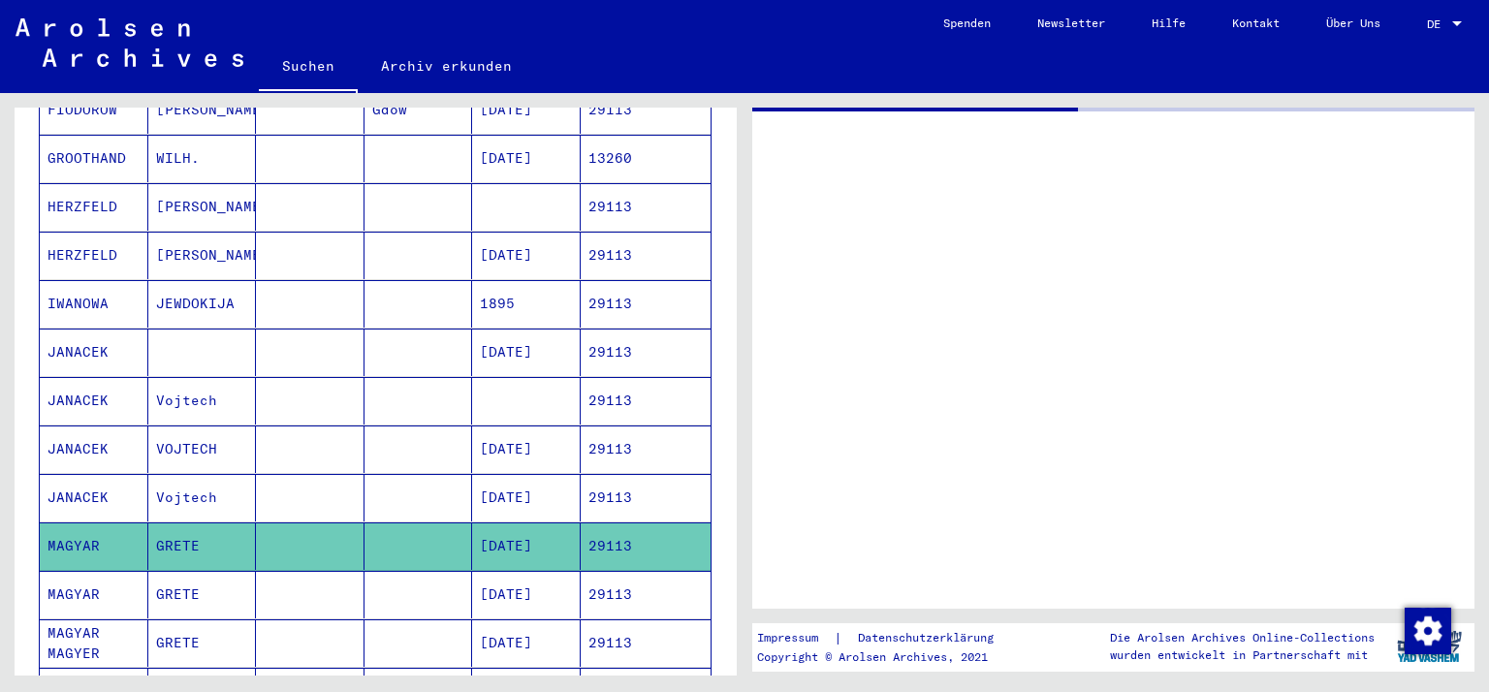
scroll to position [475, 0]
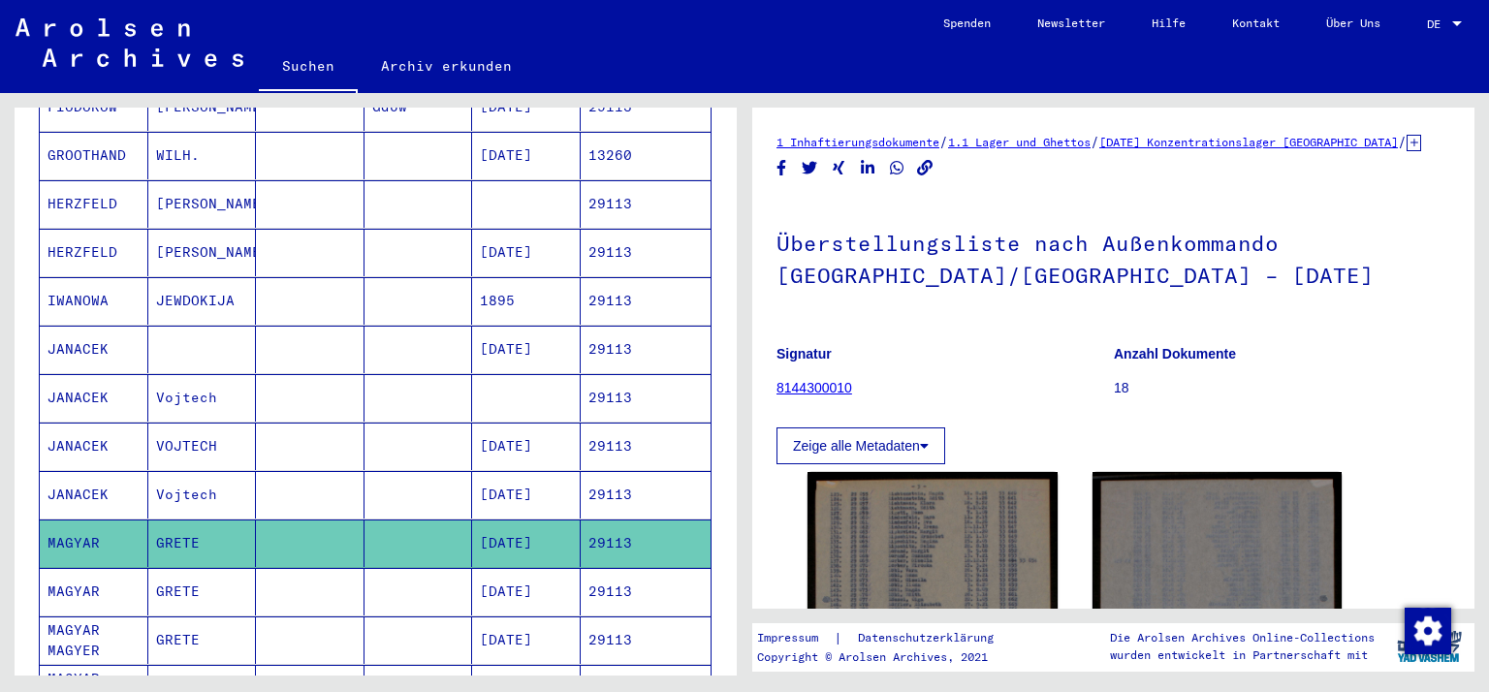
click at [60, 568] on mat-cell "MAGYAR" at bounding box center [94, 592] width 109 height 48
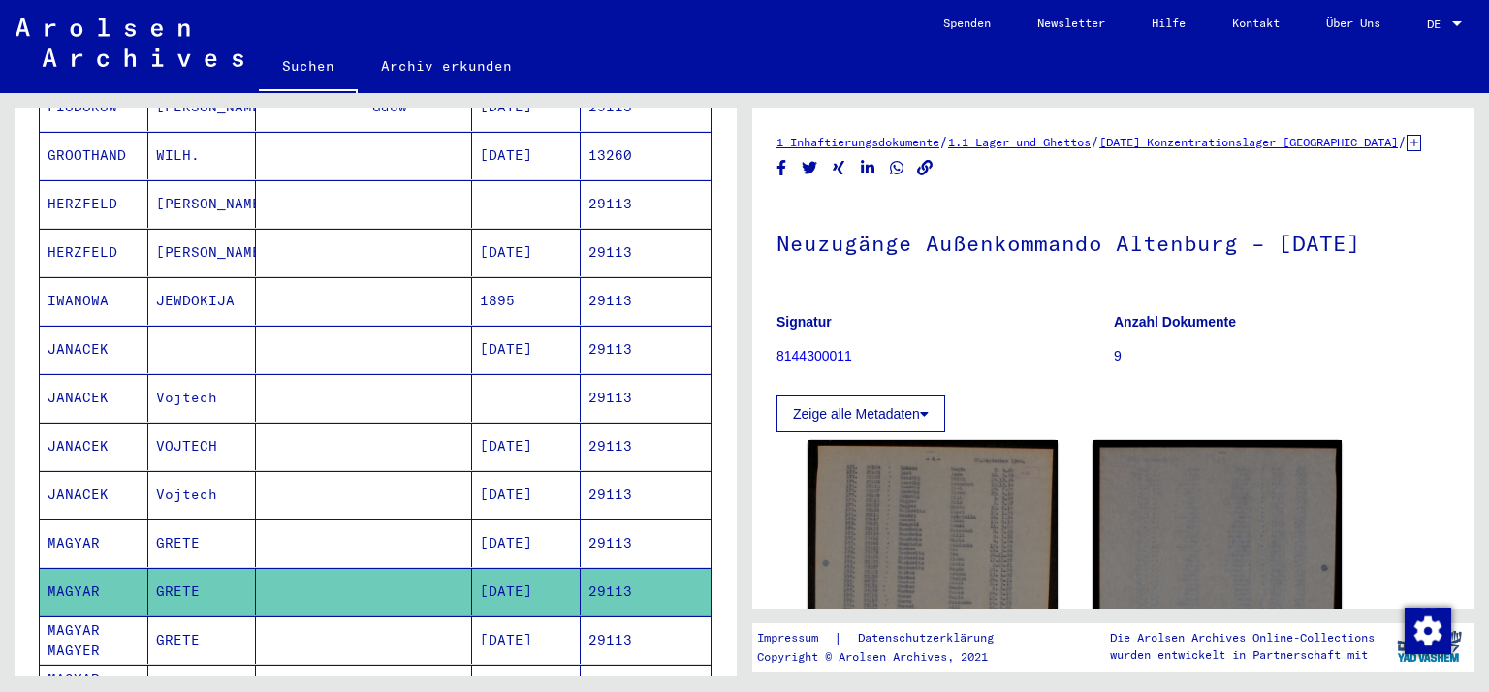
click at [75, 606] on icon at bounding box center [80, 615] width 48 height 78
click at [76, 608] on icon at bounding box center [80, 615] width 48 height 78
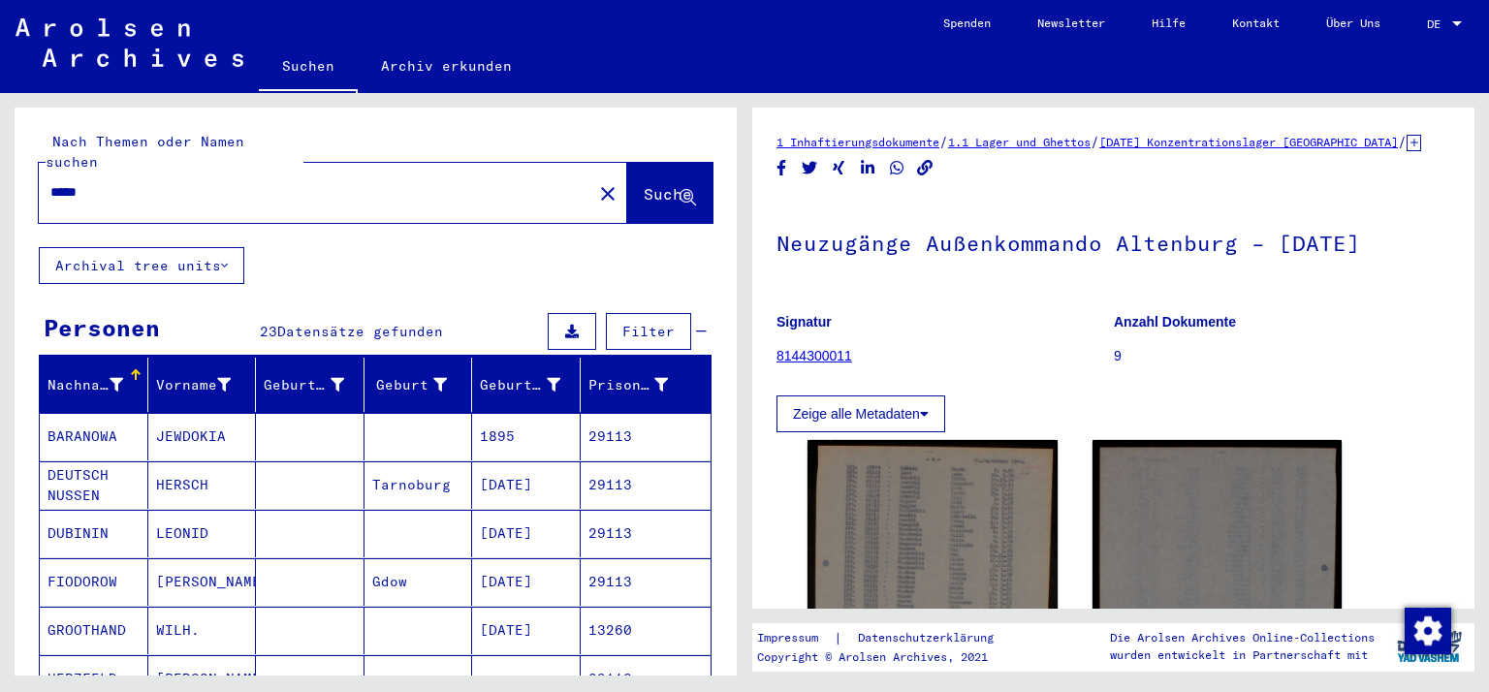
click at [218, 182] on input "*****" at bounding box center [315, 192] width 530 height 20
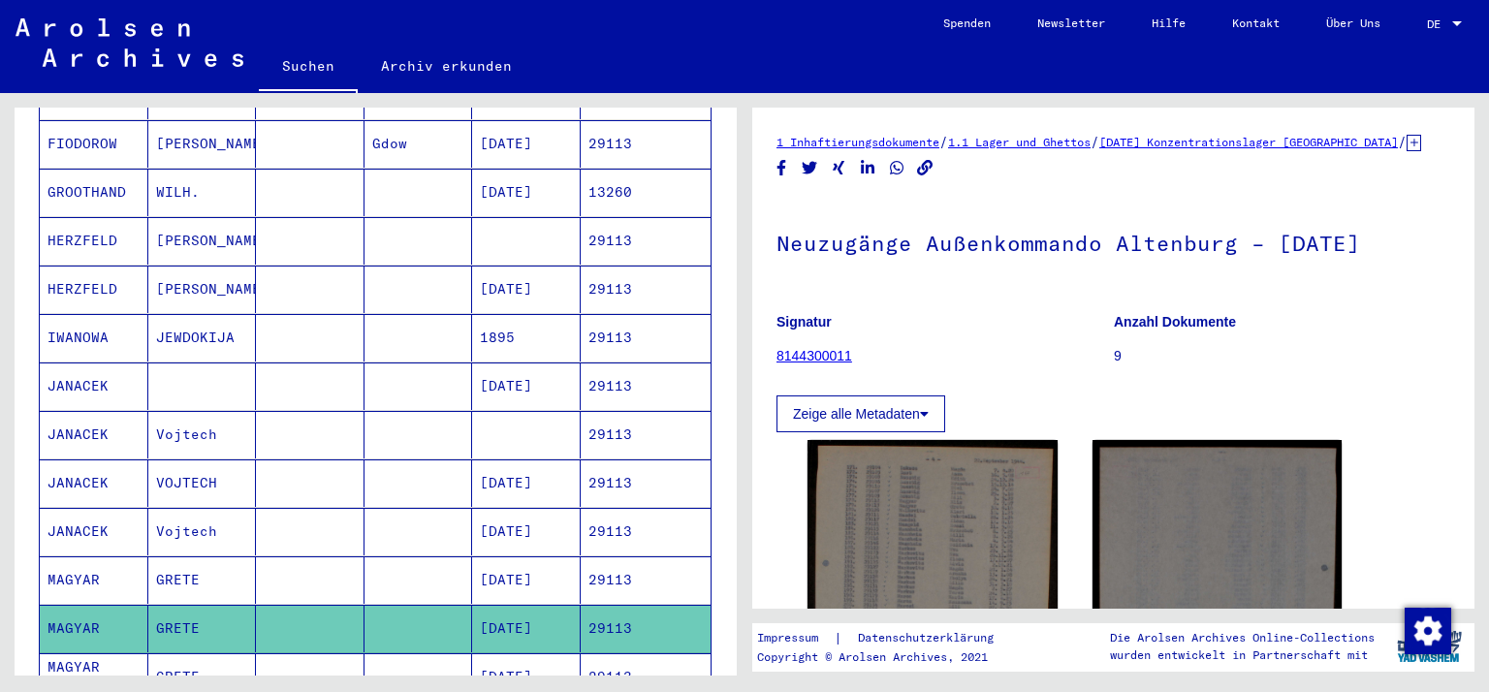
scroll to position [502, 0]
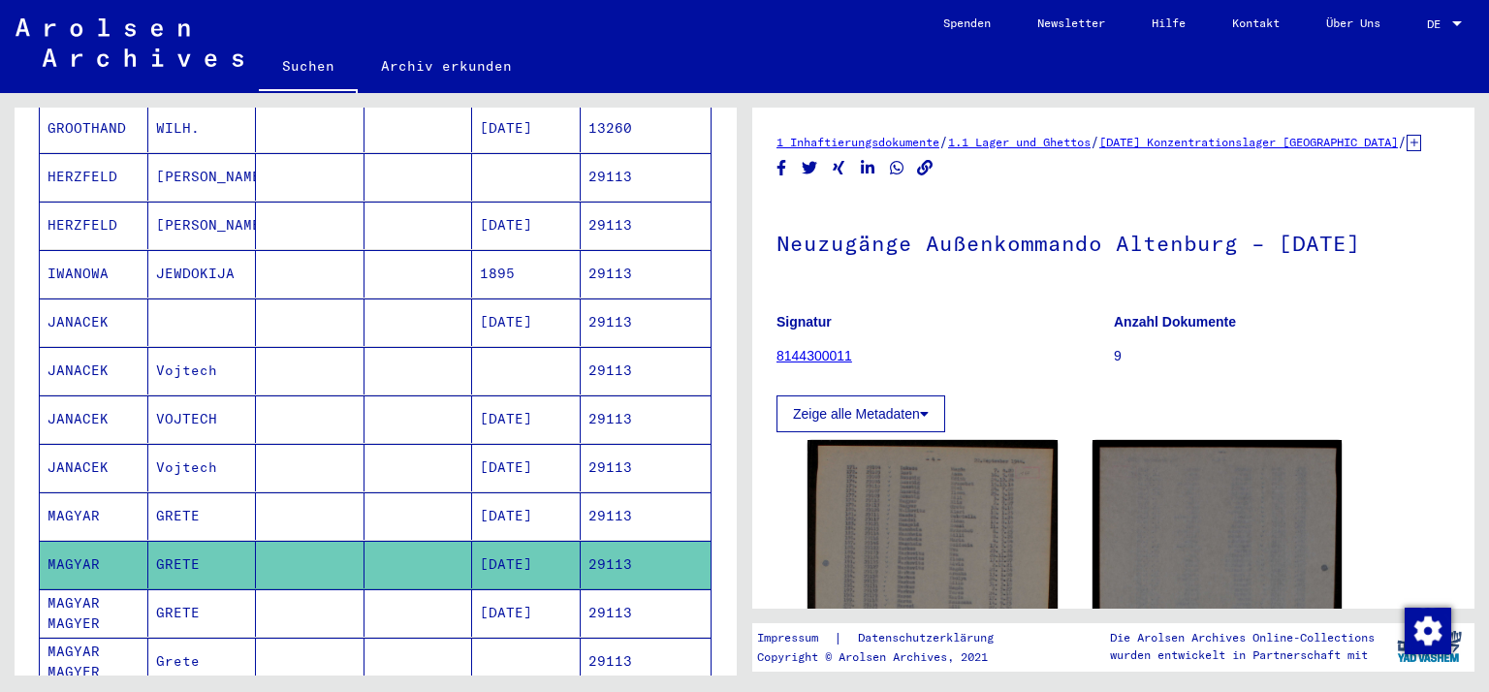
click at [79, 588] on icon at bounding box center [80, 615] width 48 height 78
click at [79, 584] on icon at bounding box center [80, 615] width 48 height 78
click at [57, 588] on icon at bounding box center [80, 615] width 48 height 78
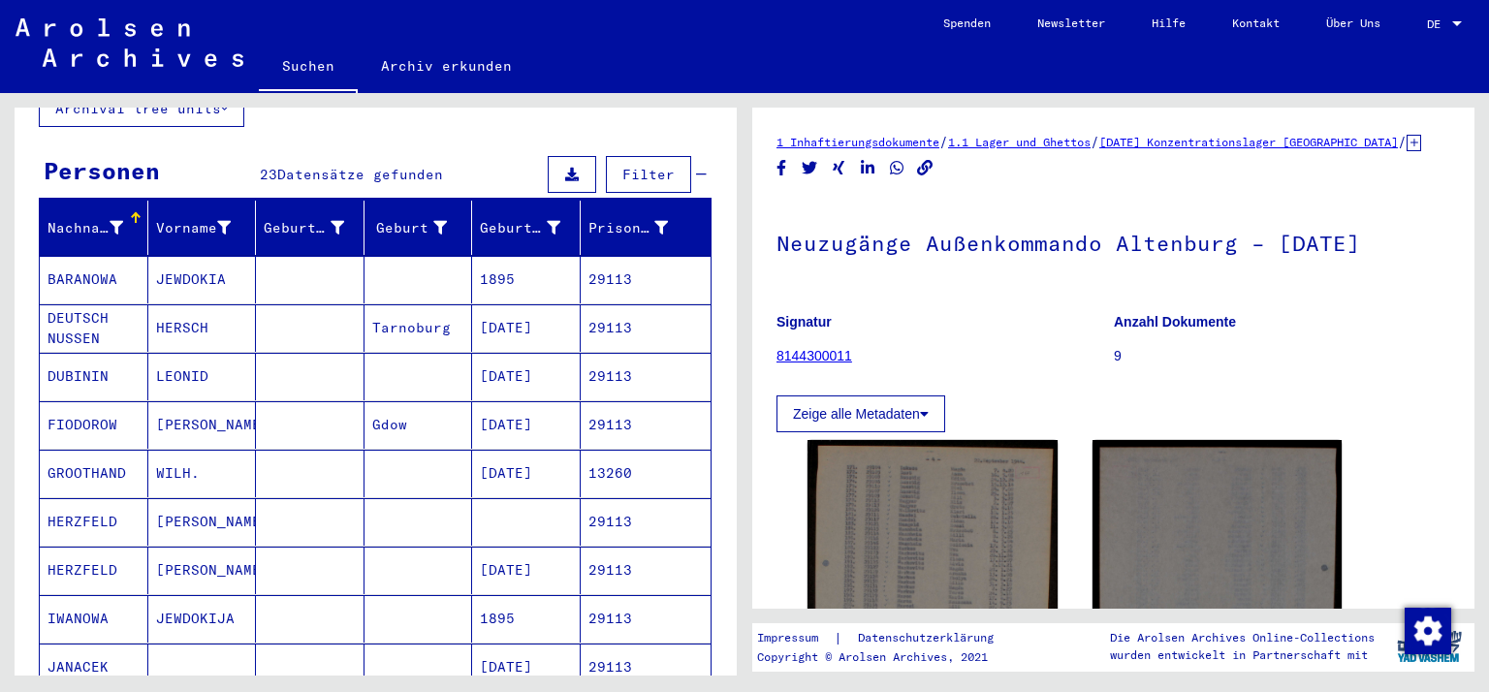
scroll to position [0, 0]
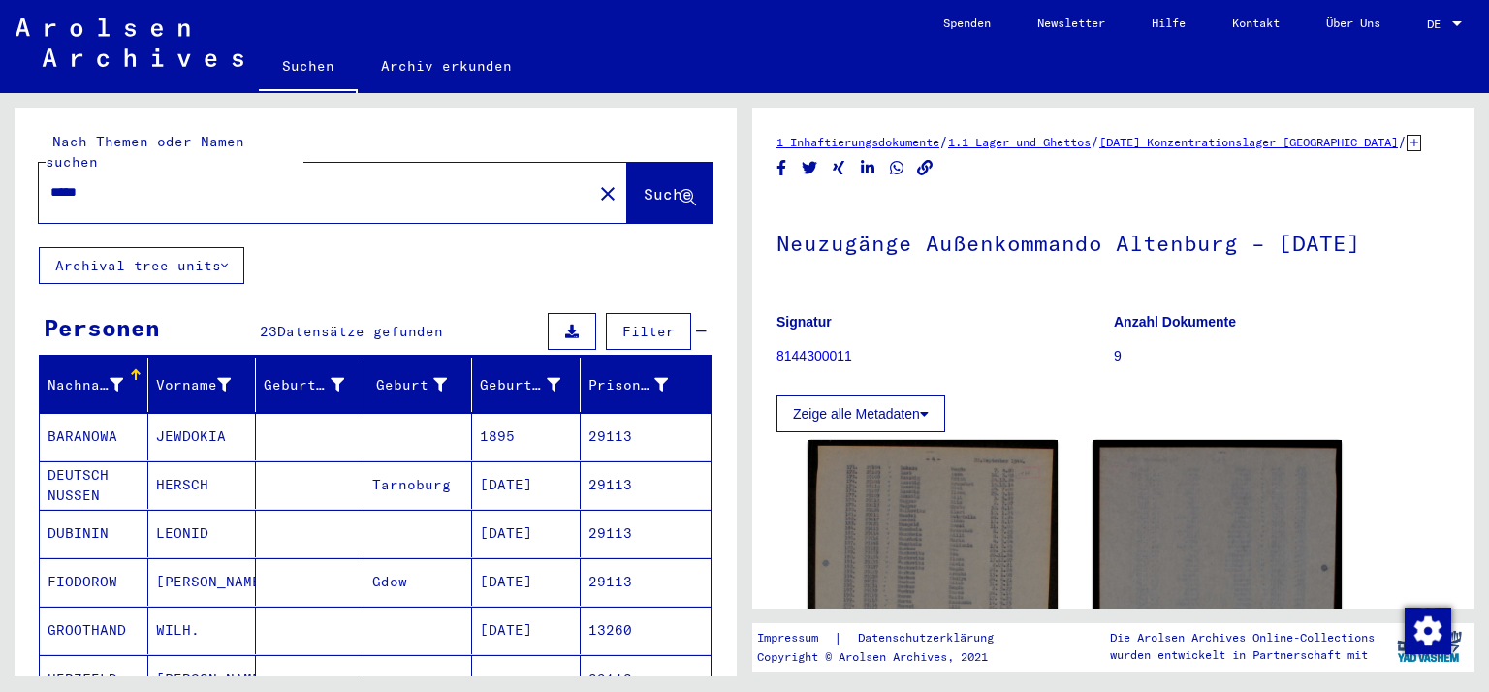
click at [111, 184] on div "*****" at bounding box center [310, 193] width 542 height 44
click at [107, 182] on input "*****" at bounding box center [315, 192] width 530 height 20
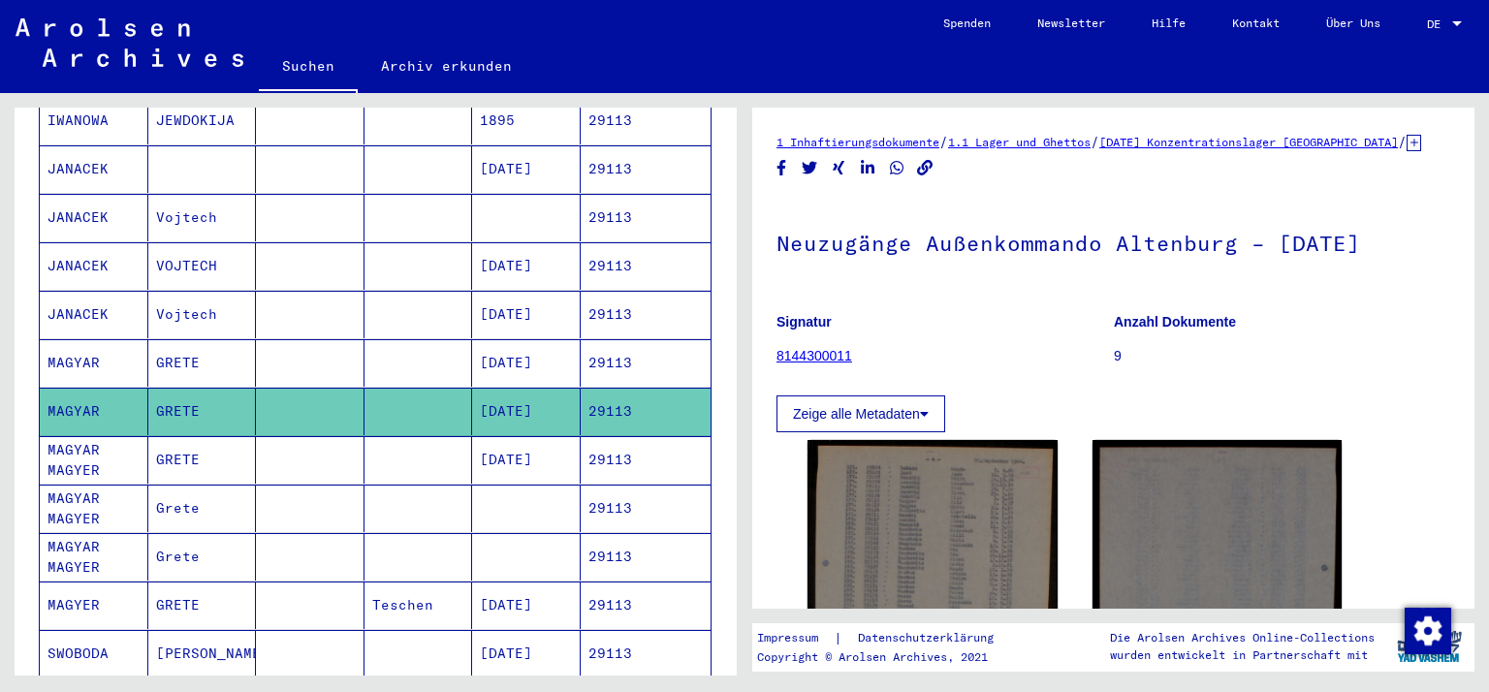
scroll to position [688, 0]
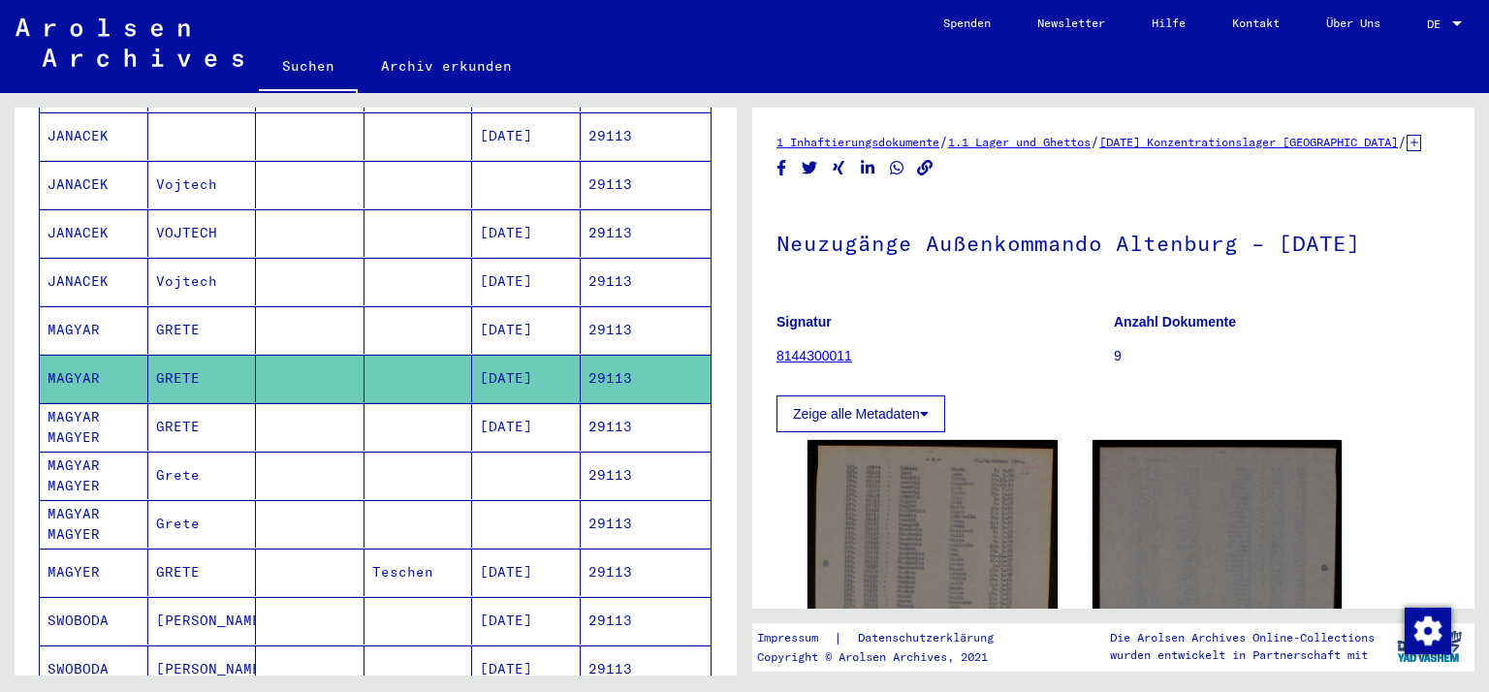
click at [82, 403] on mat-cell "MAGYAR MAGYER" at bounding box center [94, 427] width 109 height 48
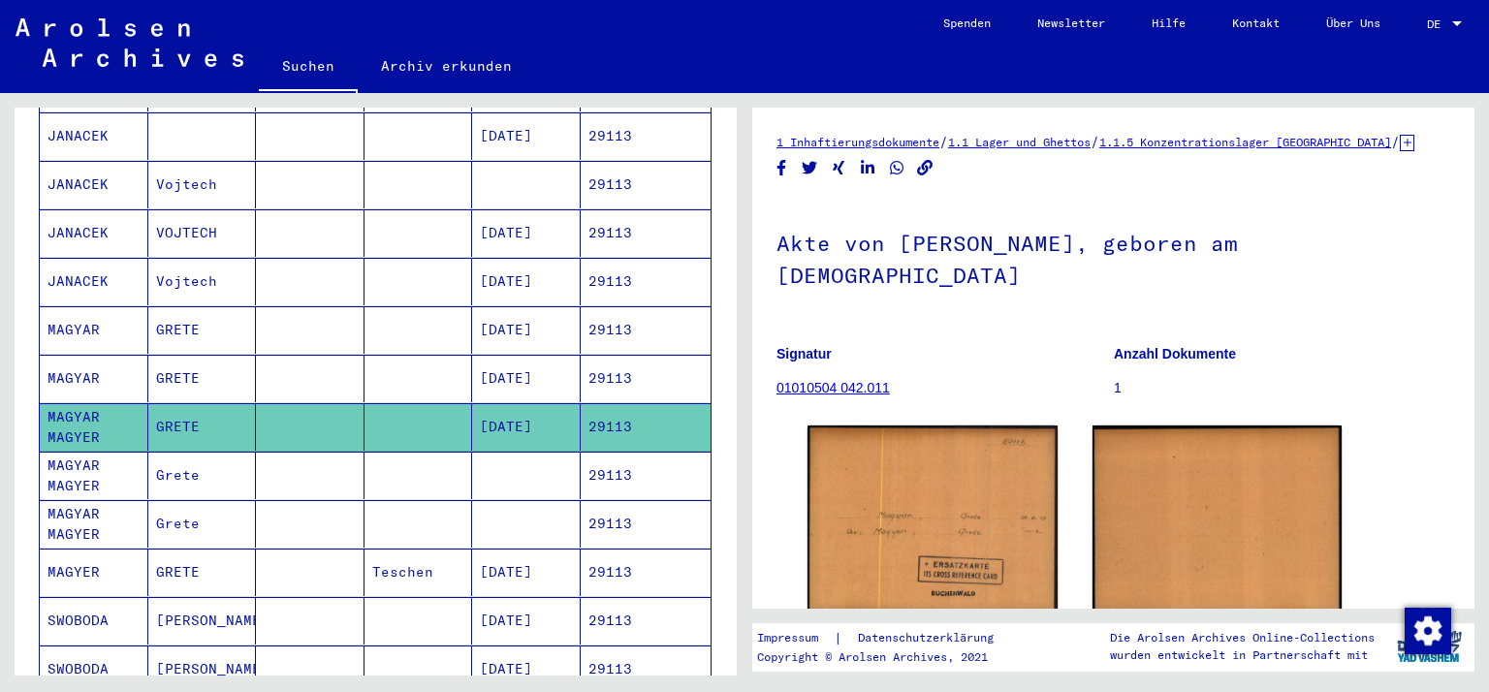
click at [60, 452] on mat-cell "MAGYAR MAGYER" at bounding box center [94, 476] width 109 height 48
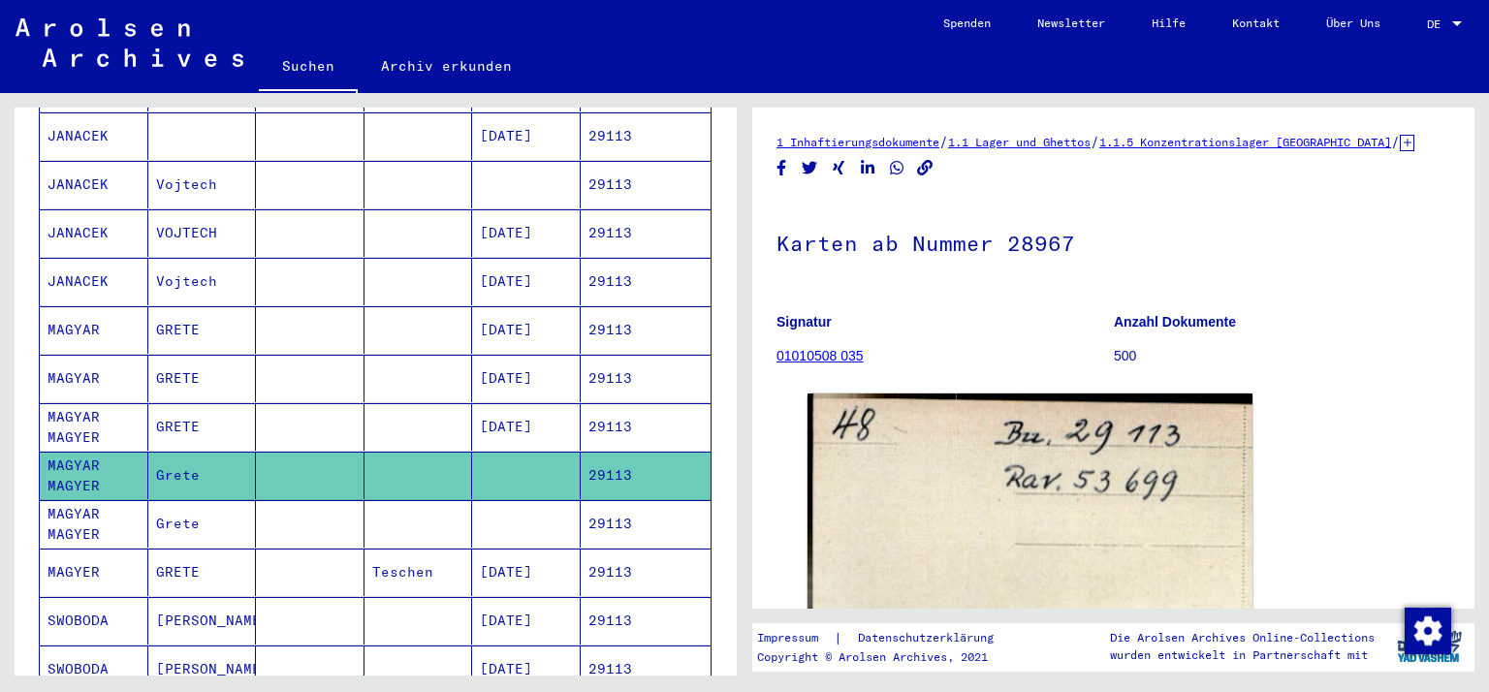
click at [70, 500] on mat-cell "MAGYAR MAGYER" at bounding box center [94, 524] width 109 height 48
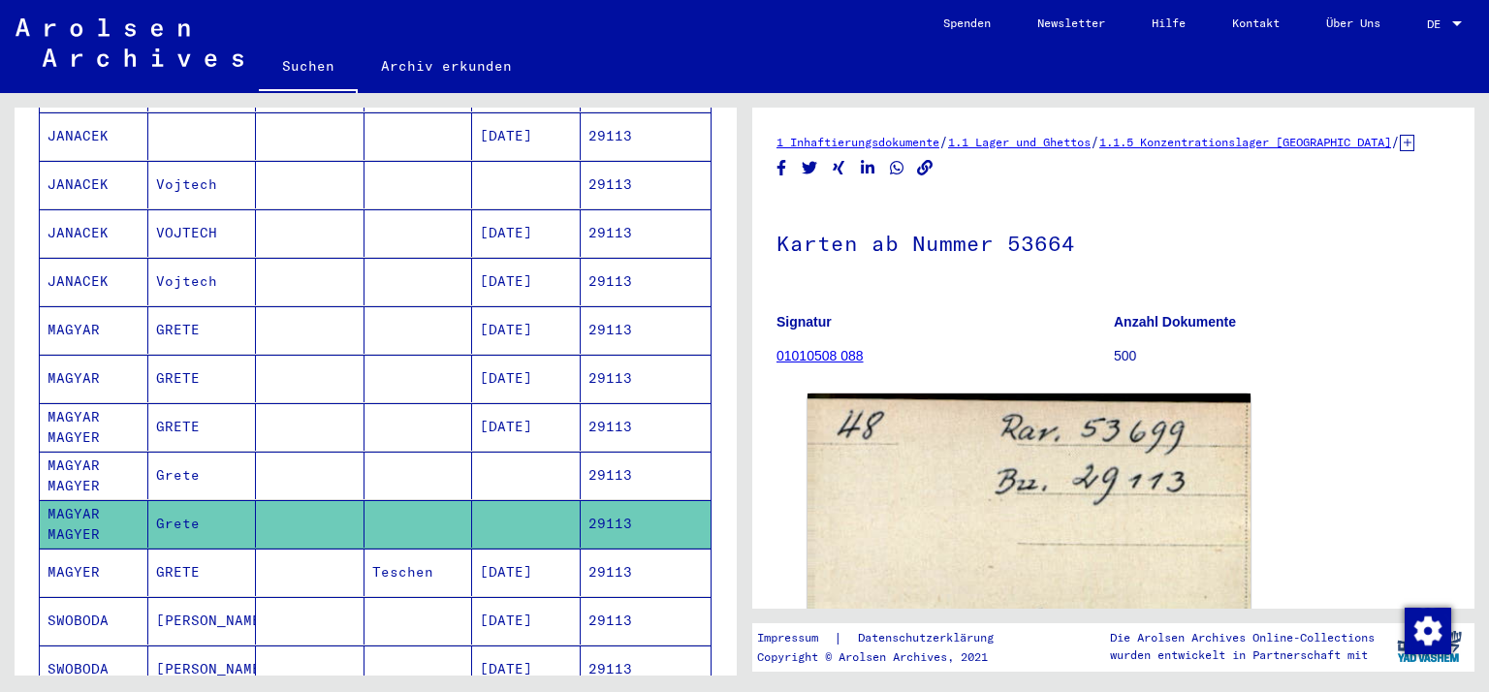
click at [72, 549] on mat-cell "MAGYER" at bounding box center [94, 573] width 109 height 48
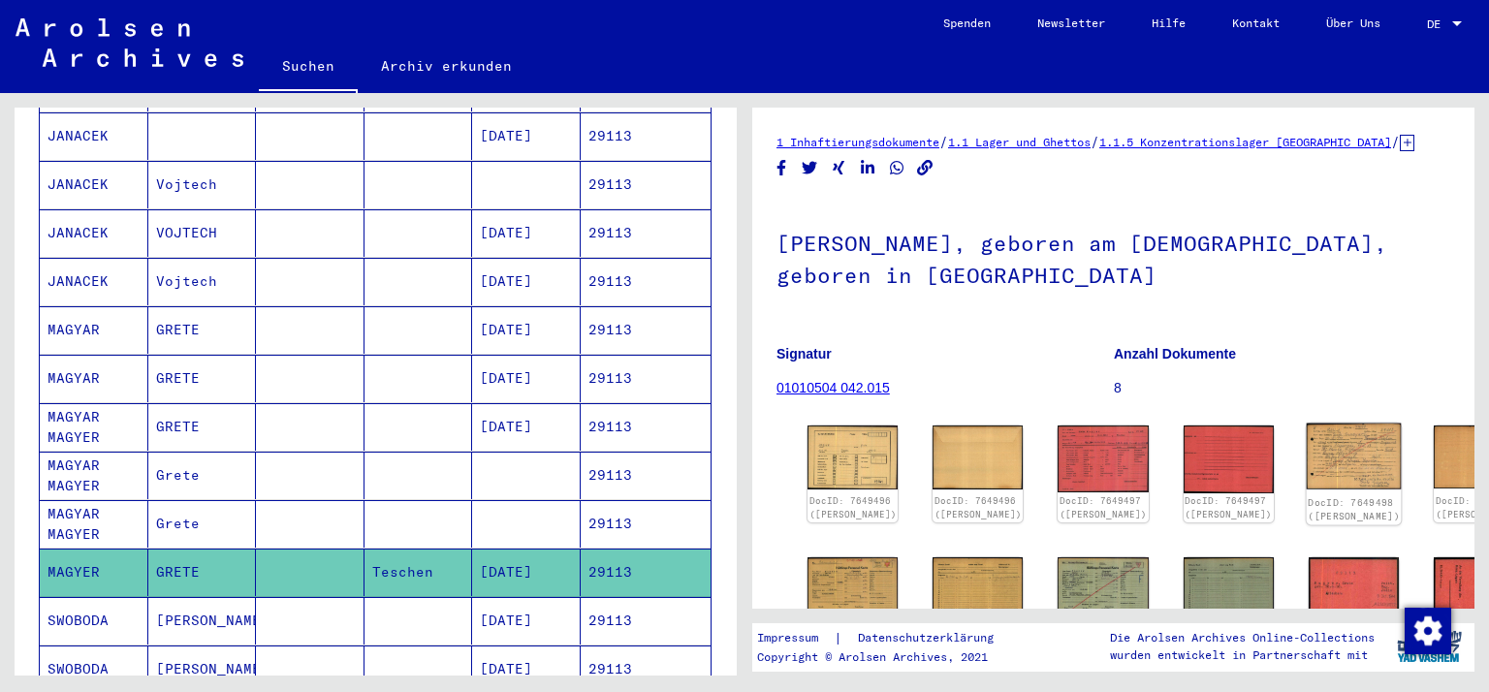
click at [1306, 472] on img at bounding box center [1353, 457] width 95 height 66
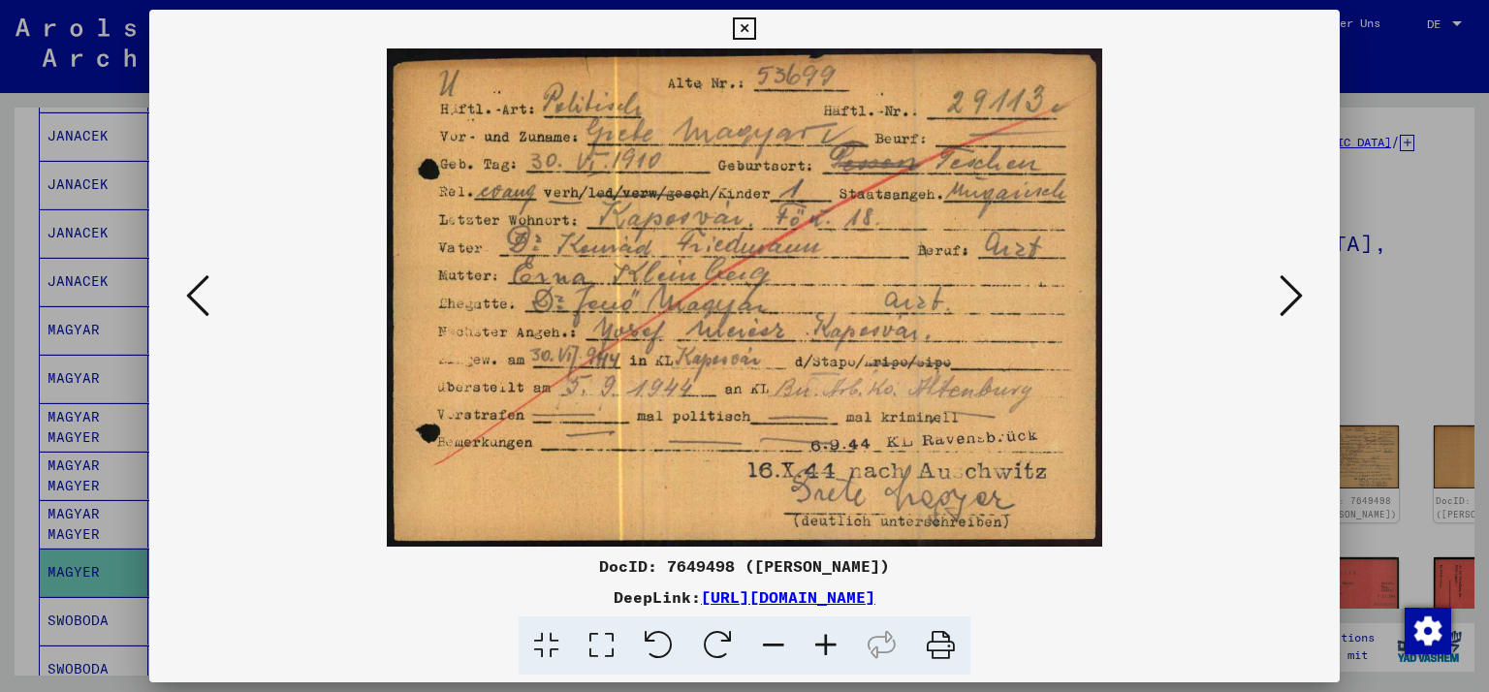
click at [755, 29] on icon at bounding box center [744, 28] width 22 height 23
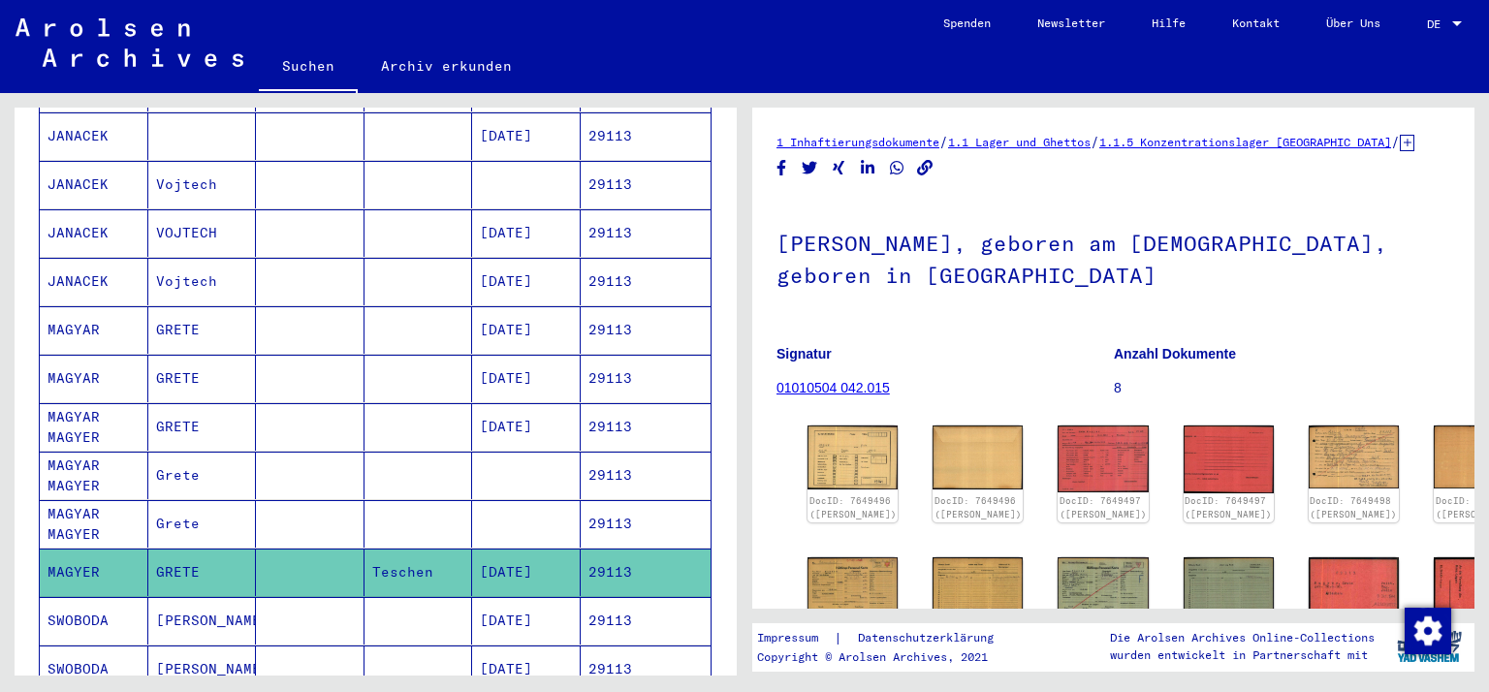
click at [73, 500] on mat-cell "MAGYAR MAGYER" at bounding box center [94, 524] width 109 height 48
